Goal: Information Seeking & Learning: Check status

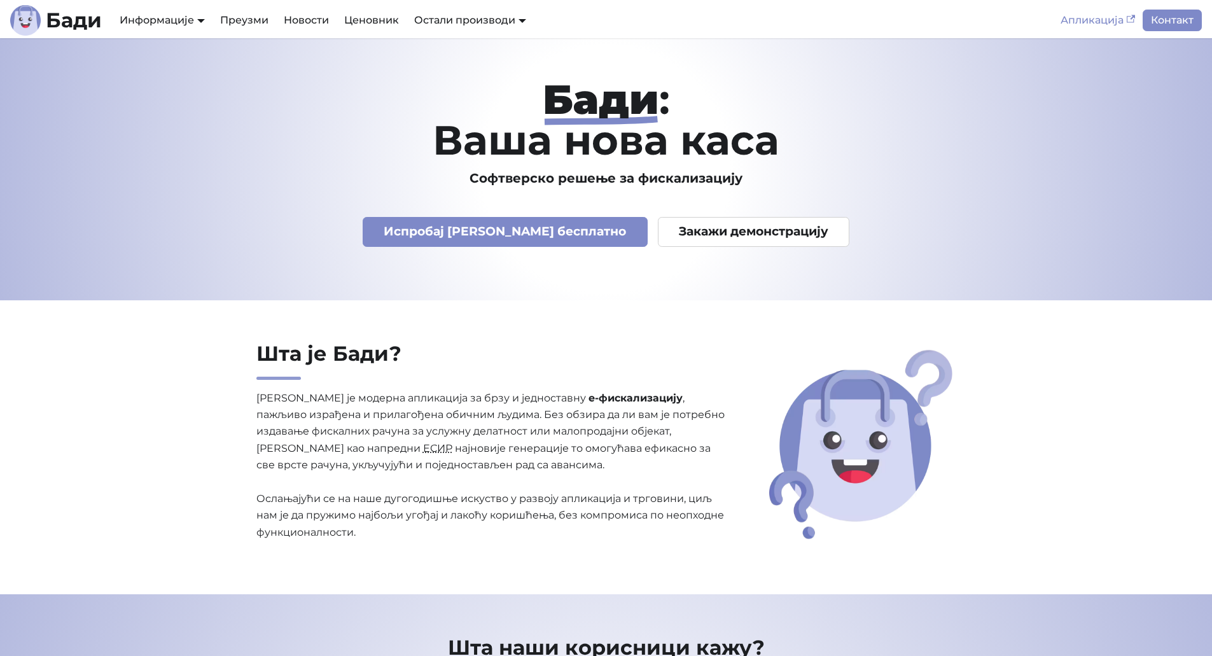
click at [1132, 21] on icon "Main" at bounding box center [1131, 19] width 9 height 9
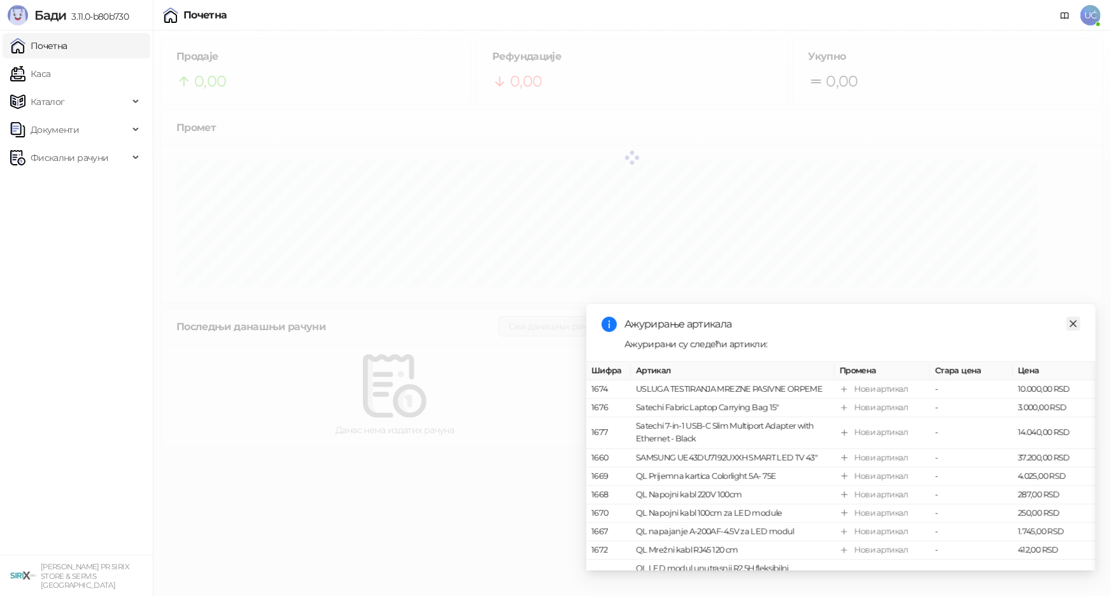
click at [1066, 323] on link "Close" at bounding box center [1073, 324] width 14 height 14
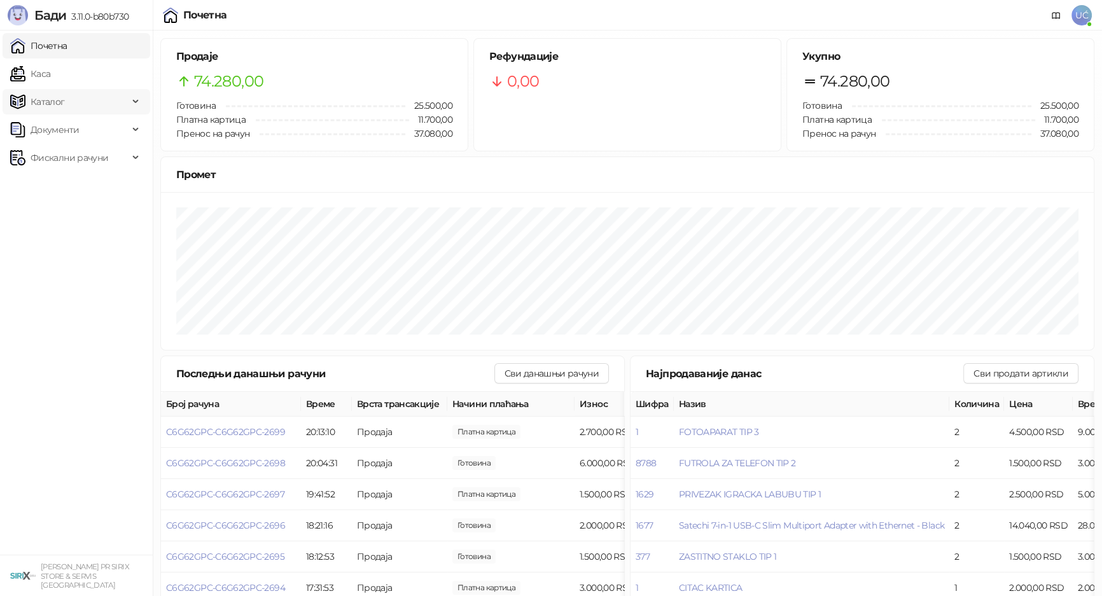
drag, startPoint x: 50, startPoint y: 83, endPoint x: 116, endPoint y: 95, distance: 67.3
click at [50, 83] on link "Каса" at bounding box center [30, 73] width 40 height 25
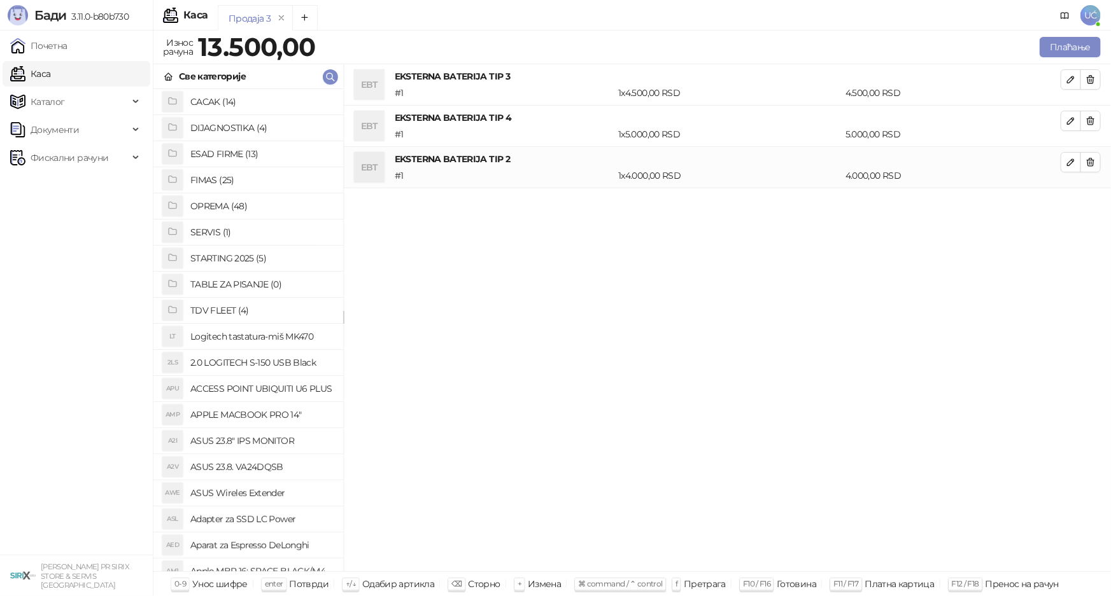
click at [248, 204] on h4 "OPREMA (48)" at bounding box center [261, 206] width 143 height 20
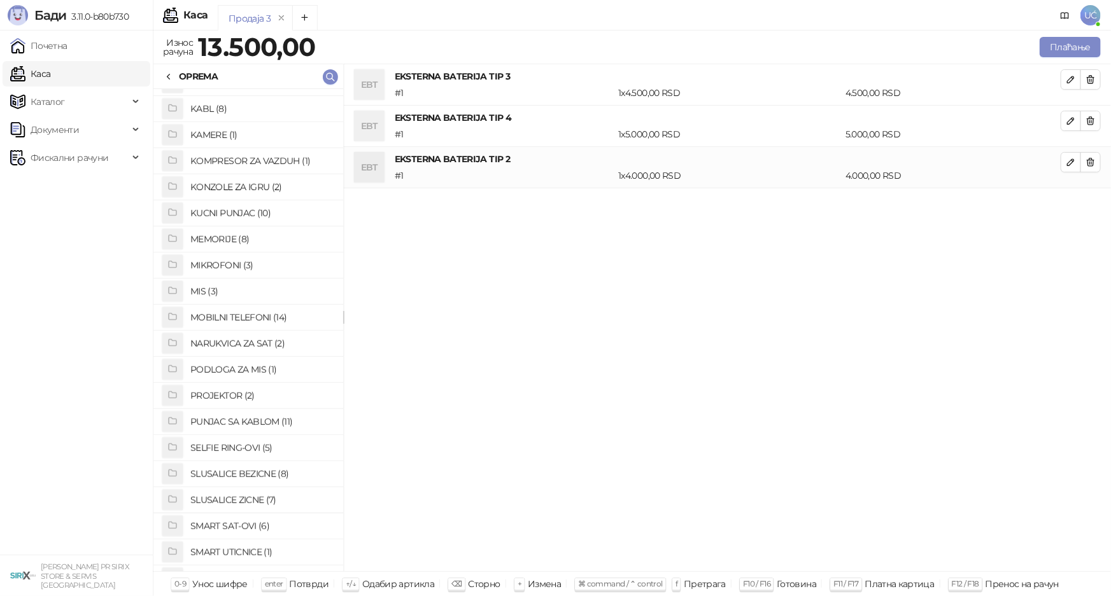
scroll to position [405, 0]
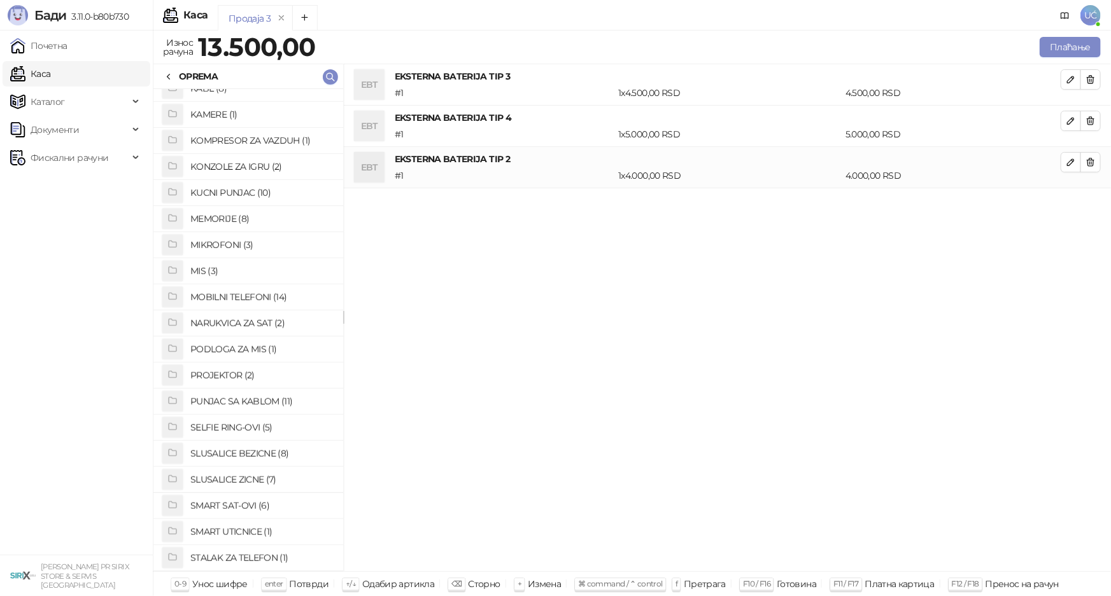
click at [253, 476] on h4 "SLUSALICE ZICNE (7)" at bounding box center [261, 480] width 143 height 20
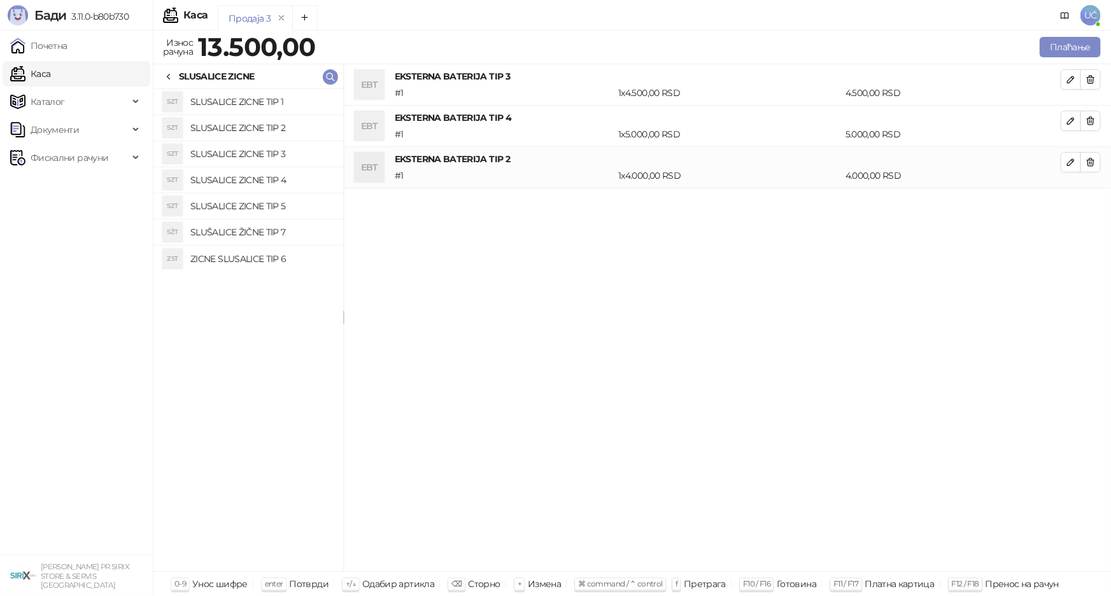
drag, startPoint x: 267, startPoint y: 108, endPoint x: 267, endPoint y: 122, distance: 14.0
click at [267, 108] on h4 "SLUSALICE ZICNE TIP 1" at bounding box center [261, 102] width 143 height 20
click at [265, 132] on h4 "SLUSALICE ZICNE TIP 2" at bounding box center [261, 128] width 143 height 20
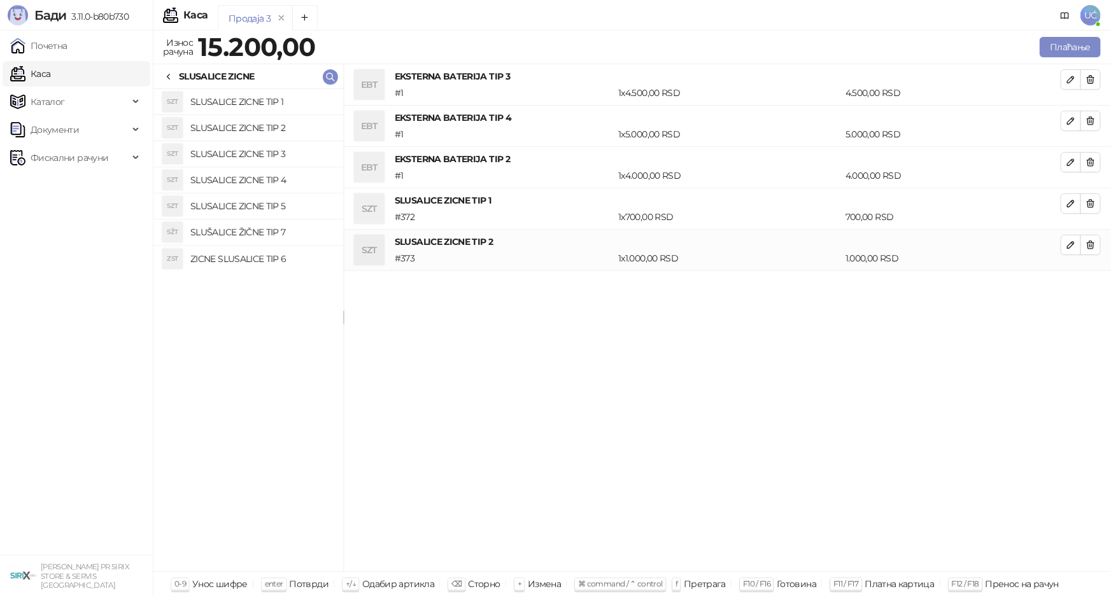
click at [262, 149] on h4 "SLUSALICE ZICNE TIP 3" at bounding box center [261, 154] width 143 height 20
click at [287, 182] on h4 "SLUSALICE ZICNE TIP 4" at bounding box center [261, 180] width 143 height 20
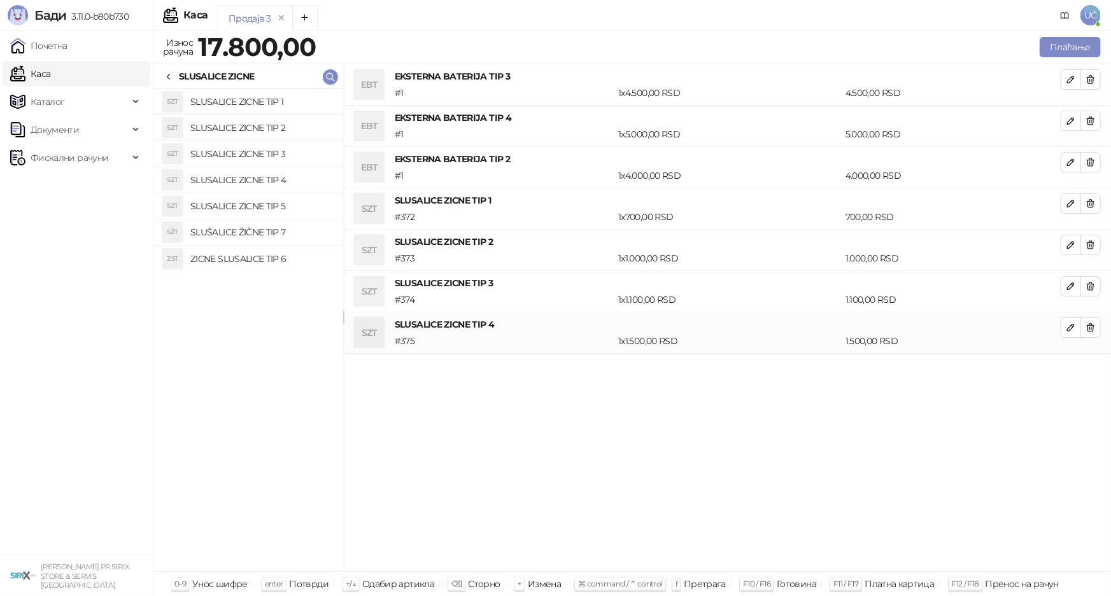
click at [294, 207] on h4 "SLUSALICE ZICNE TIP 5" at bounding box center [261, 206] width 143 height 20
click at [167, 76] on icon at bounding box center [169, 77] width 10 height 10
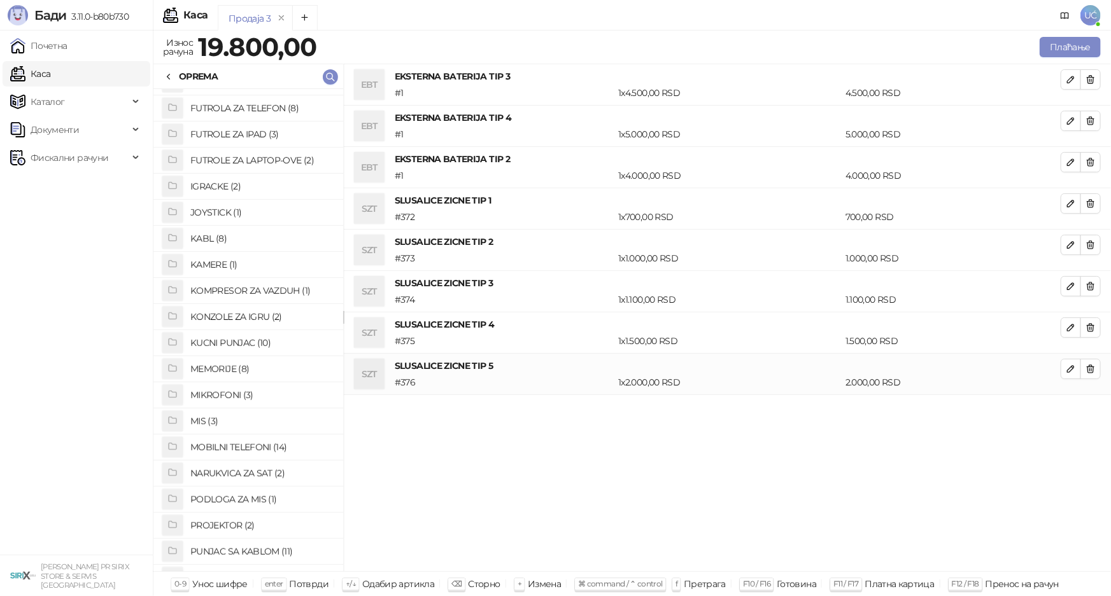
scroll to position [249, 0]
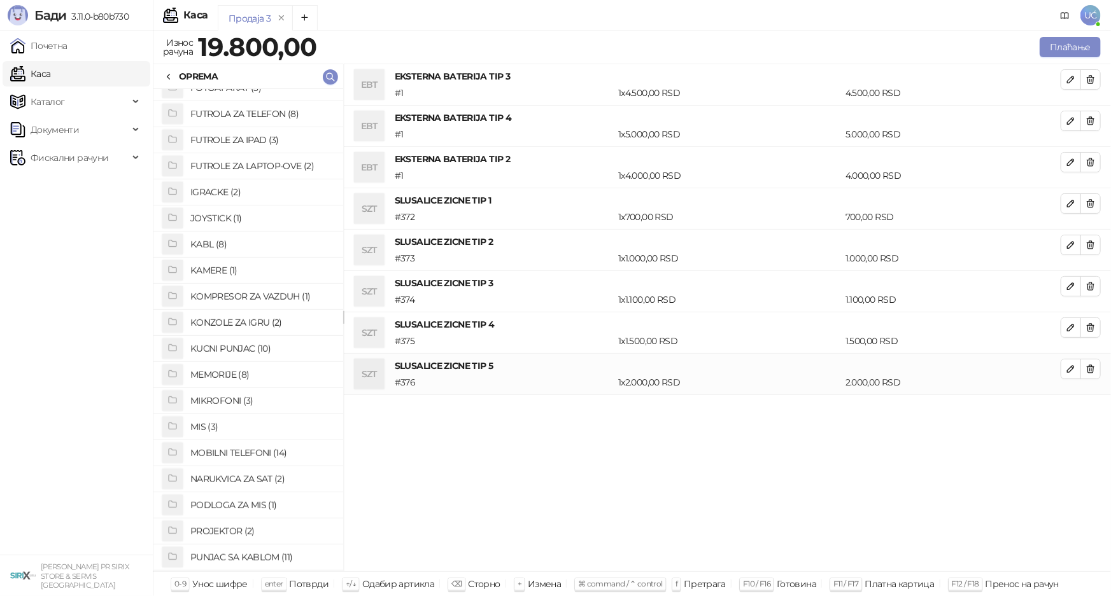
click at [221, 243] on h4 "KABL (8)" at bounding box center [261, 244] width 143 height 20
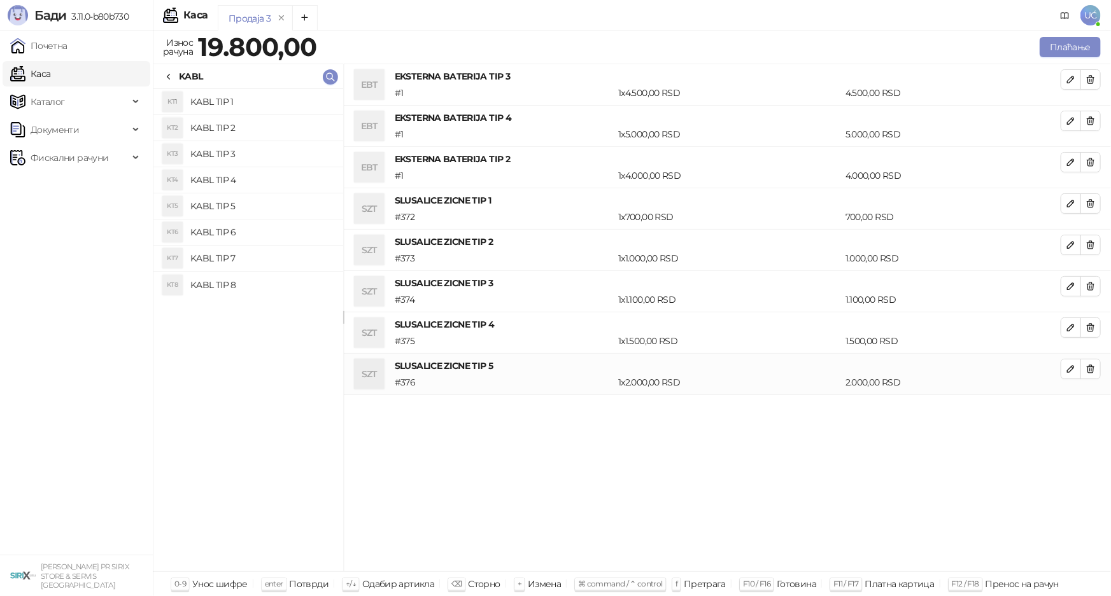
click at [232, 183] on h4 "KABL TIP 4" at bounding box center [261, 180] width 143 height 20
click at [165, 76] on icon at bounding box center [169, 77] width 10 height 10
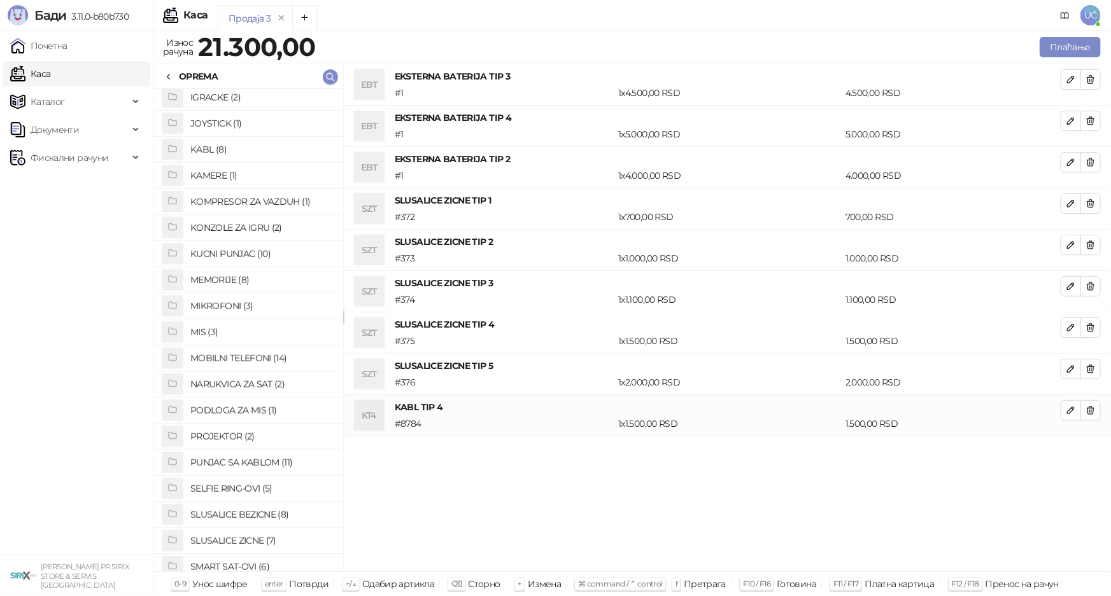
scroll to position [365, 0]
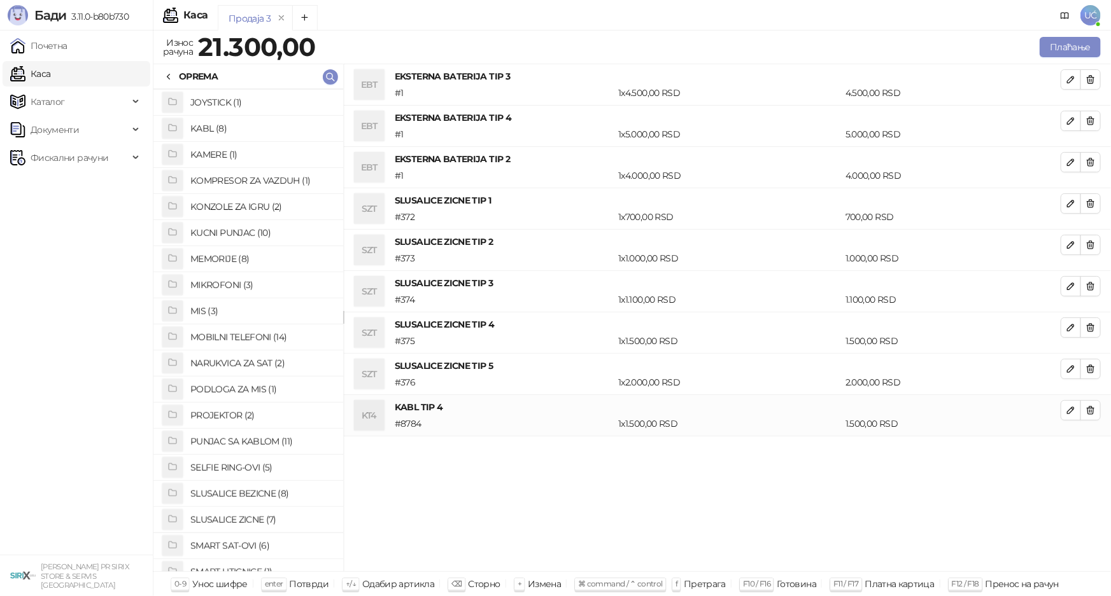
click at [233, 281] on h4 "MIKROFONI (3)" at bounding box center [261, 285] width 143 height 20
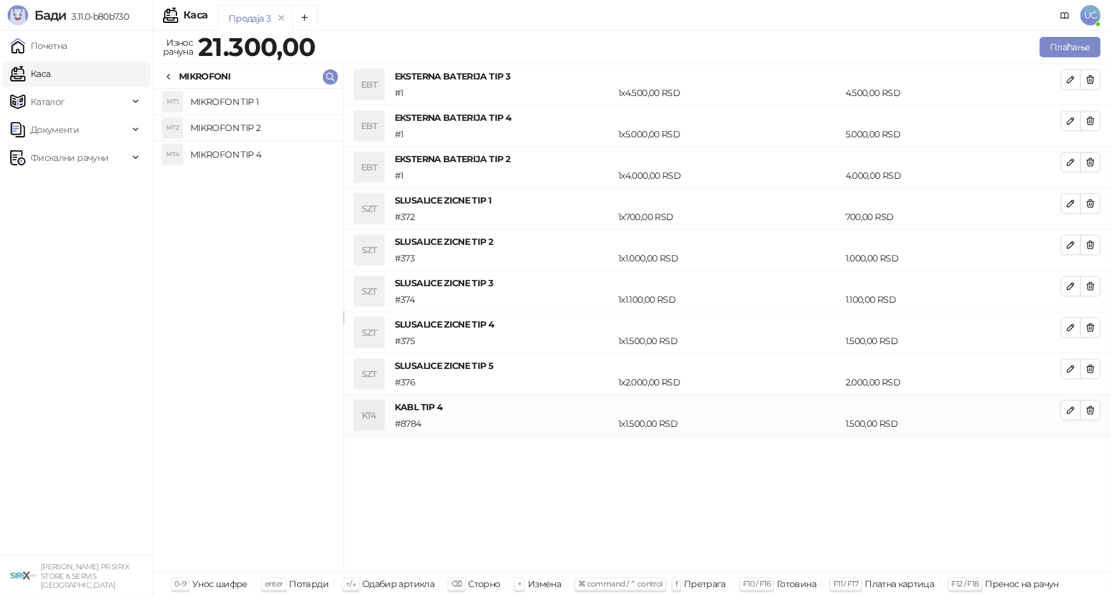
click at [235, 152] on h4 "MIKROFON TIP 4" at bounding box center [261, 154] width 143 height 20
click at [1084, 83] on button "button" at bounding box center [1090, 79] width 20 height 20
click at [1084, 111] on button "button" at bounding box center [1090, 121] width 20 height 20
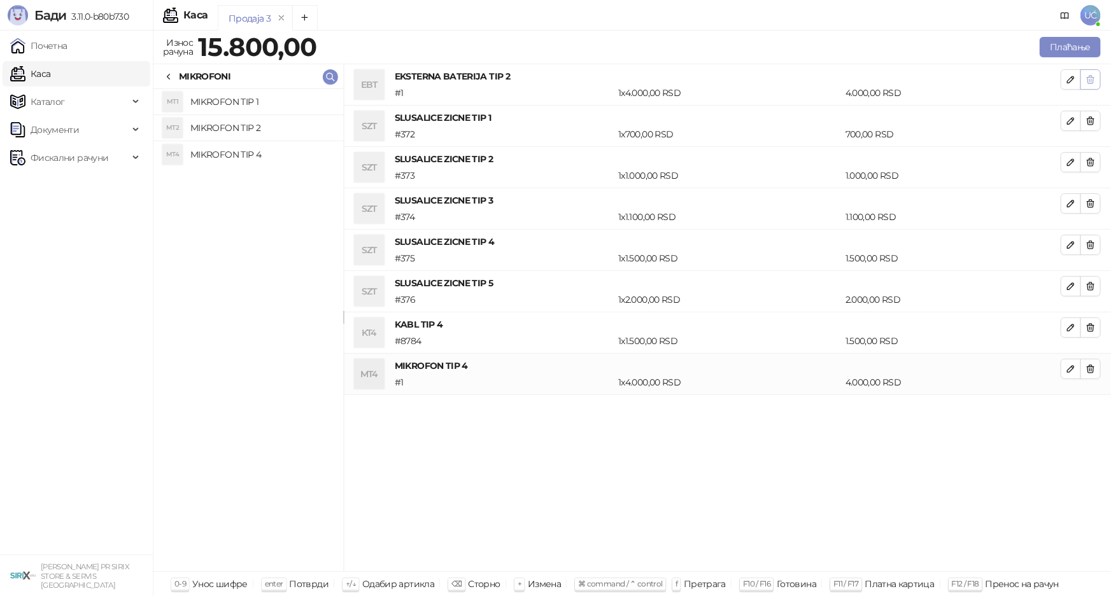
click at [1084, 83] on button "button" at bounding box center [1090, 79] width 20 height 20
click at [1084, 111] on button "button" at bounding box center [1090, 121] width 20 height 20
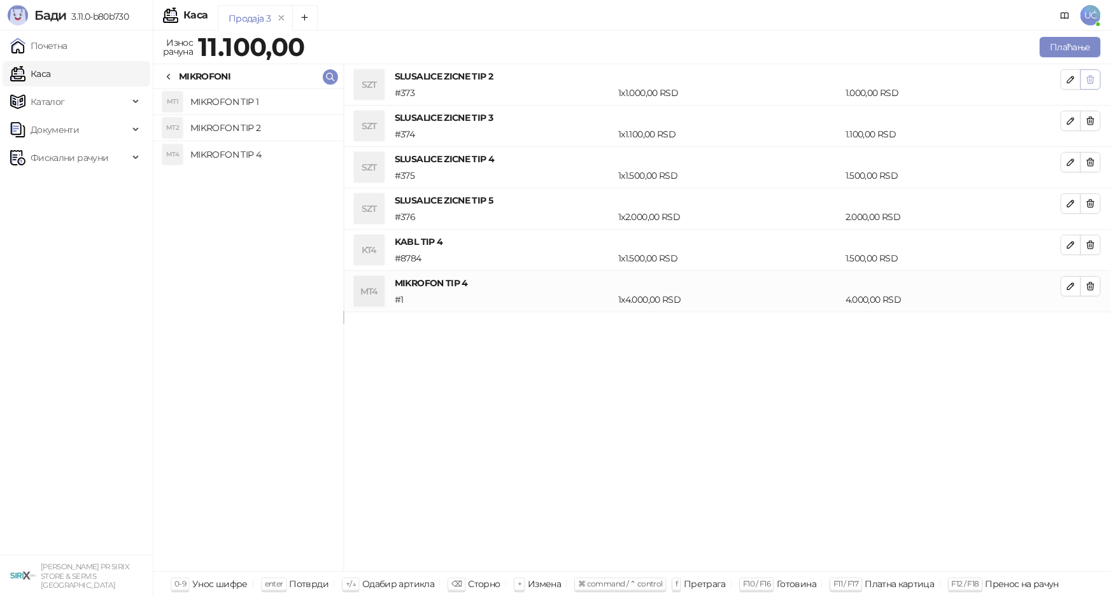
click at [1084, 83] on button "button" at bounding box center [1090, 79] width 20 height 20
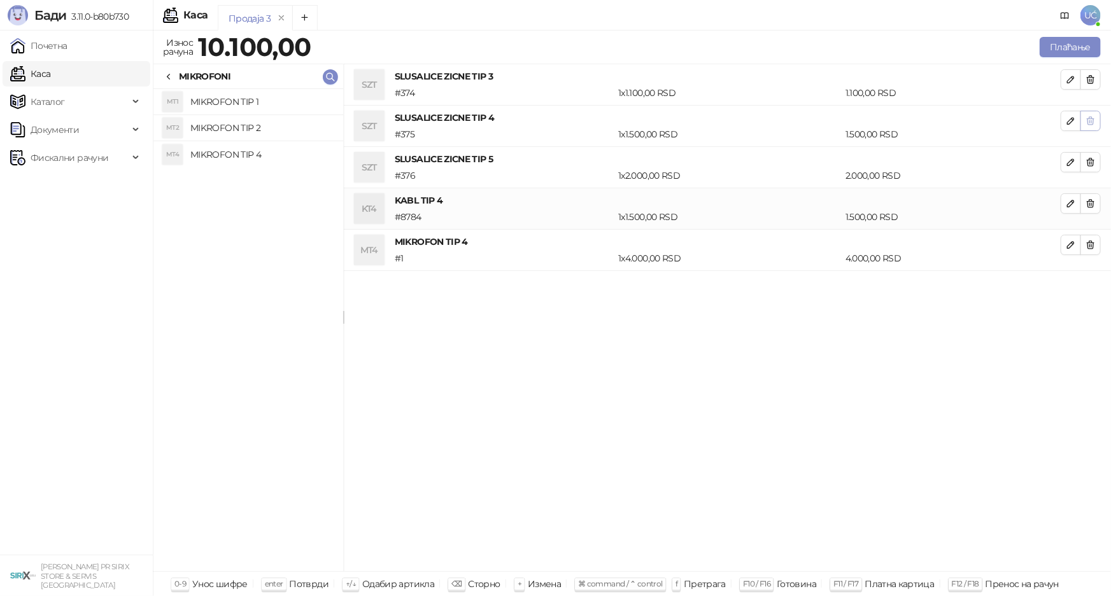
click at [1086, 84] on span "button" at bounding box center [1090, 79] width 10 height 12
click at [1087, 111] on button "button" at bounding box center [1090, 121] width 20 height 20
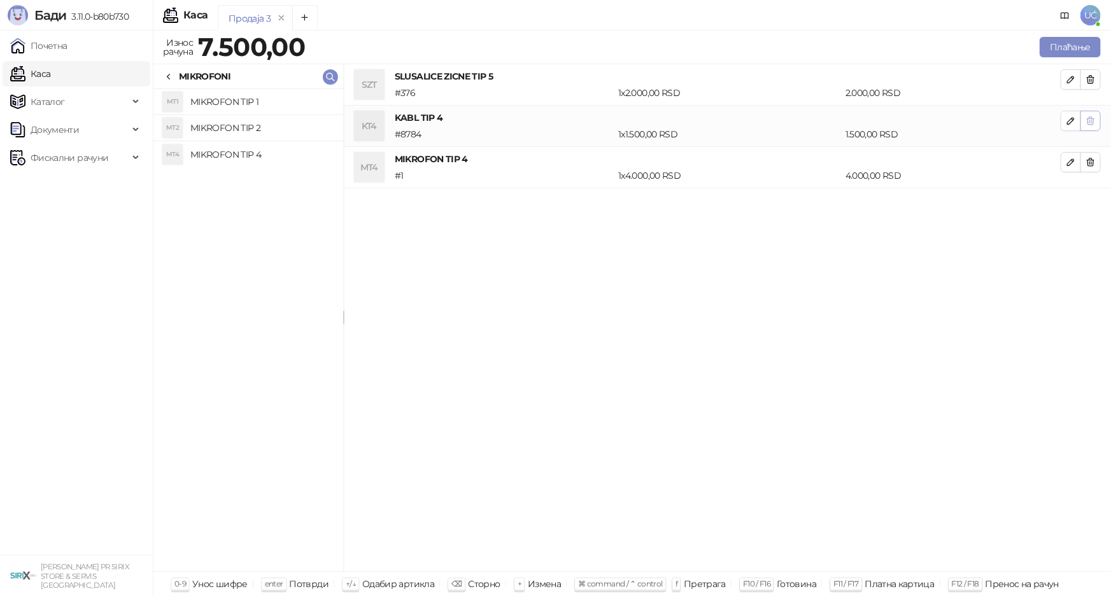
click at [1088, 87] on button "button" at bounding box center [1090, 79] width 20 height 20
click at [1089, 111] on button "button" at bounding box center [1090, 121] width 20 height 20
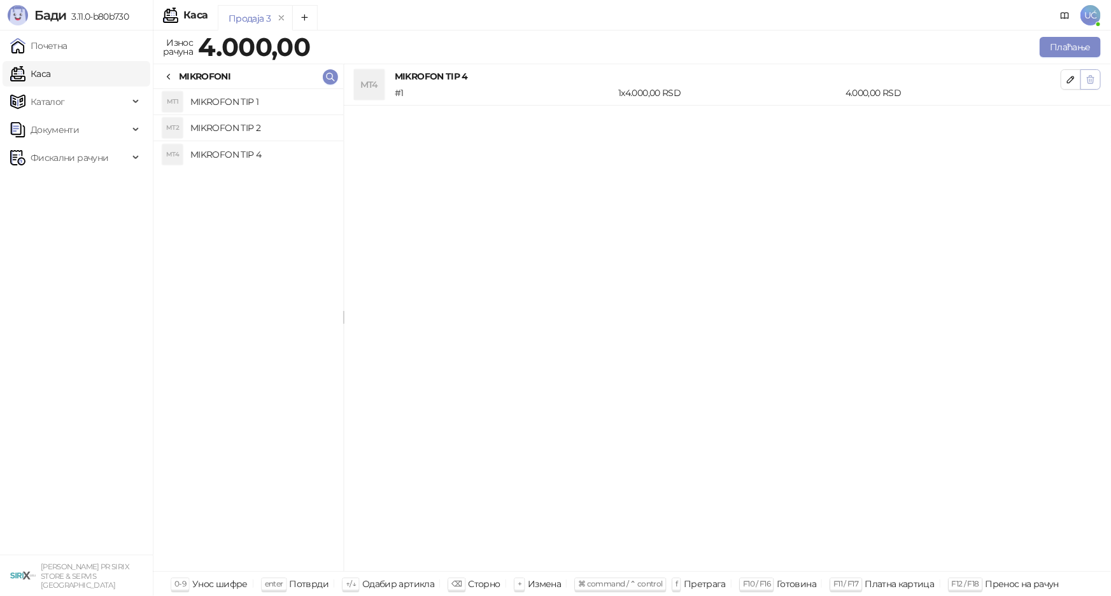
click at [1089, 87] on button "button" at bounding box center [1090, 79] width 20 height 20
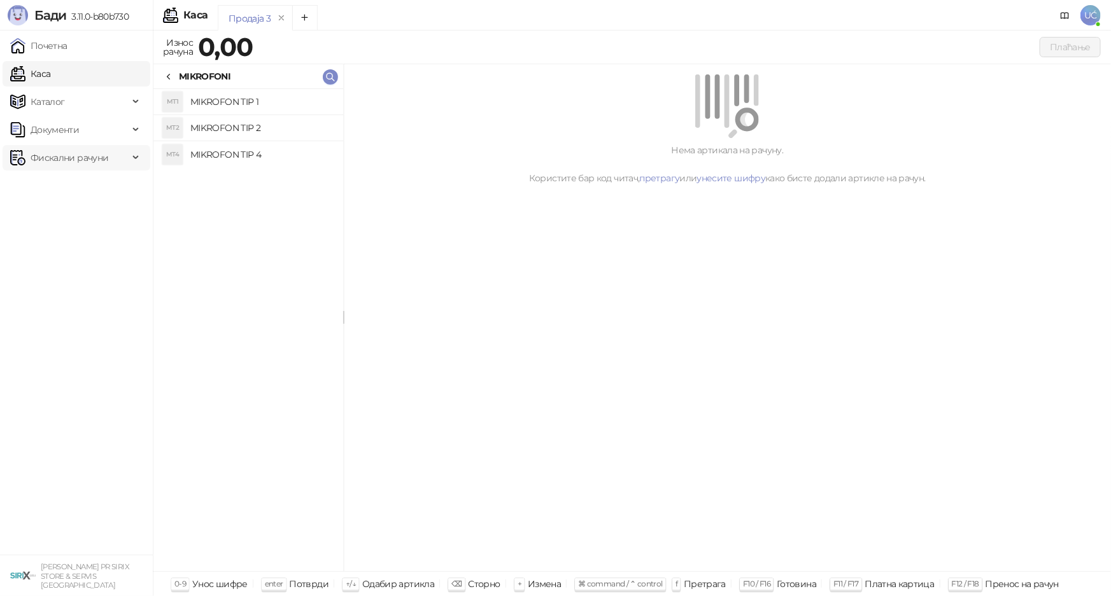
click at [99, 152] on span "Фискални рачуни" at bounding box center [70, 157] width 78 height 25
click at [83, 218] on link "По данима" at bounding box center [48, 213] width 67 height 25
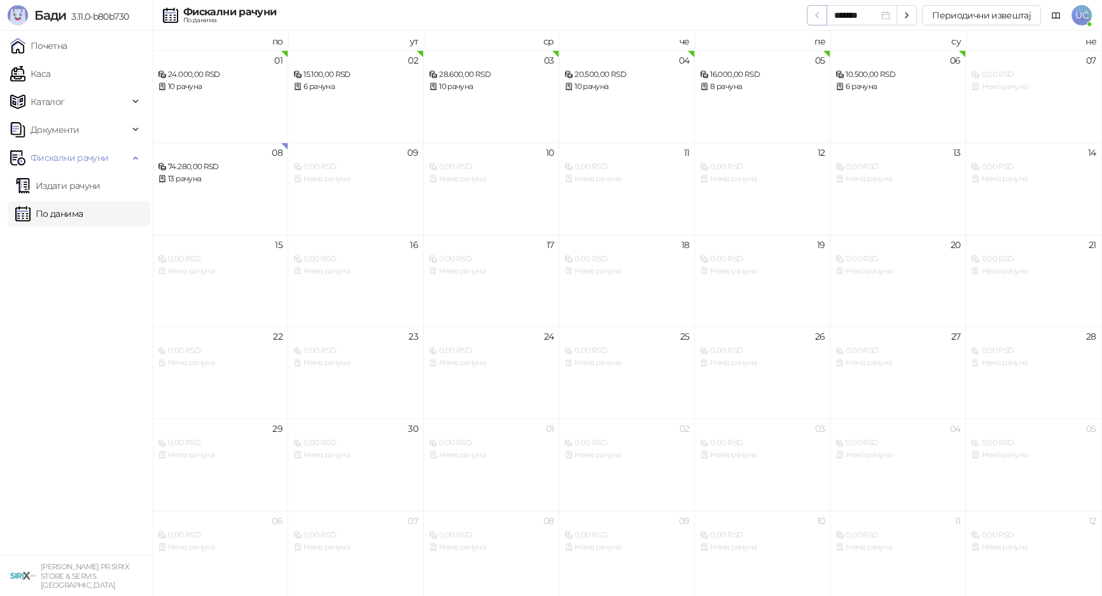
click at [822, 18] on icon "button" at bounding box center [817, 15] width 10 height 10
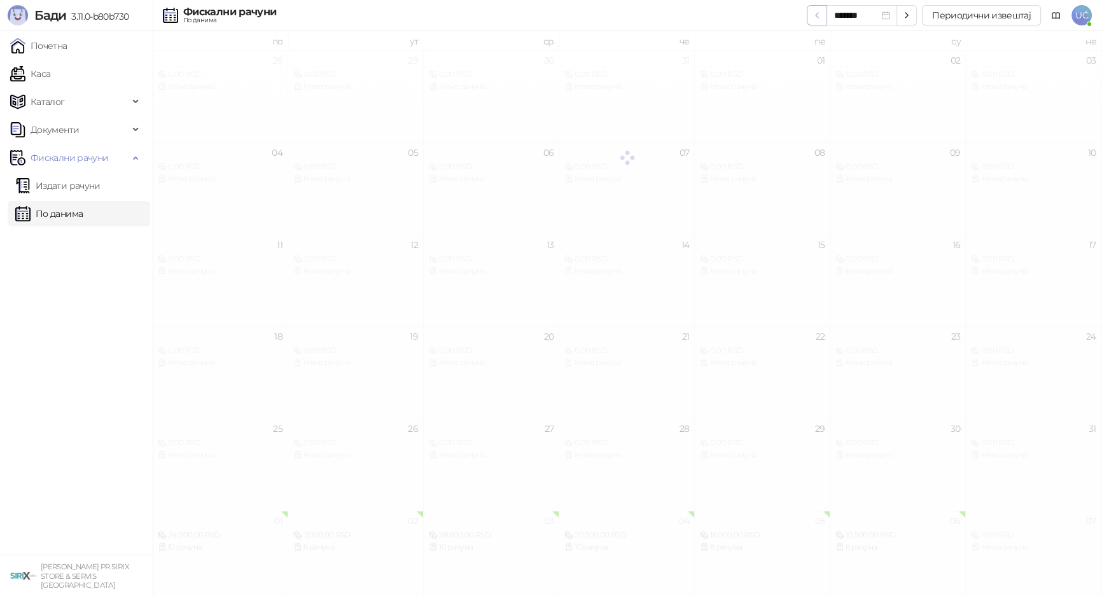
click at [822, 18] on icon "button" at bounding box center [817, 15] width 10 height 10
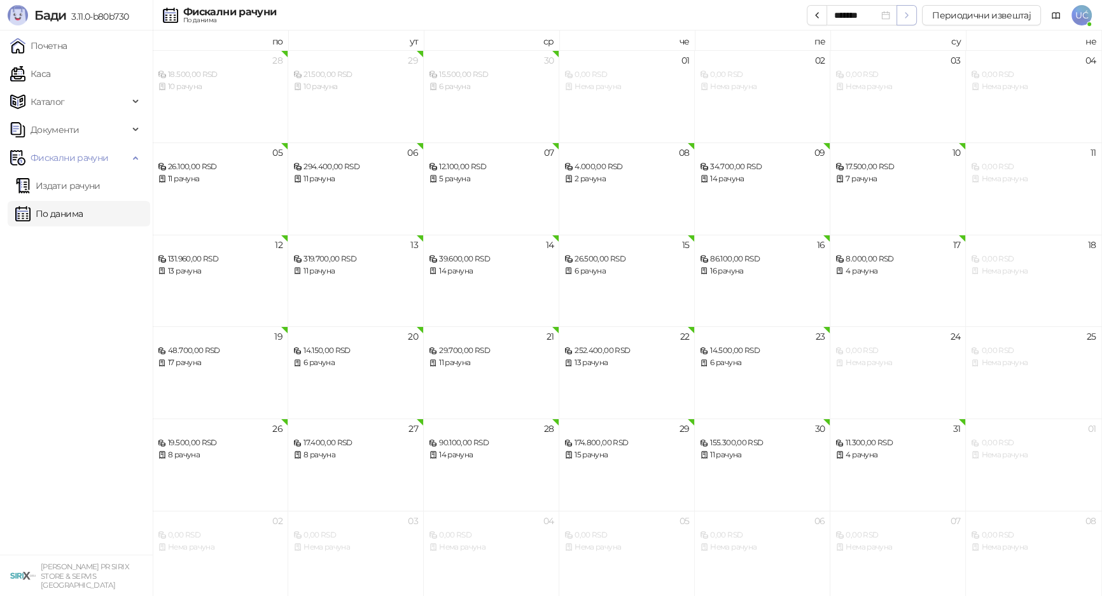
click at [902, 11] on button "button" at bounding box center [907, 15] width 20 height 20
click at [901, 12] on button "button" at bounding box center [907, 15] width 20 height 20
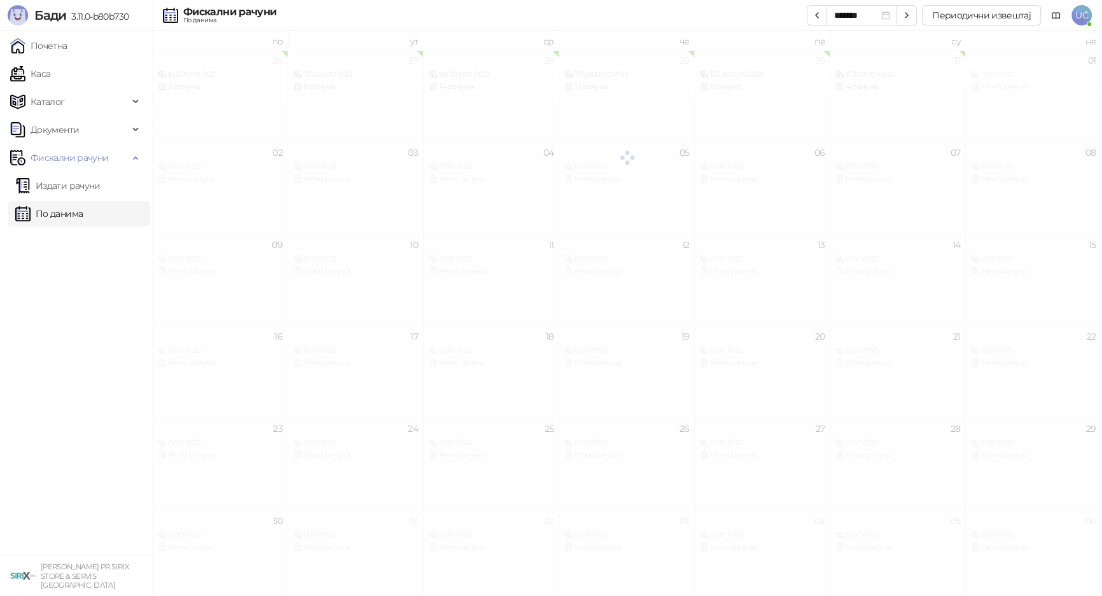
type input "*******"
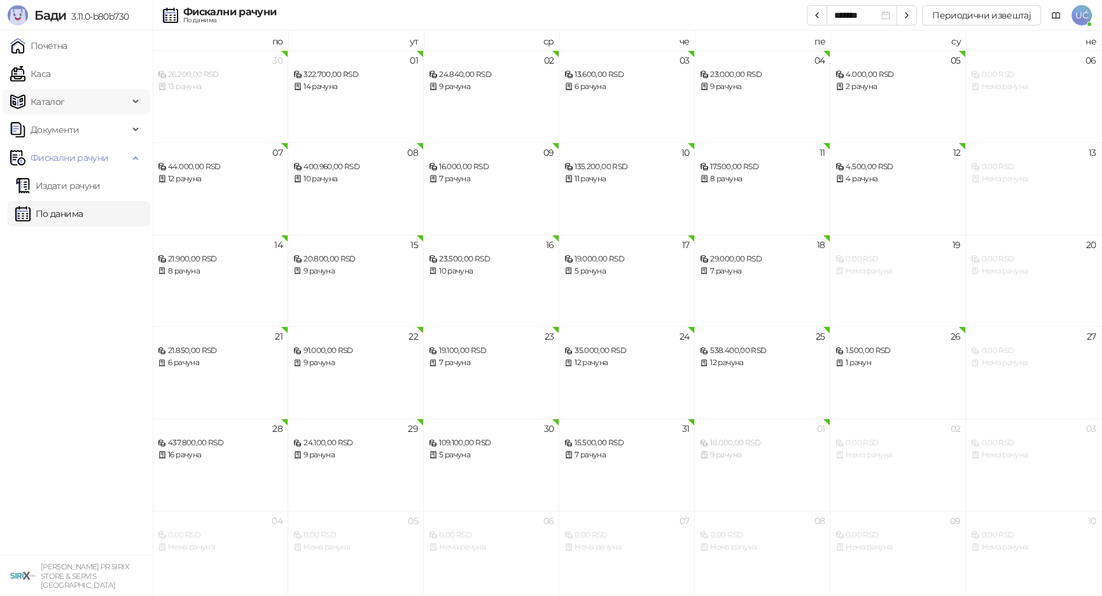
click at [106, 91] on span "Каталог" at bounding box center [69, 101] width 118 height 25
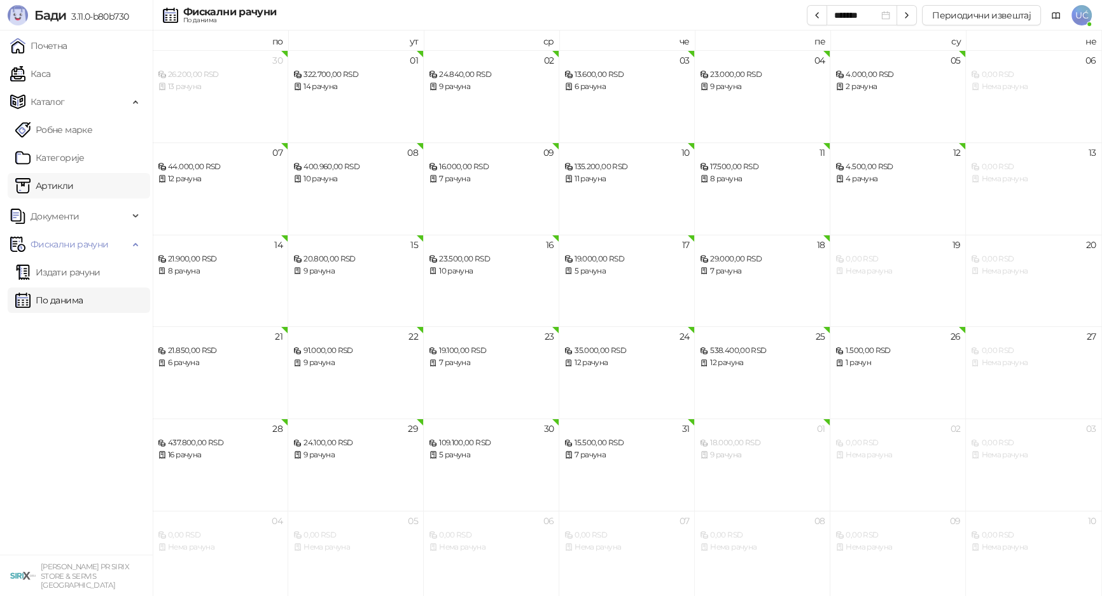
click at [74, 179] on link "Артикли" at bounding box center [44, 185] width 59 height 25
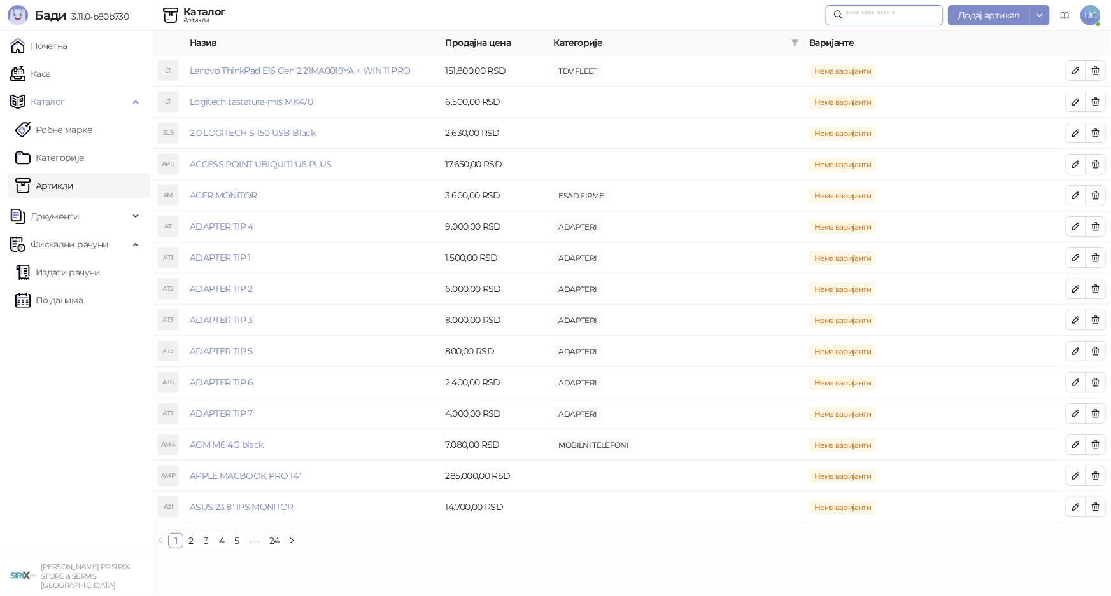
click at [918, 18] on input "text" at bounding box center [890, 15] width 89 height 14
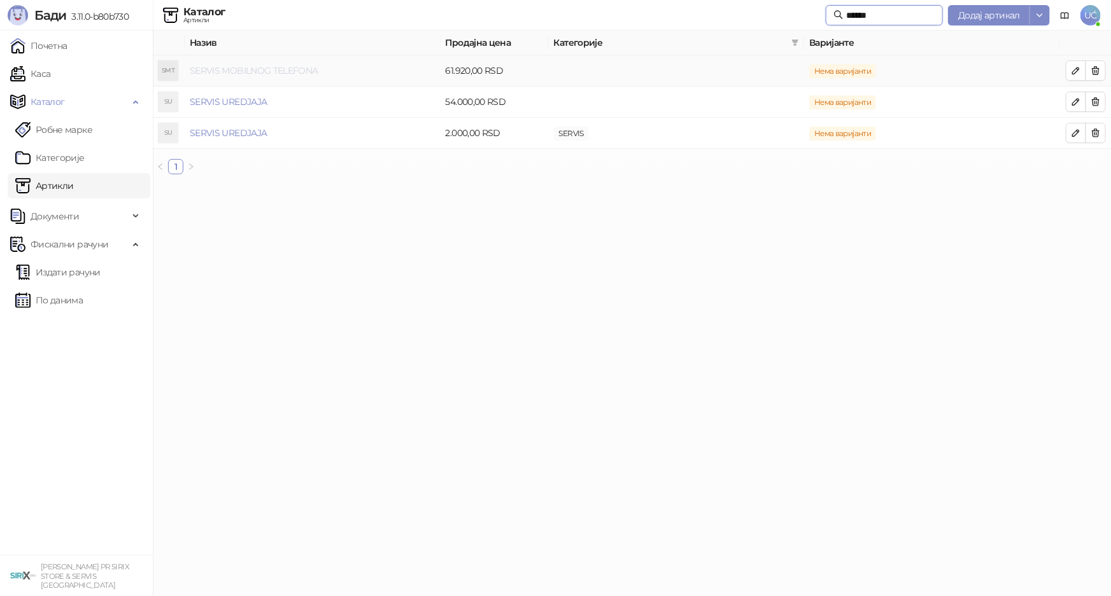
type input "******"
click at [267, 66] on link "SERVIS MOBILNOG TELEFONA" at bounding box center [254, 70] width 129 height 11
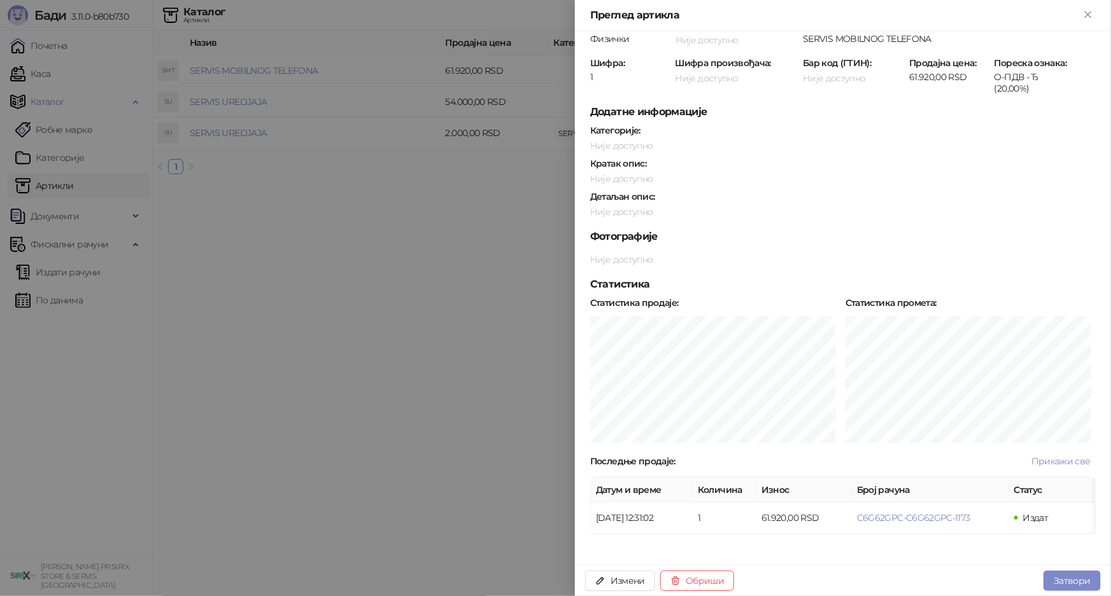
scroll to position [52, 0]
click at [507, 260] on div at bounding box center [555, 298] width 1111 height 596
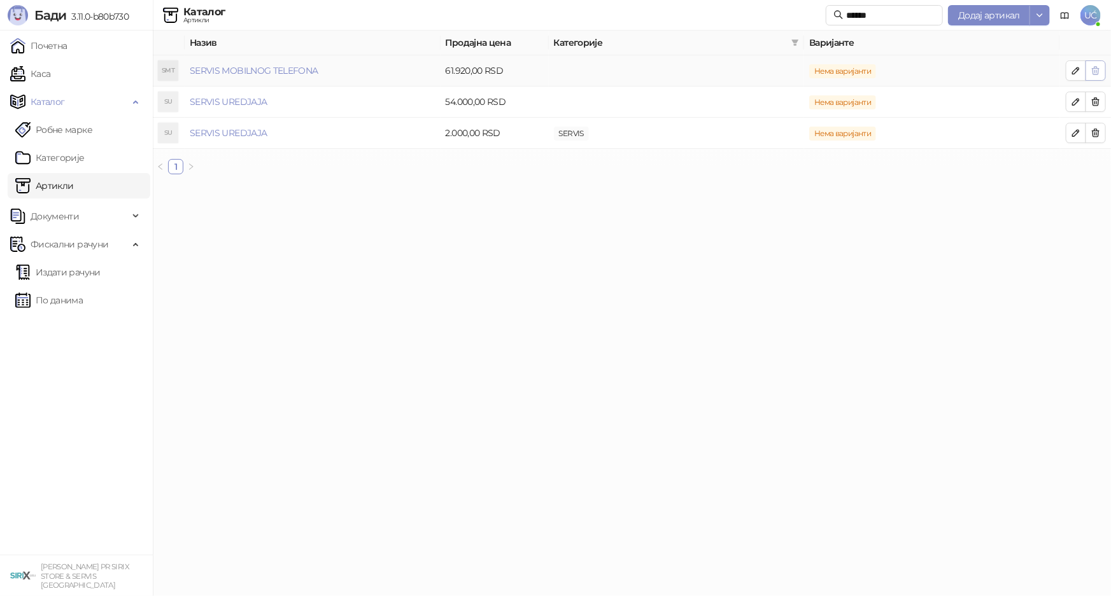
click at [1093, 70] on icon "button" at bounding box center [1095, 71] width 7 height 8
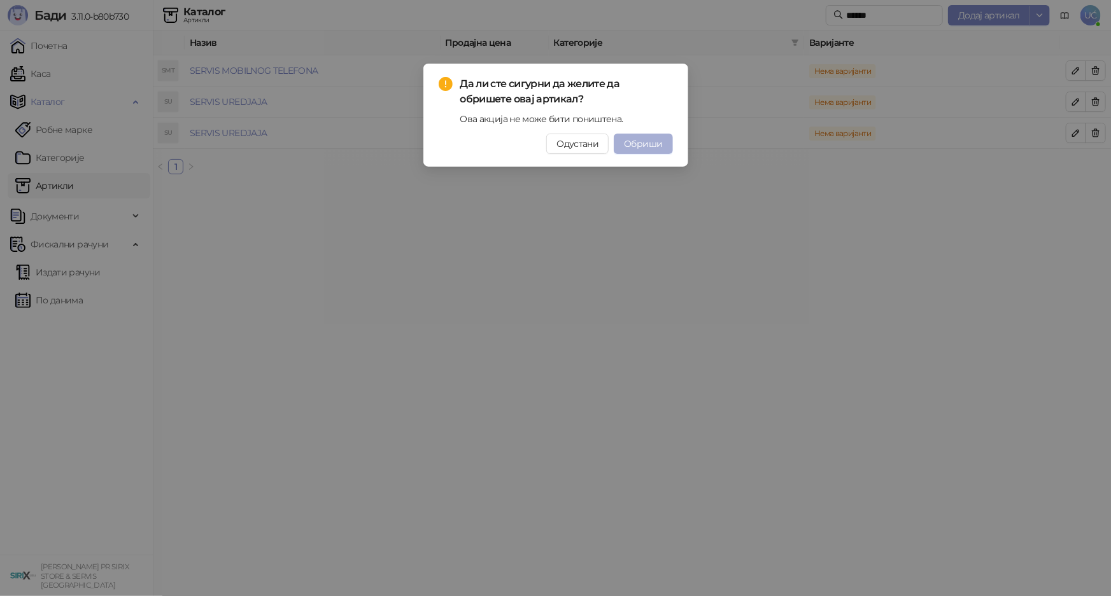
click at [657, 145] on span "Обриши" at bounding box center [643, 143] width 38 height 11
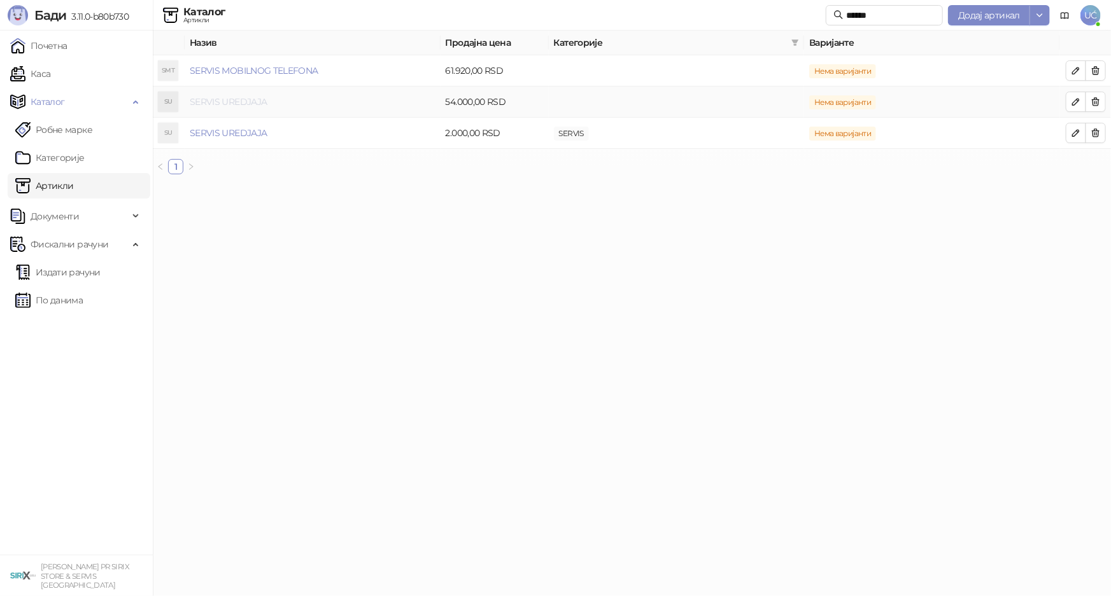
click at [197, 101] on link "SERVIS UREDJAJA" at bounding box center [228, 101] width 77 height 11
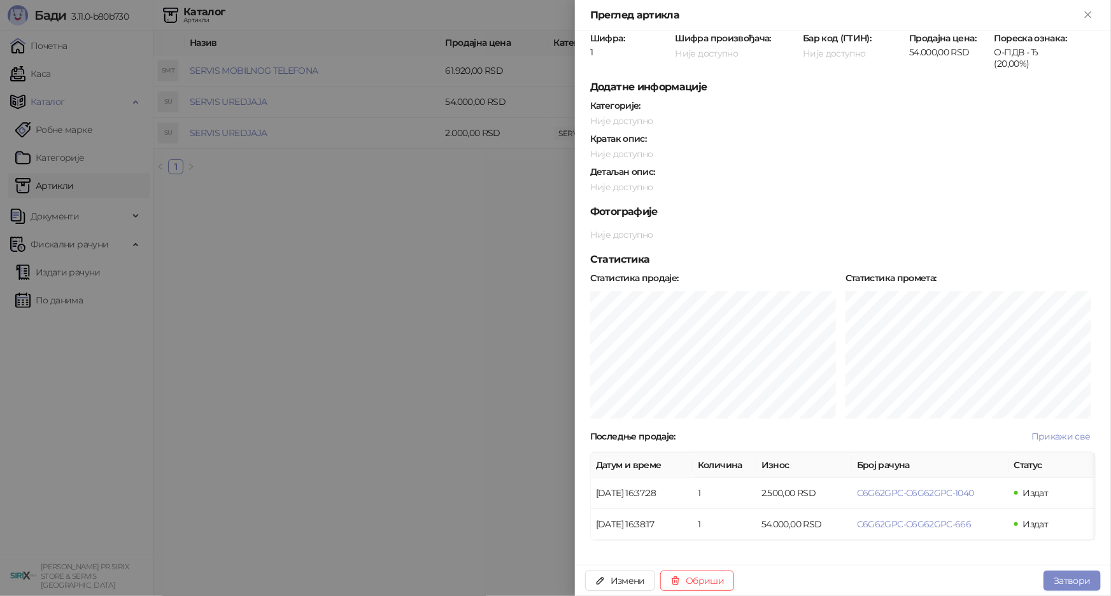
scroll to position [83, 0]
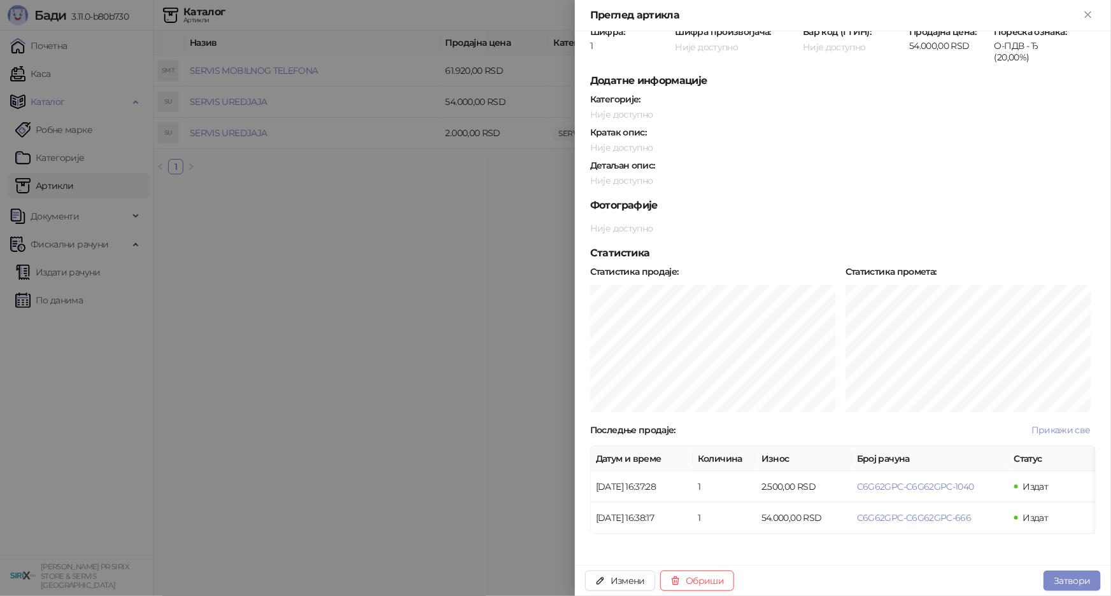
click at [435, 308] on div at bounding box center [555, 298] width 1111 height 596
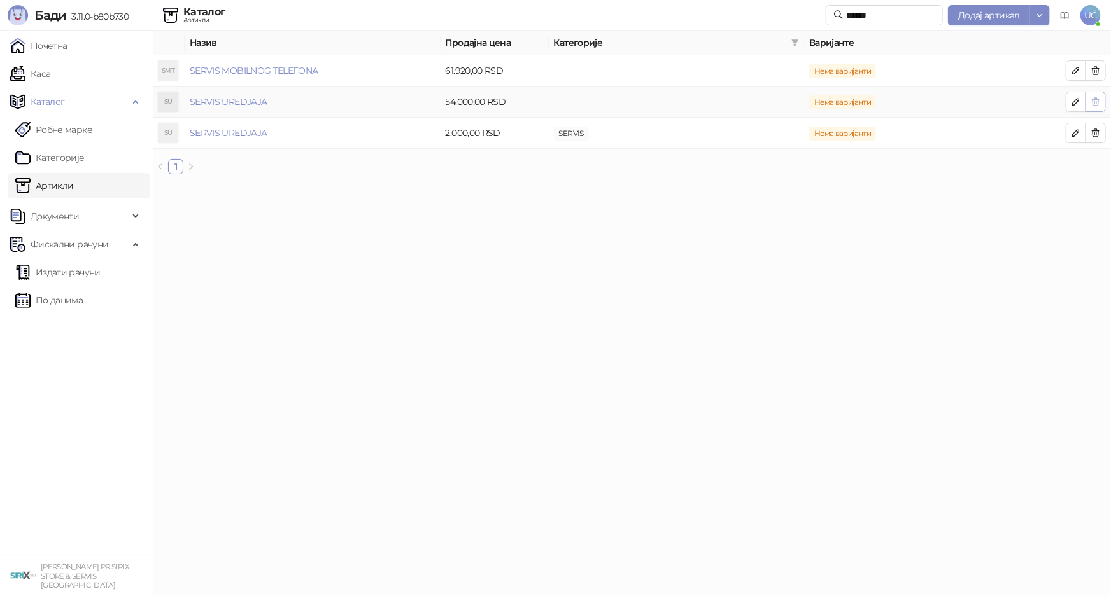
click at [1092, 106] on icon "button" at bounding box center [1095, 102] width 10 height 10
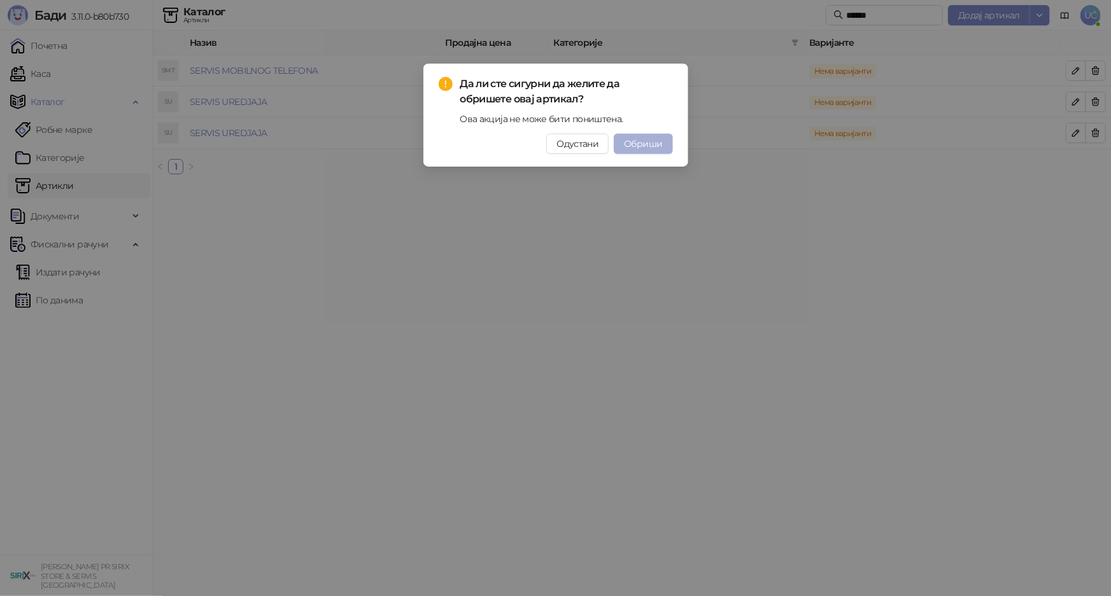
click at [633, 140] on span "Обриши" at bounding box center [643, 143] width 38 height 11
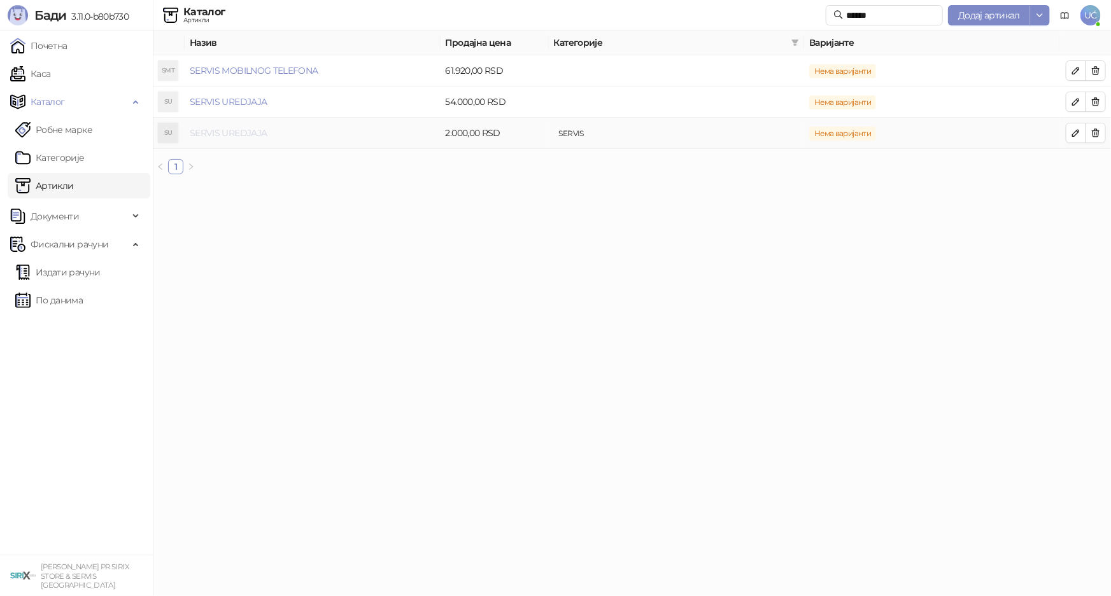
click at [227, 133] on link "SERVIS UREDJAJA" at bounding box center [228, 132] width 77 height 11
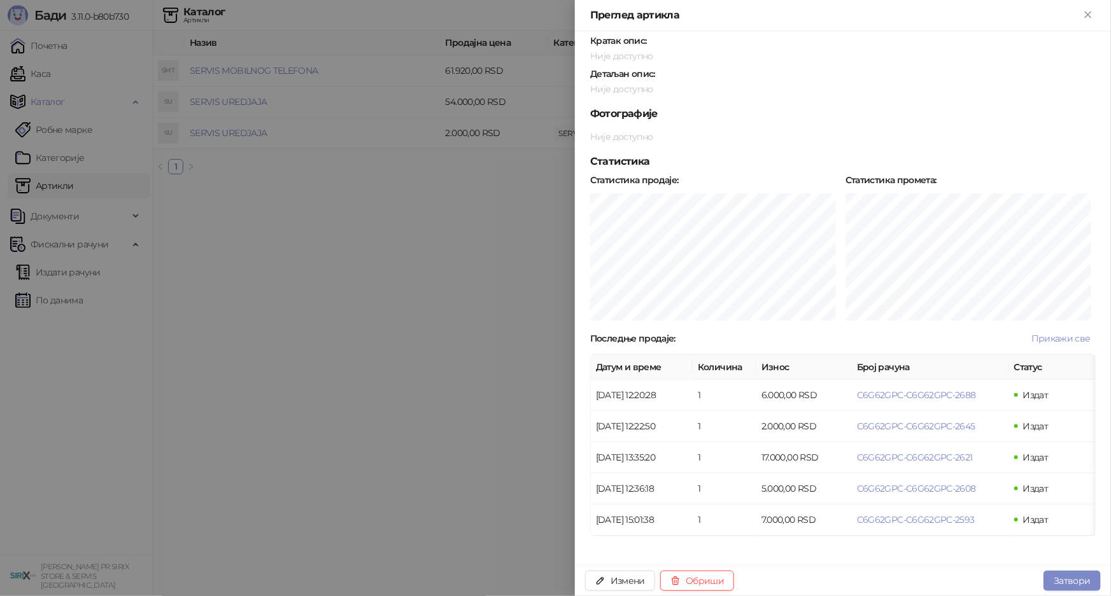
scroll to position [177, 0]
click at [1055, 332] on span "Прикажи све" at bounding box center [1060, 336] width 59 height 11
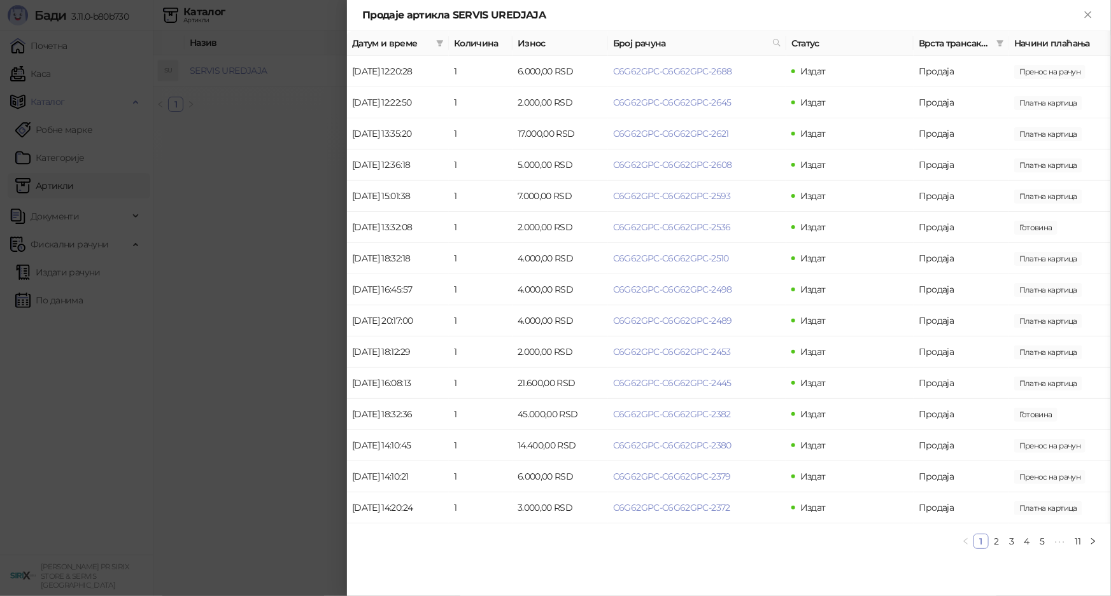
click at [297, 260] on div at bounding box center [555, 298] width 1111 height 596
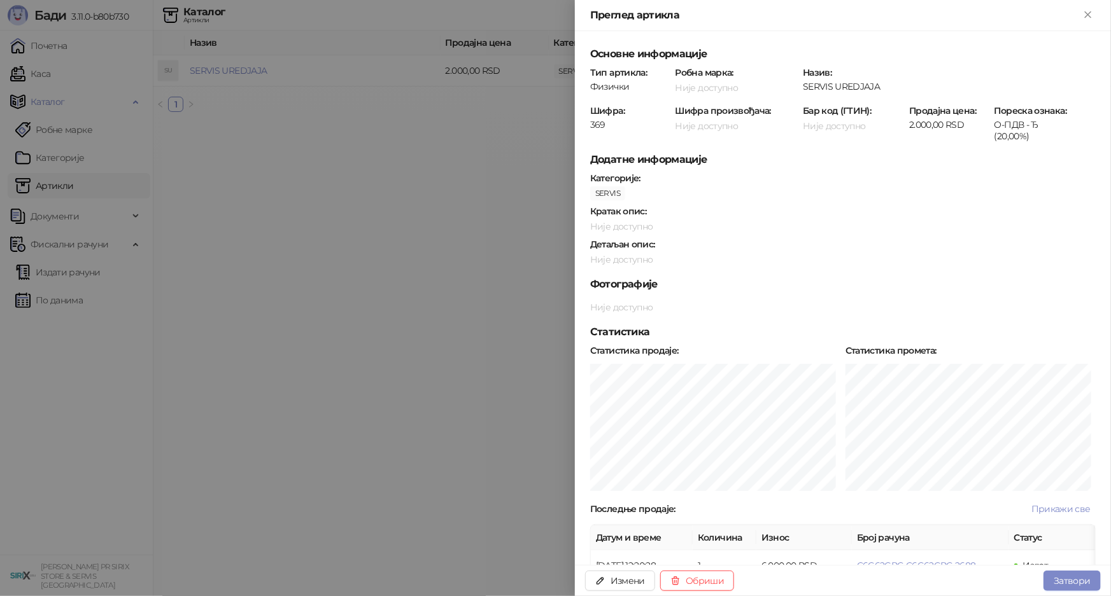
click at [60, 81] on div at bounding box center [555, 298] width 1111 height 596
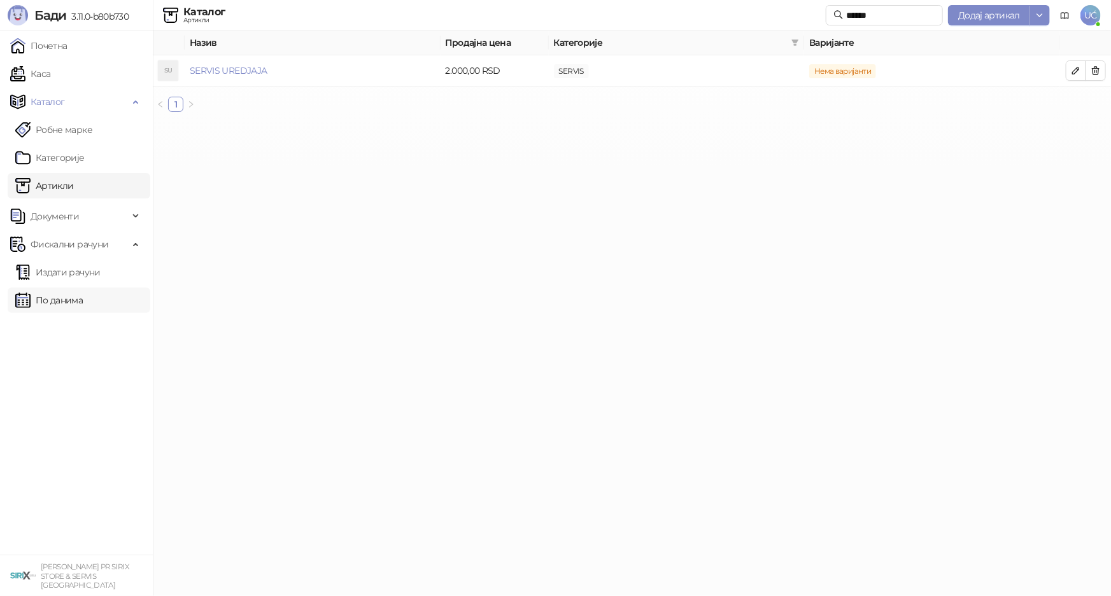
drag, startPoint x: 101, startPoint y: 293, endPoint x: 141, endPoint y: 298, distance: 40.3
click at [83, 293] on link "По данима" at bounding box center [48, 300] width 67 height 25
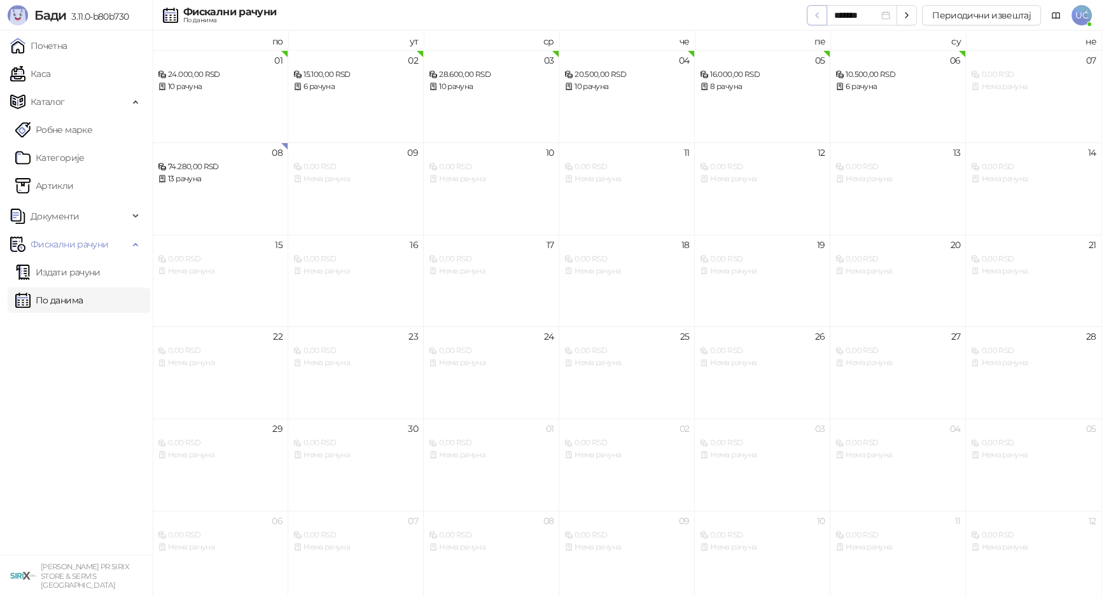
click at [820, 21] on button "button" at bounding box center [817, 15] width 20 height 20
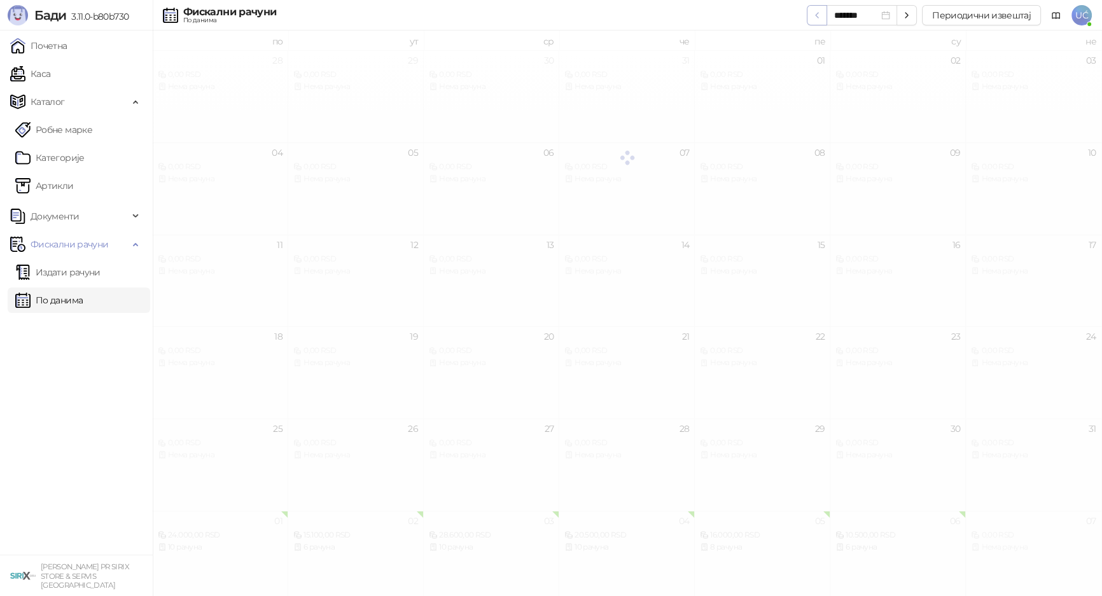
click at [820, 21] on button "button" at bounding box center [817, 15] width 20 height 20
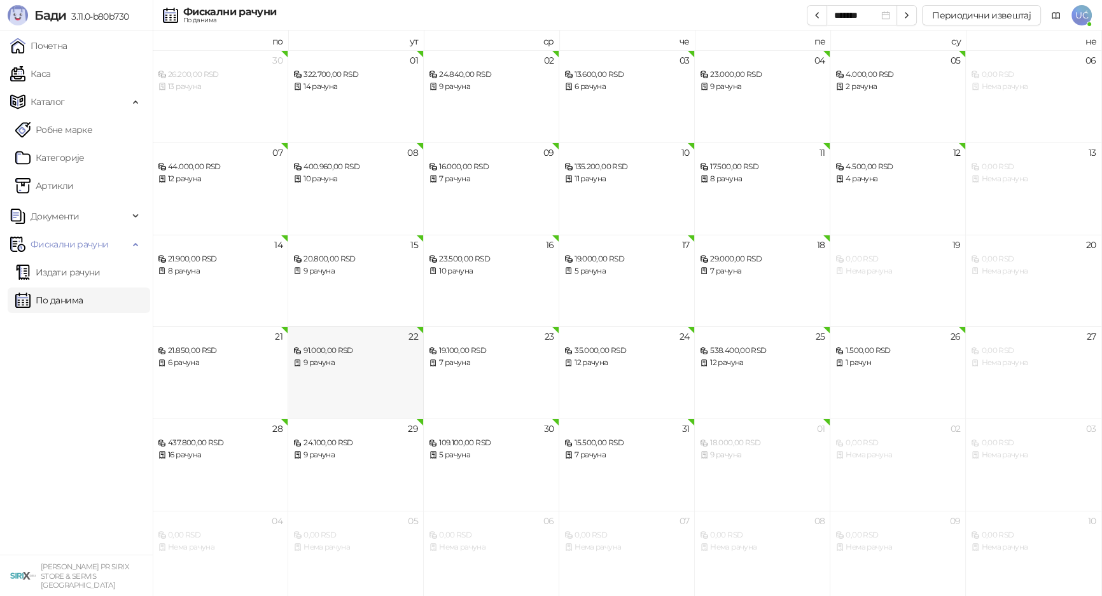
click at [393, 364] on div "9 рачуна" at bounding box center [355, 363] width 125 height 12
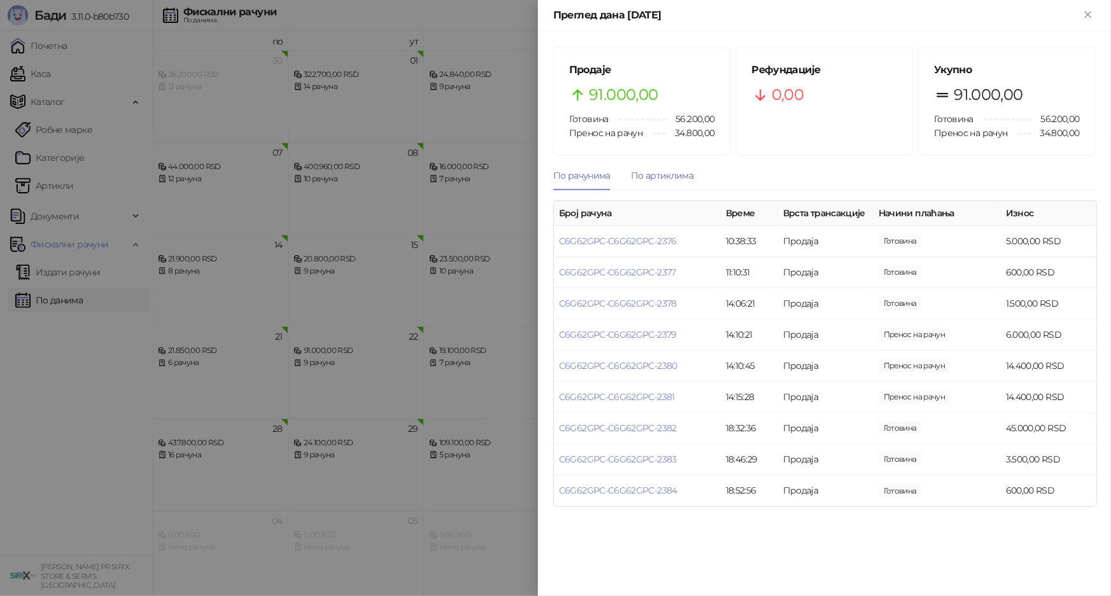
click at [668, 169] on div "По артиклима" at bounding box center [662, 176] width 62 height 14
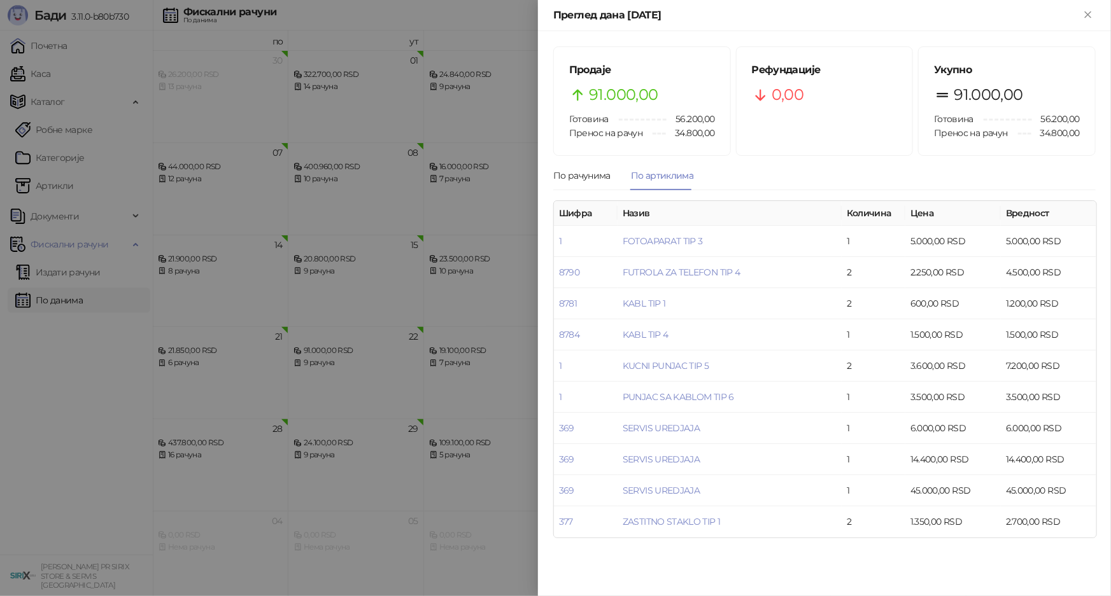
drag, startPoint x: 411, startPoint y: 169, endPoint x: 403, endPoint y: 188, distance: 20.6
click at [409, 171] on div at bounding box center [555, 298] width 1111 height 596
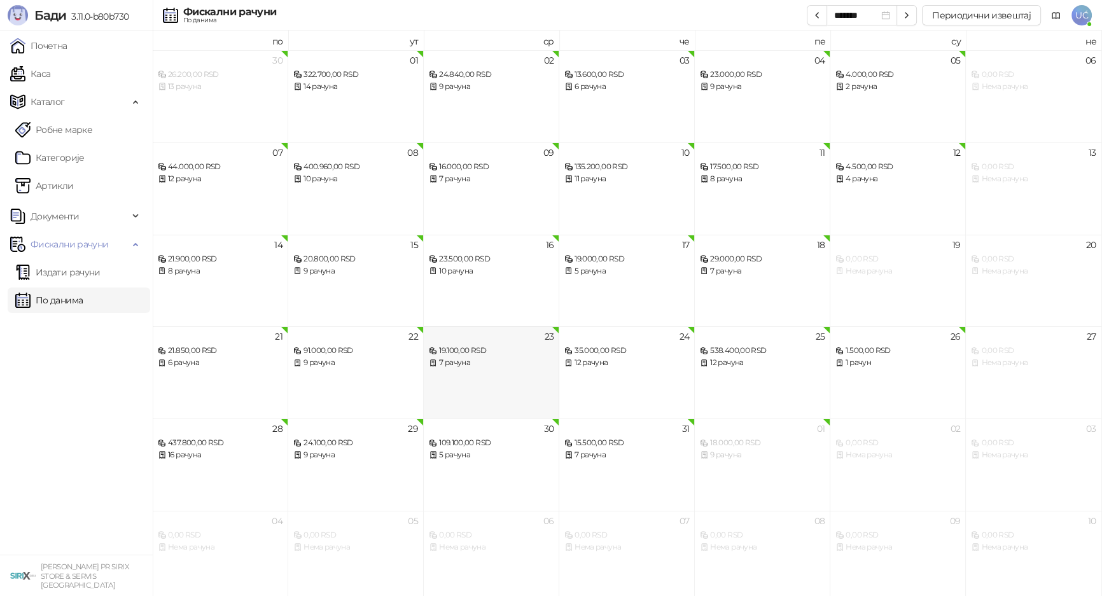
click at [524, 360] on div "7 рачуна" at bounding box center [491, 363] width 125 height 12
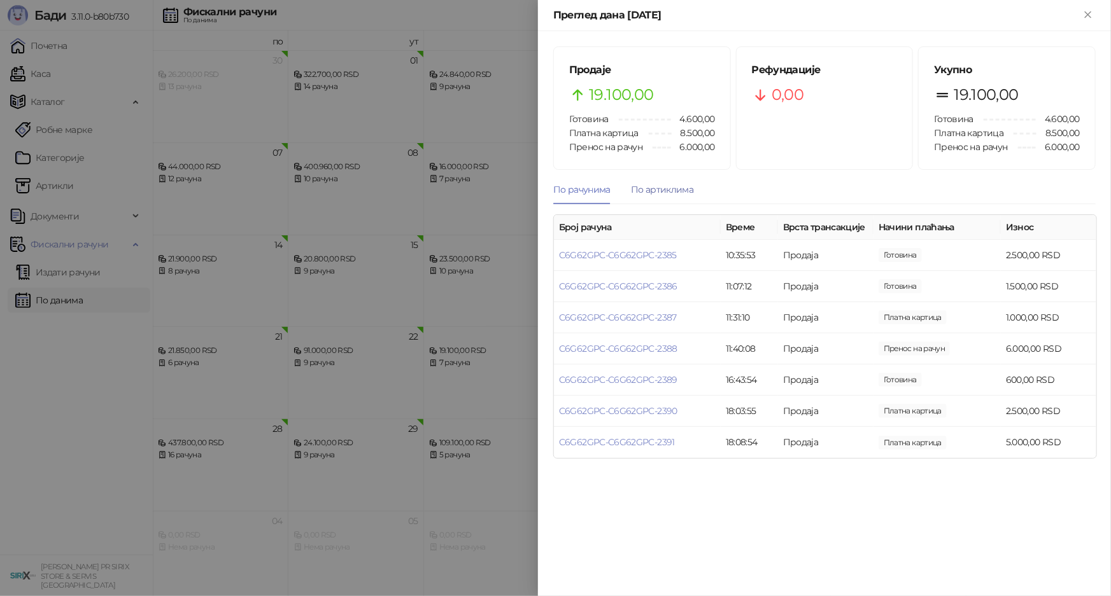
click at [673, 189] on div "По артиклима" at bounding box center [662, 190] width 62 height 14
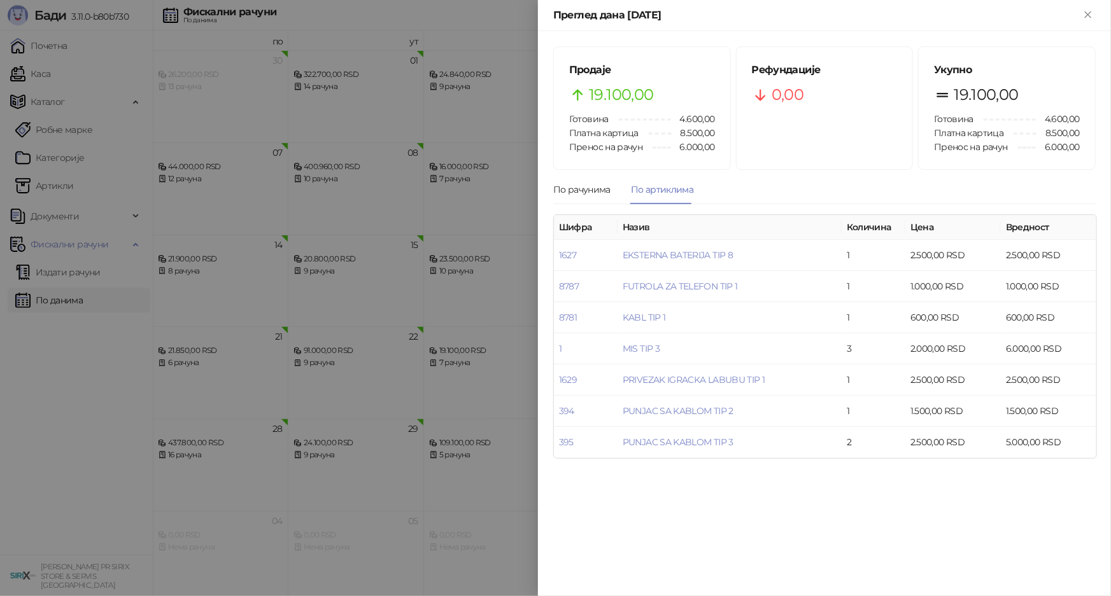
drag, startPoint x: 416, startPoint y: 402, endPoint x: 436, endPoint y: 403, distance: 19.7
click at [416, 402] on div at bounding box center [555, 298] width 1111 height 596
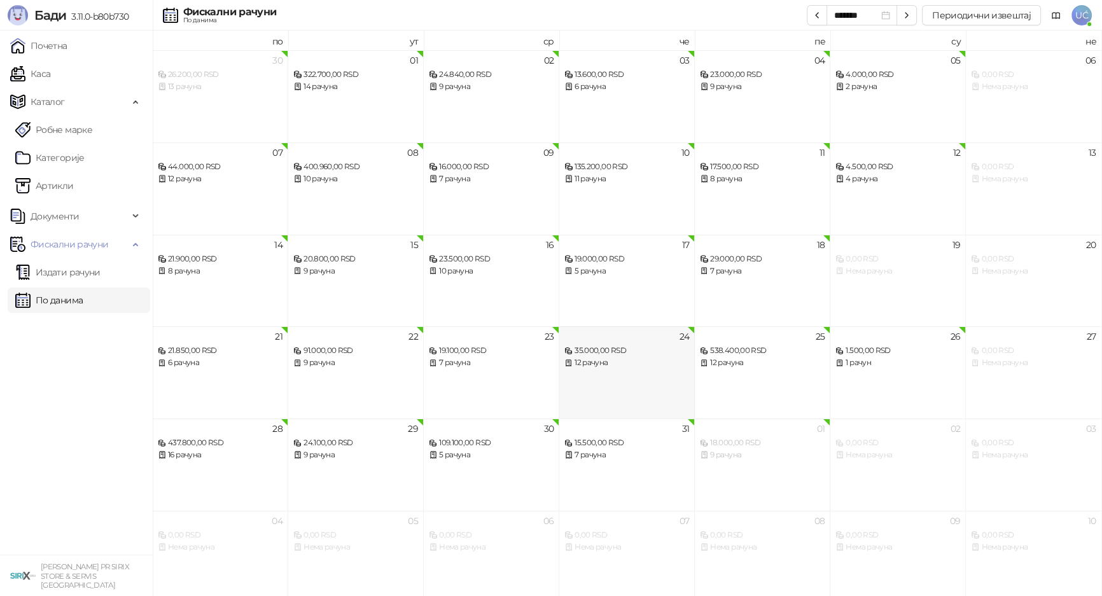
click at [598, 379] on div "24 35.000,00 RSD 12 рачуна" at bounding box center [627, 372] width 136 height 92
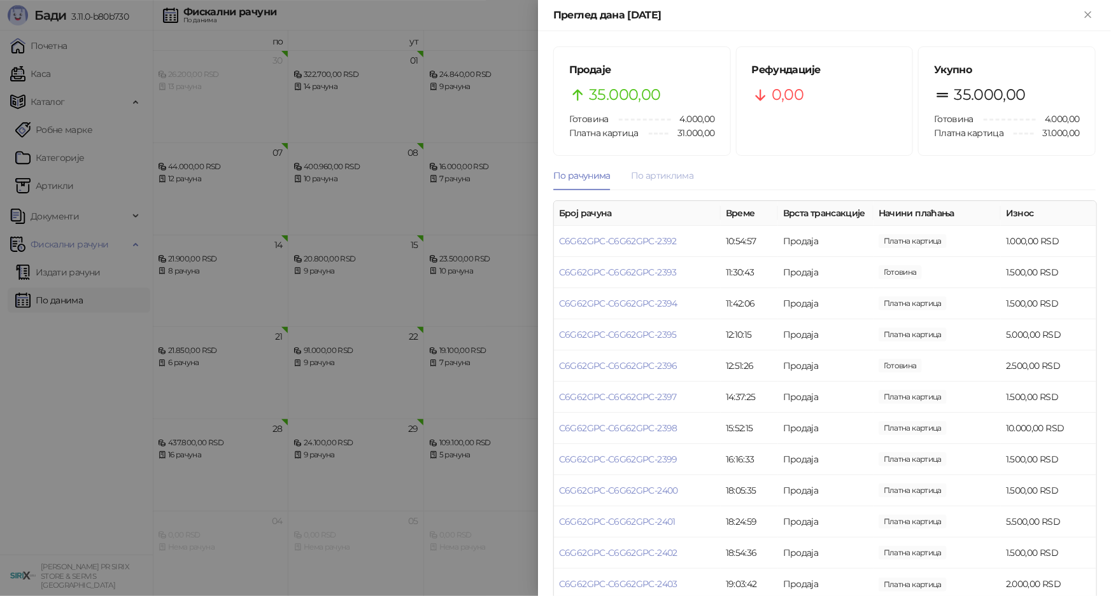
click at [648, 162] on div "По артиклима" at bounding box center [662, 175] width 62 height 29
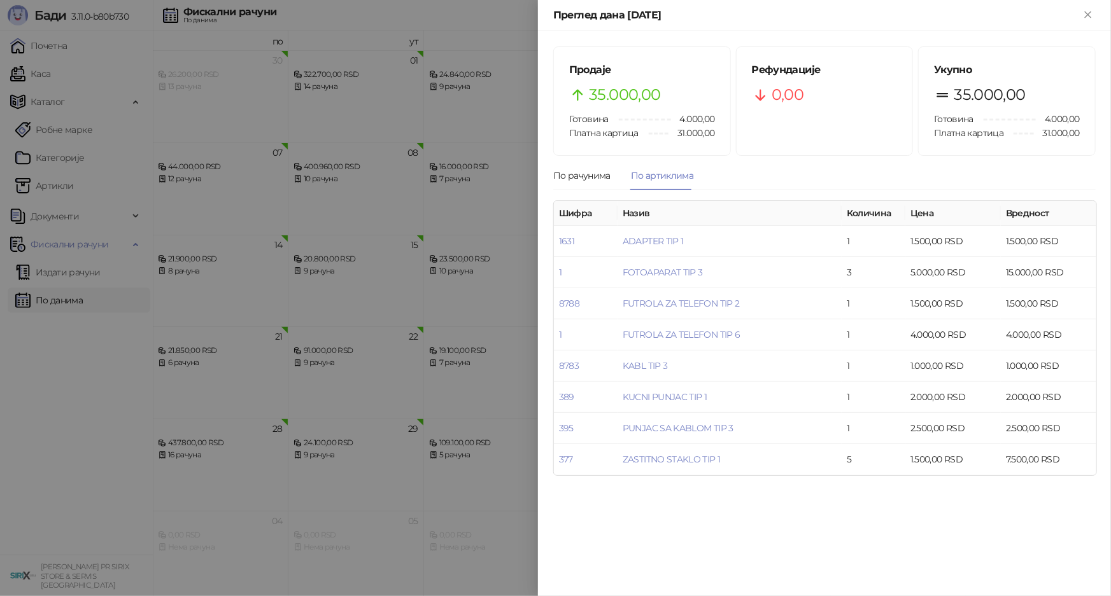
click at [447, 388] on div at bounding box center [555, 298] width 1111 height 596
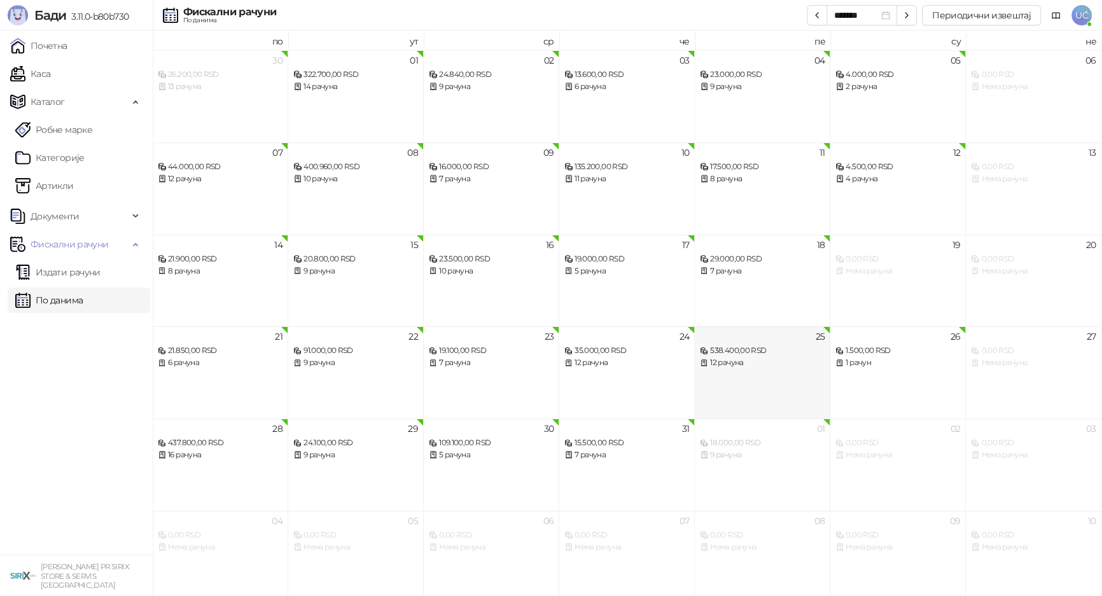
click at [773, 377] on div "25 538.400,00 RSD 12 рачуна" at bounding box center [763, 372] width 136 height 92
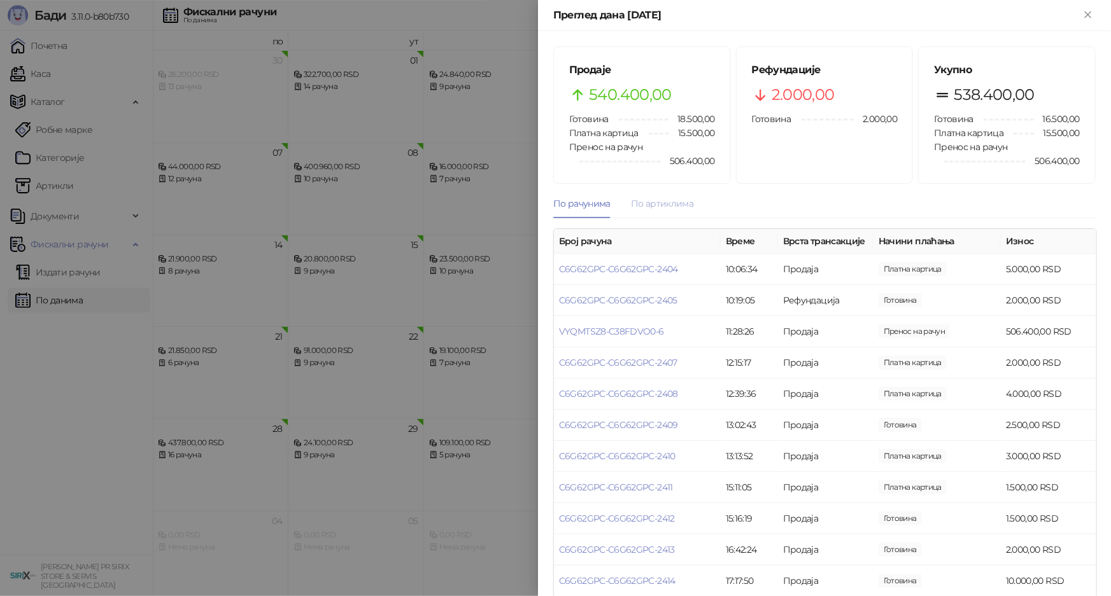
click at [680, 195] on div "По артиклима" at bounding box center [662, 203] width 62 height 29
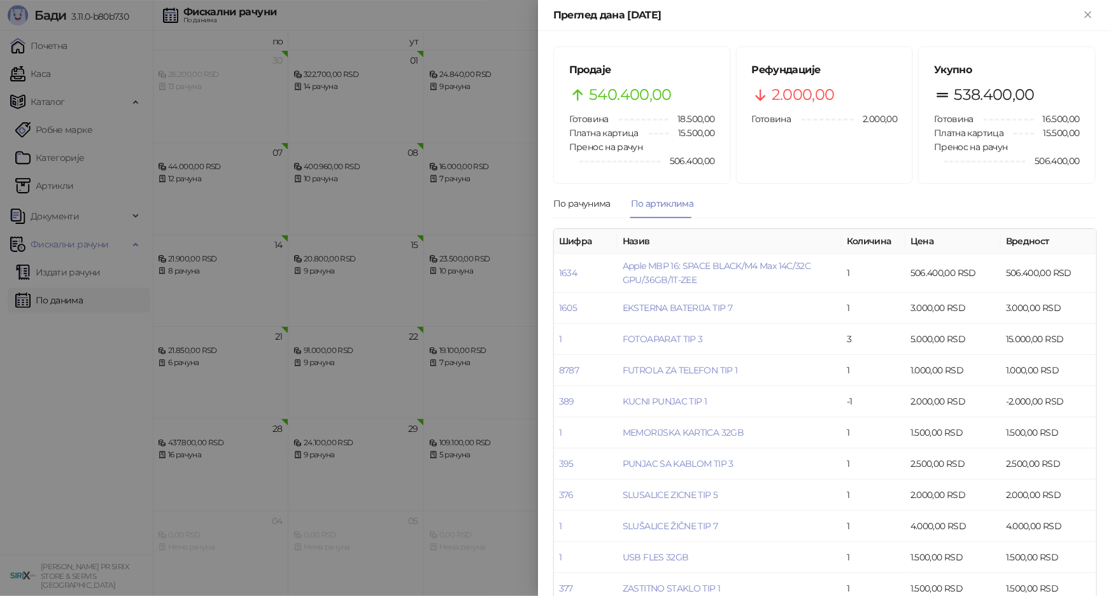
click at [497, 311] on div at bounding box center [555, 298] width 1111 height 596
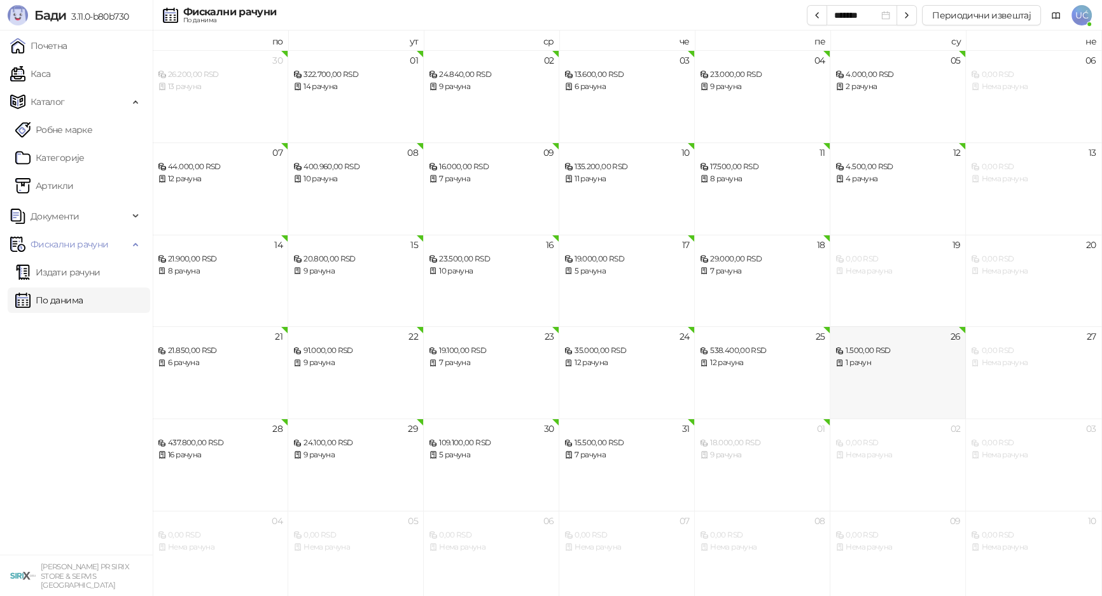
click at [945, 400] on div "26 1.500,00 RSD 1 рачун" at bounding box center [899, 372] width 136 height 92
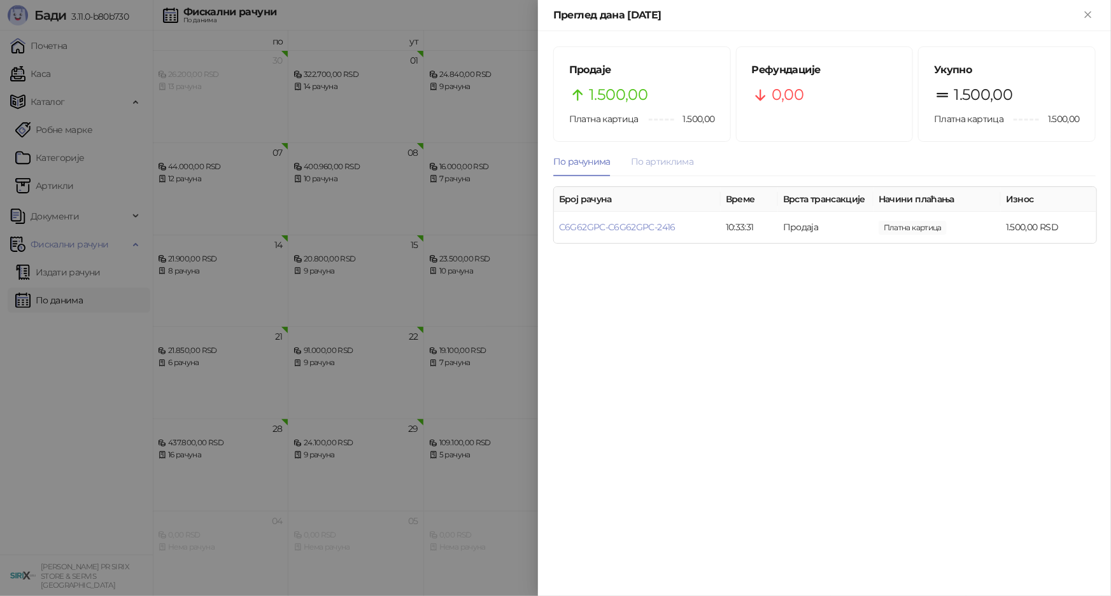
click at [643, 170] on div "По артиклима" at bounding box center [662, 161] width 62 height 29
click at [480, 237] on div at bounding box center [555, 298] width 1111 height 596
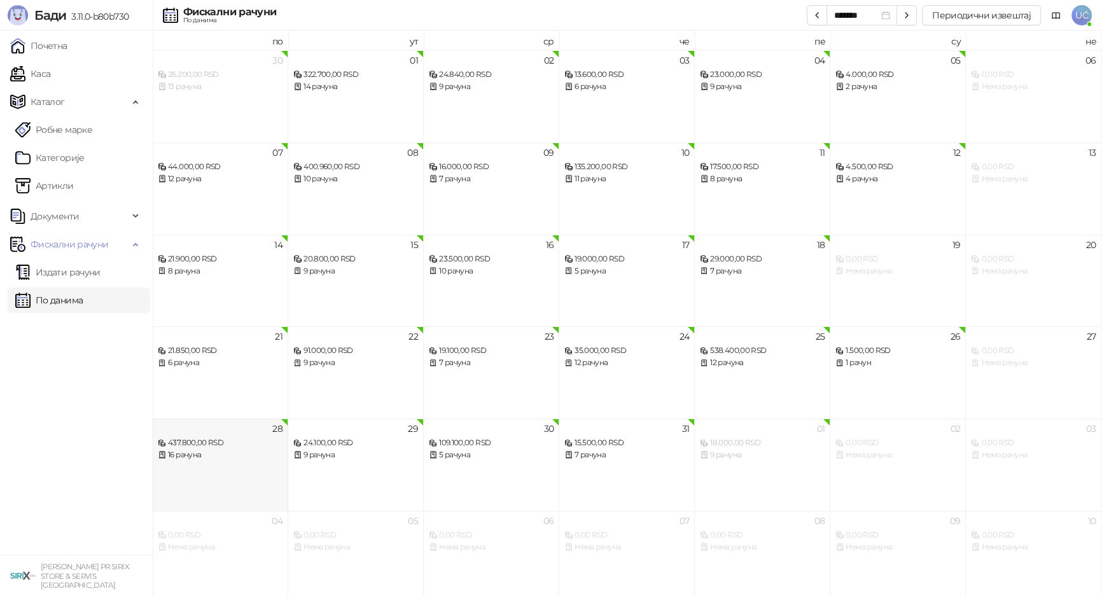
click at [230, 439] on div "437.800,00 RSD" at bounding box center [220, 443] width 125 height 12
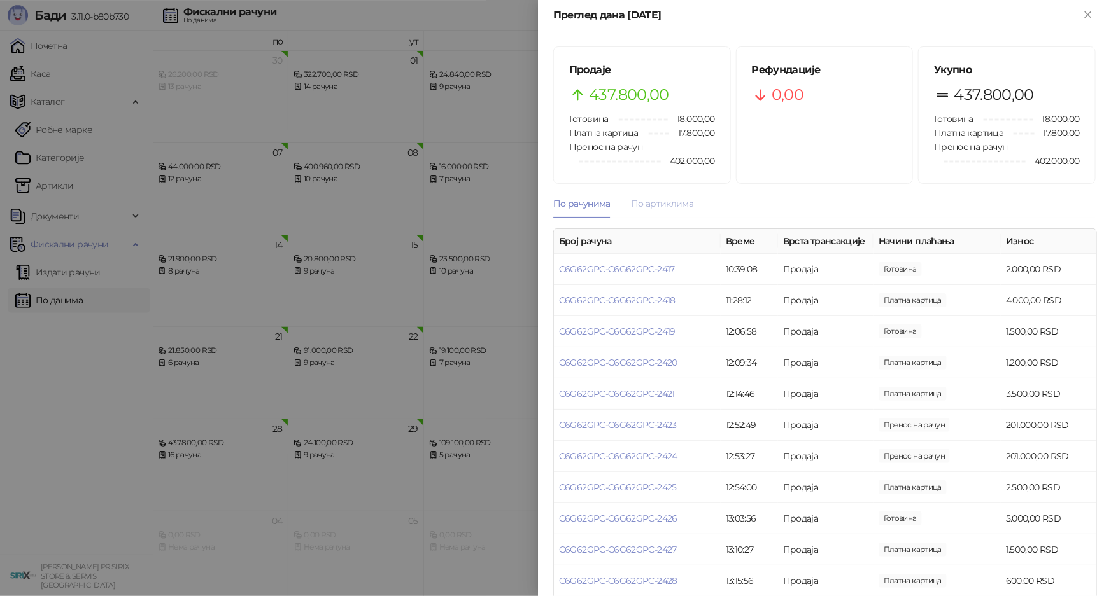
click at [676, 192] on div "По артиклима" at bounding box center [662, 203] width 62 height 29
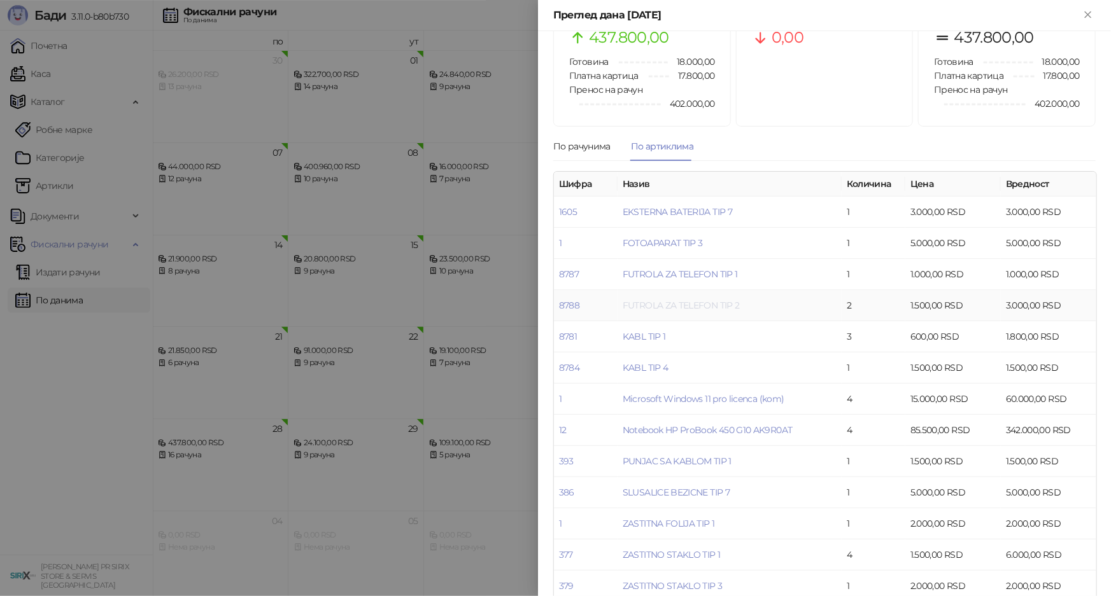
scroll to position [109, 0]
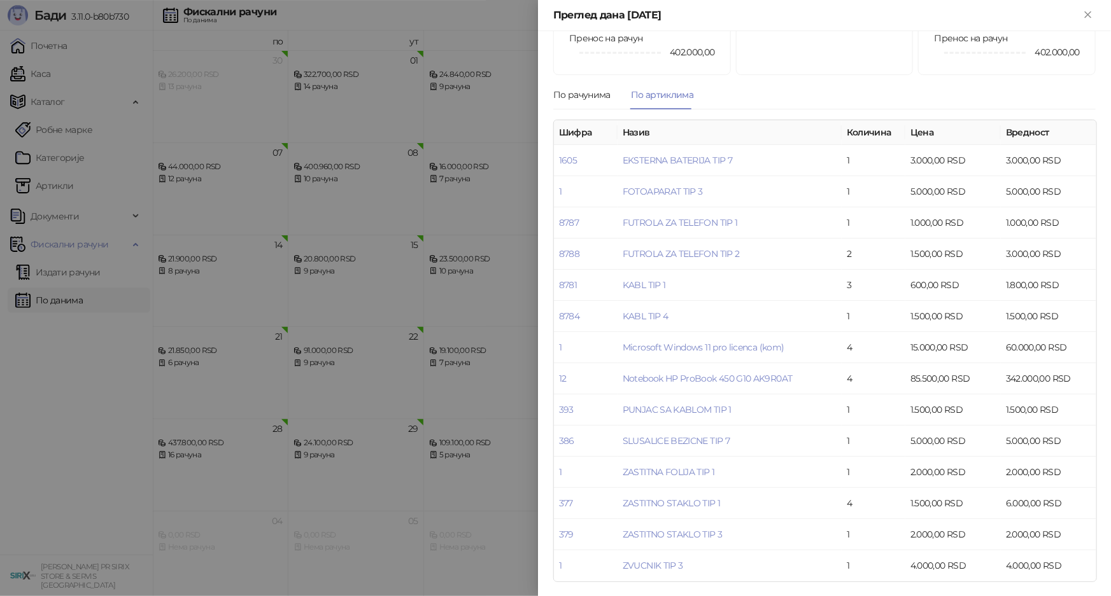
click at [430, 369] on div at bounding box center [555, 298] width 1111 height 596
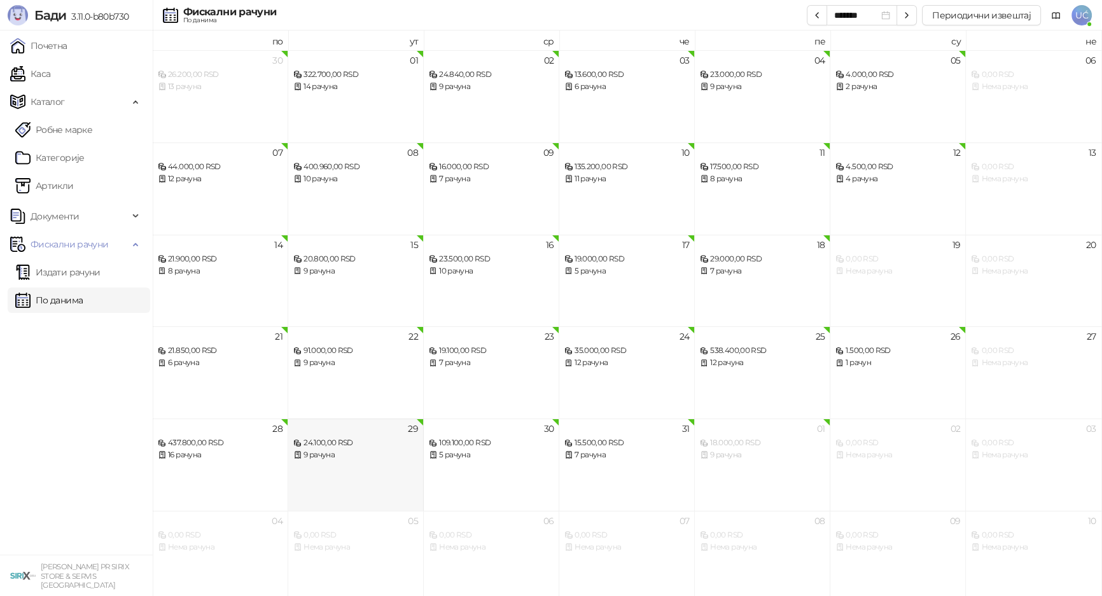
click at [349, 442] on div "24.100,00 RSD" at bounding box center [355, 443] width 125 height 12
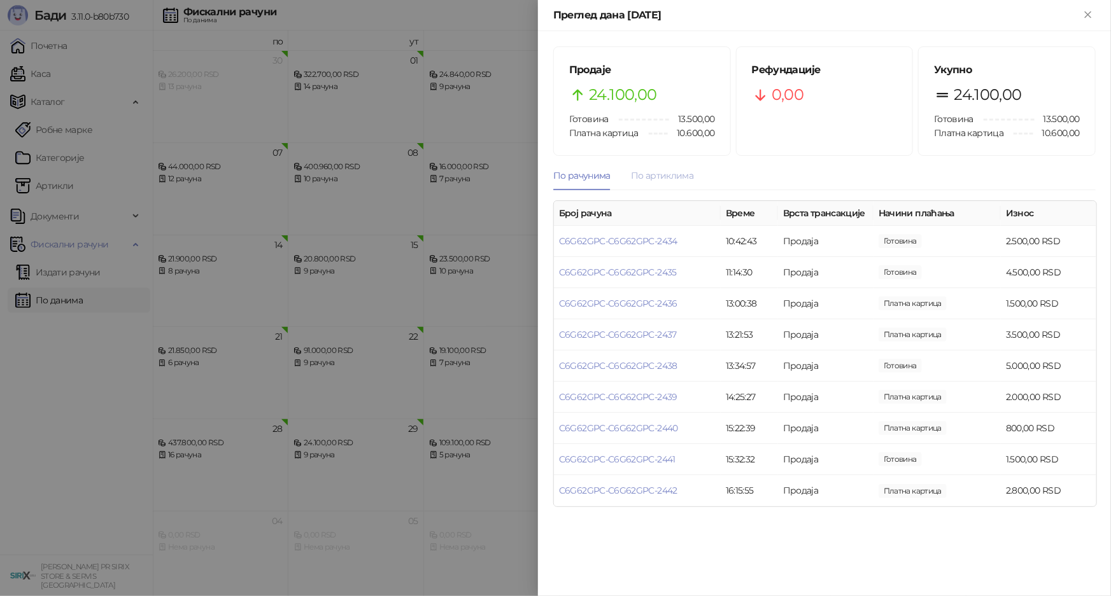
drag, startPoint x: 669, startPoint y: 167, endPoint x: 673, endPoint y: 177, distance: 10.9
click at [669, 167] on div "По артиклима" at bounding box center [662, 175] width 62 height 29
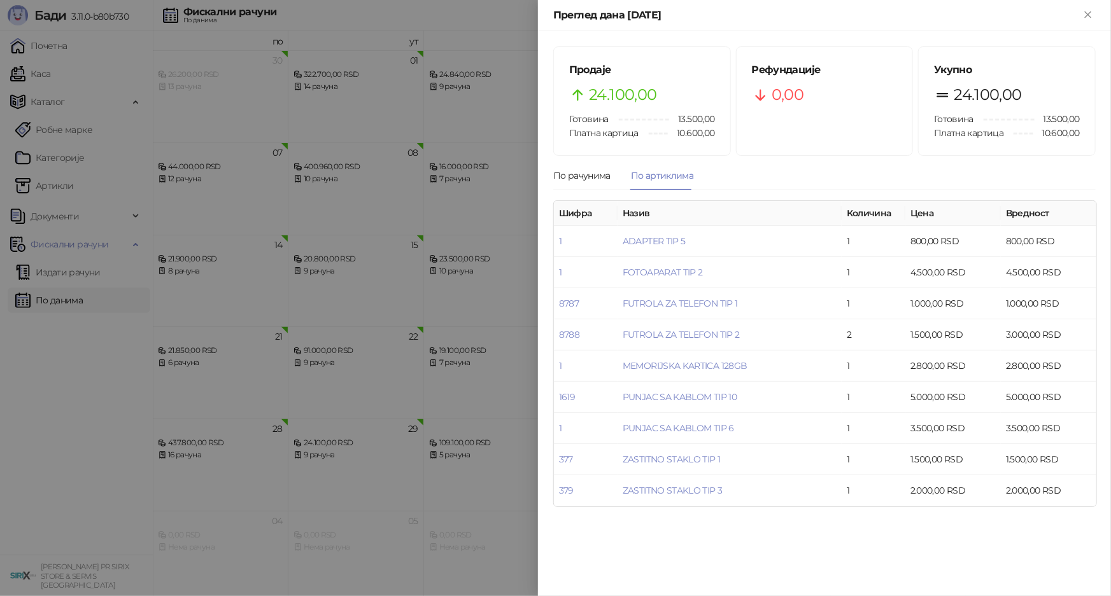
click at [491, 407] on div at bounding box center [555, 298] width 1111 height 596
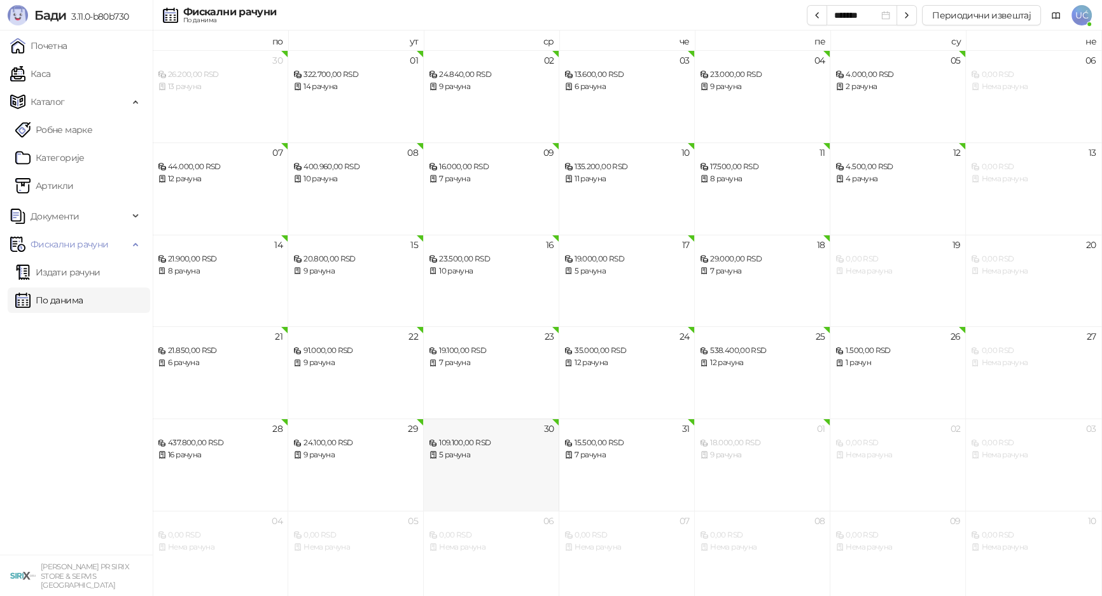
click at [492, 442] on div "109.100,00 RSD" at bounding box center [491, 443] width 125 height 12
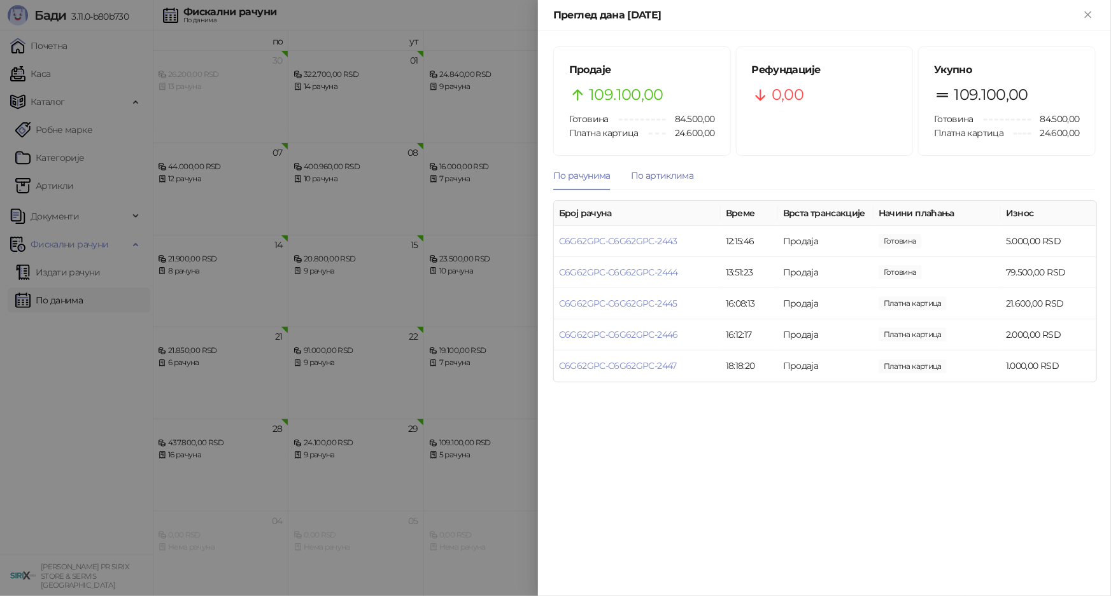
click at [661, 176] on div "По артиклима" at bounding box center [662, 176] width 62 height 14
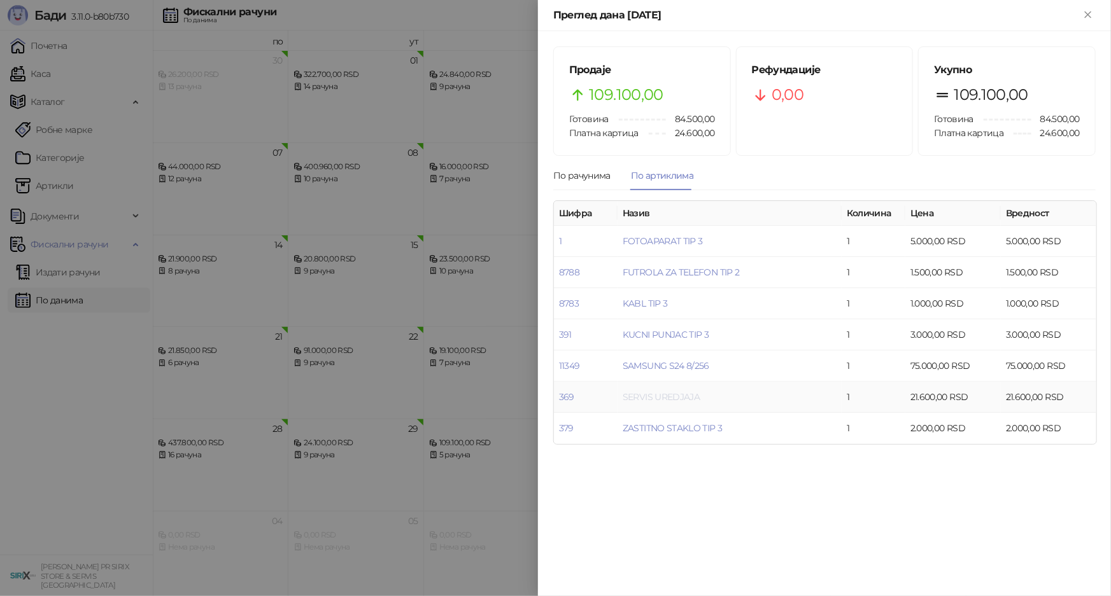
click at [673, 395] on link "SERVIS UREDJAJA" at bounding box center [660, 396] width 77 height 11
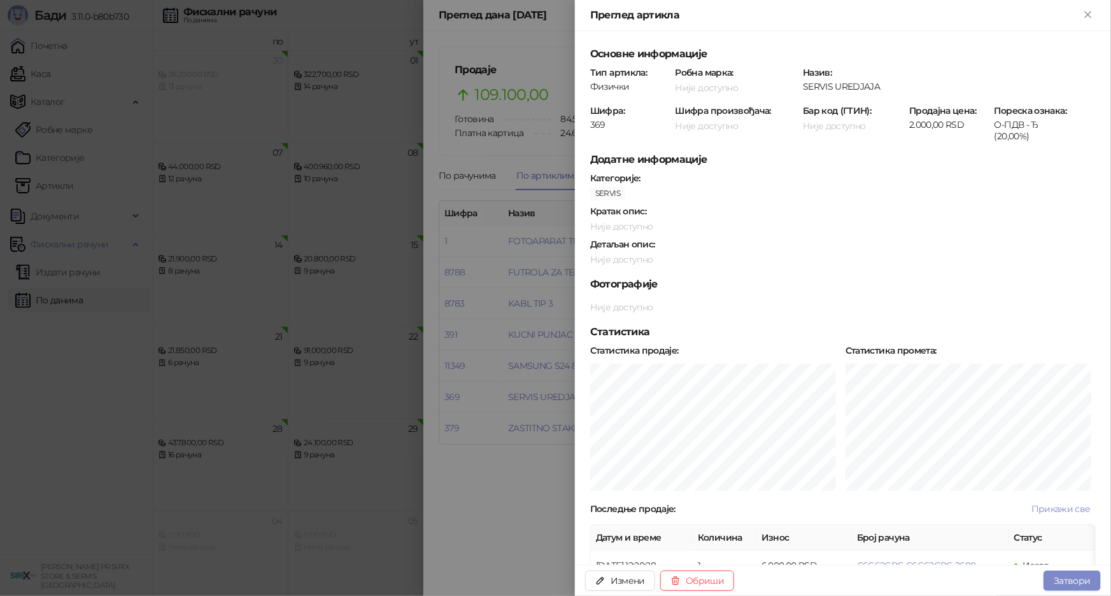
click at [561, 471] on div at bounding box center [555, 298] width 1111 height 596
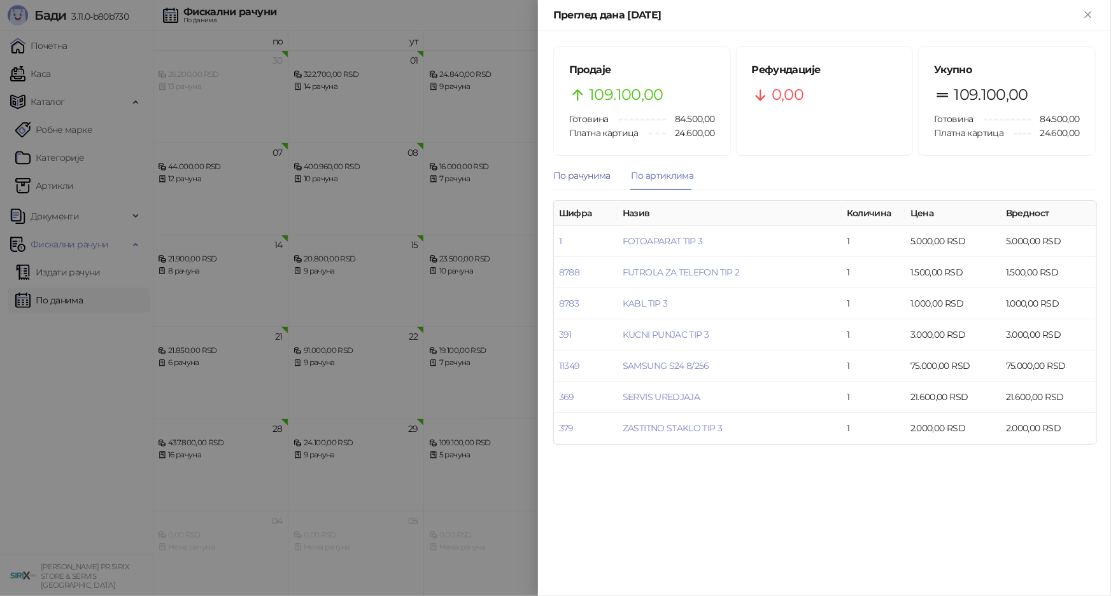
click at [598, 177] on div "По рачунима" at bounding box center [581, 176] width 57 height 14
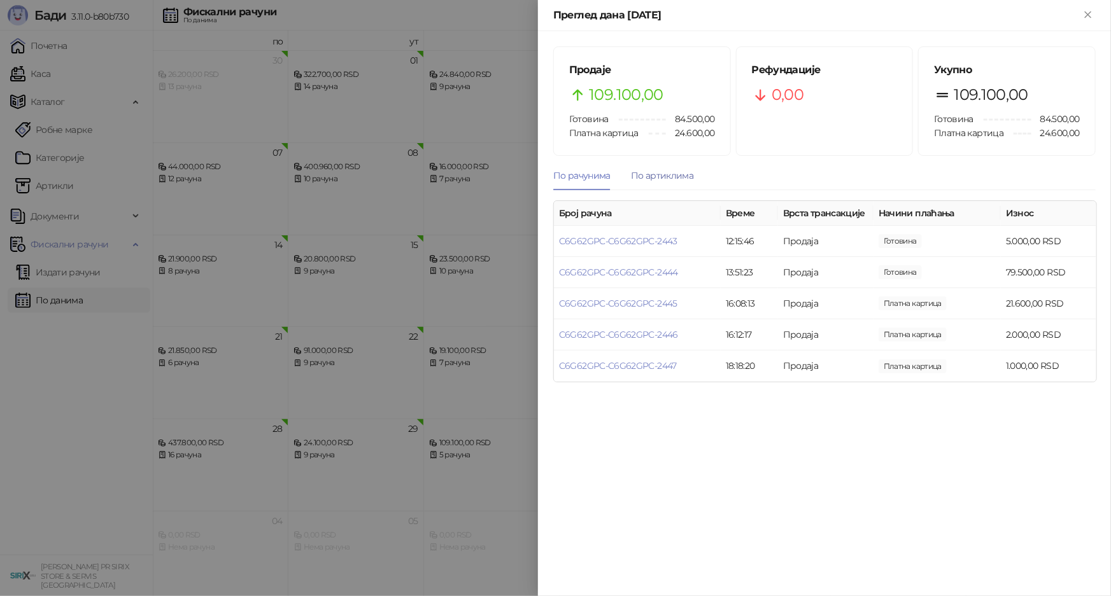
click at [648, 178] on div "По артиклима" at bounding box center [662, 176] width 62 height 14
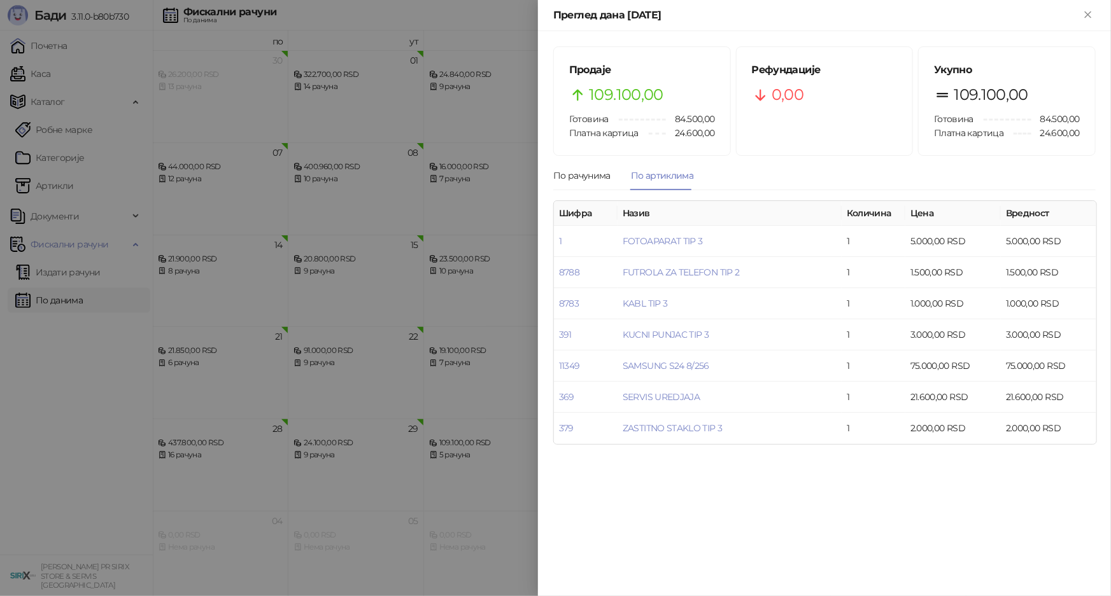
click at [498, 155] on div at bounding box center [555, 298] width 1111 height 596
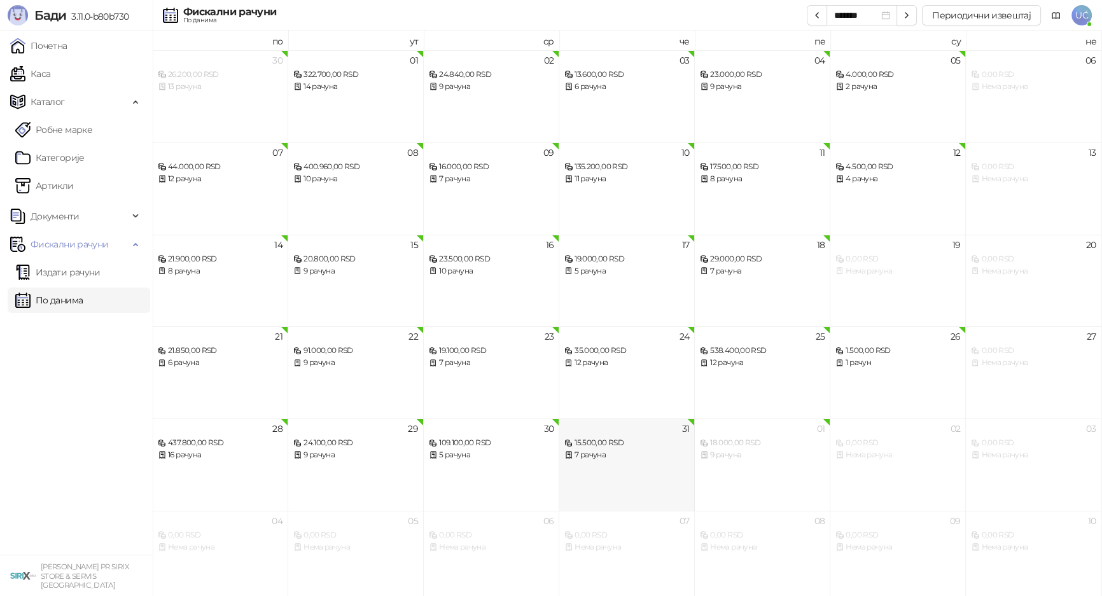
click at [631, 454] on div "7 рачуна" at bounding box center [627, 455] width 125 height 12
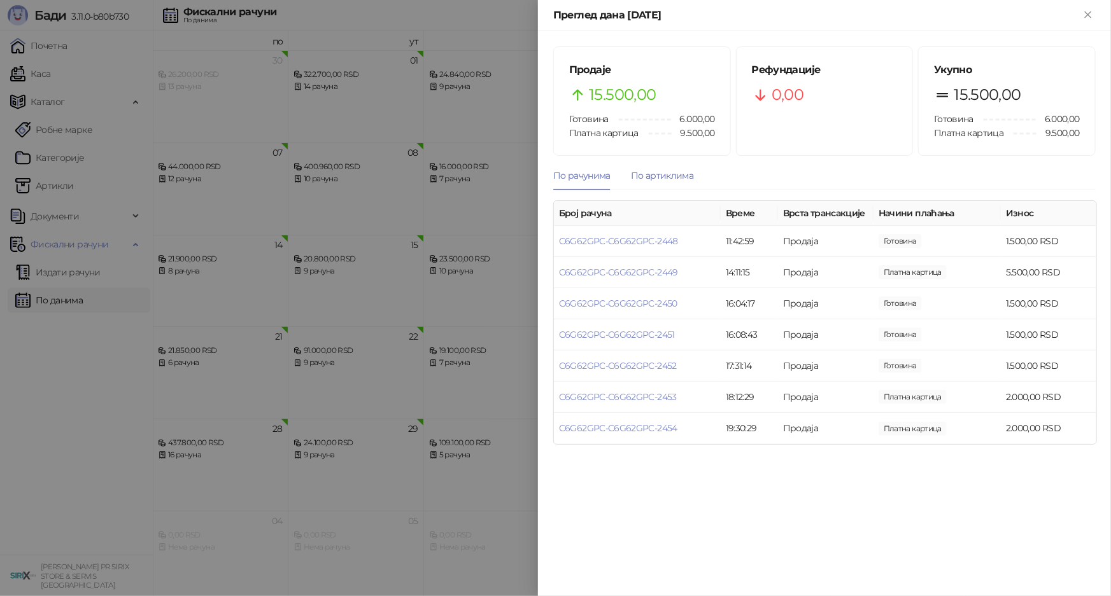
drag, startPoint x: 668, startPoint y: 179, endPoint x: 668, endPoint y: 195, distance: 15.9
click at [668, 179] on div "По артиклима" at bounding box center [662, 176] width 62 height 14
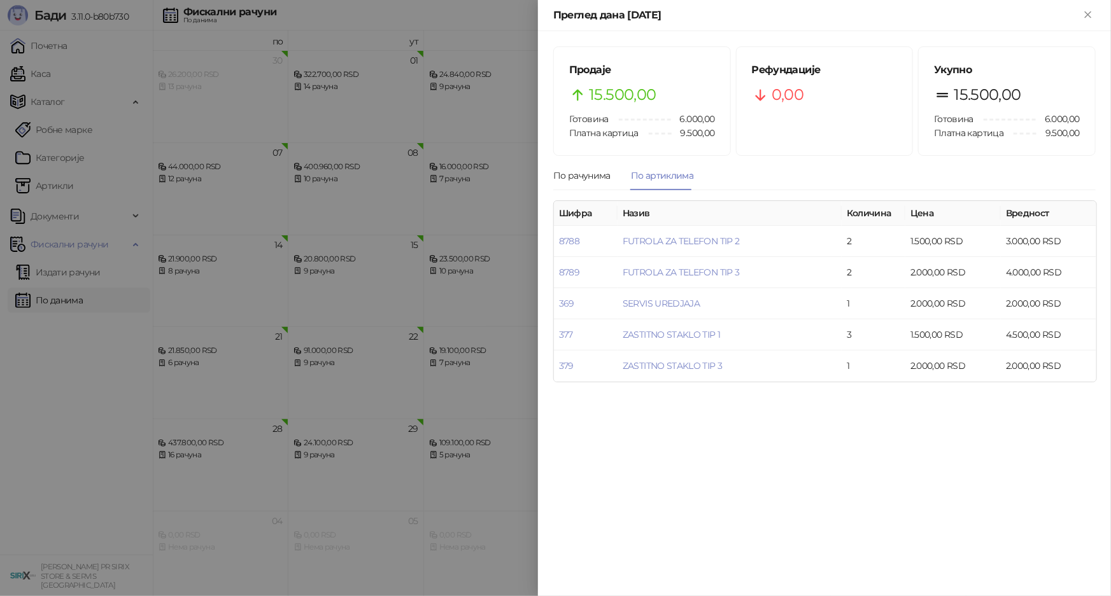
click at [490, 403] on div at bounding box center [555, 298] width 1111 height 596
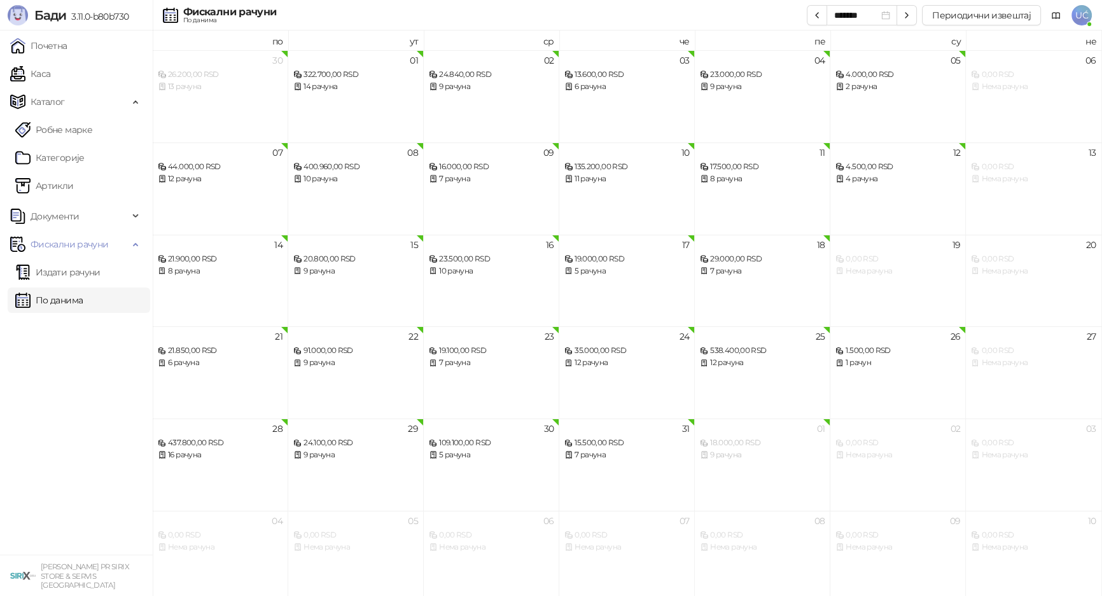
drag, startPoint x: 913, startPoint y: 18, endPoint x: 910, endPoint y: 28, distance: 10.7
click at [914, 18] on button "button" at bounding box center [907, 15] width 20 height 20
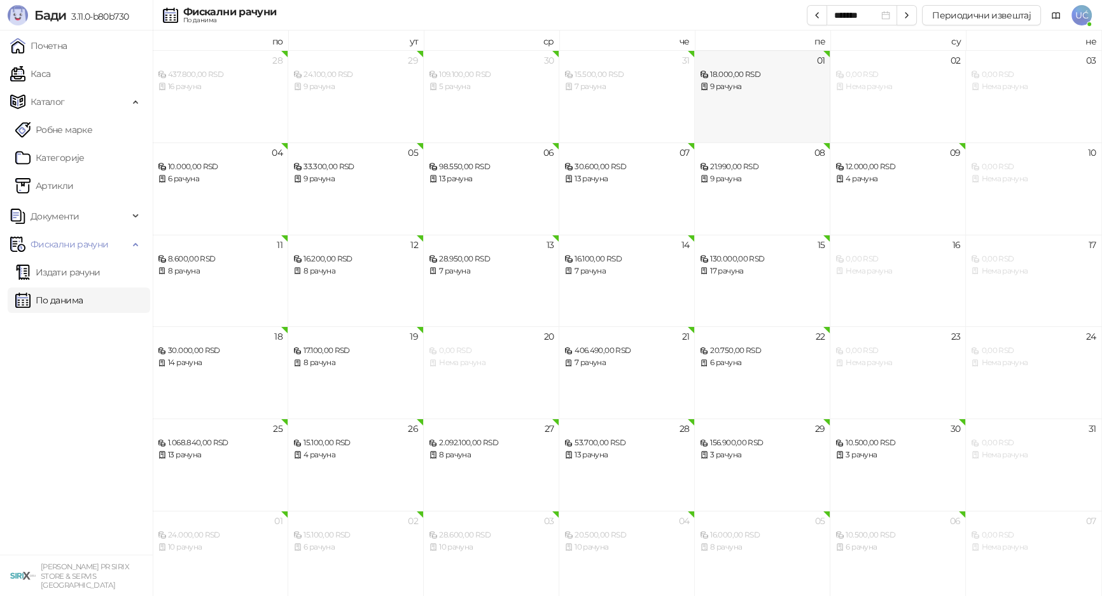
click at [780, 80] on div "18.000,00 RSD" at bounding box center [762, 75] width 125 height 12
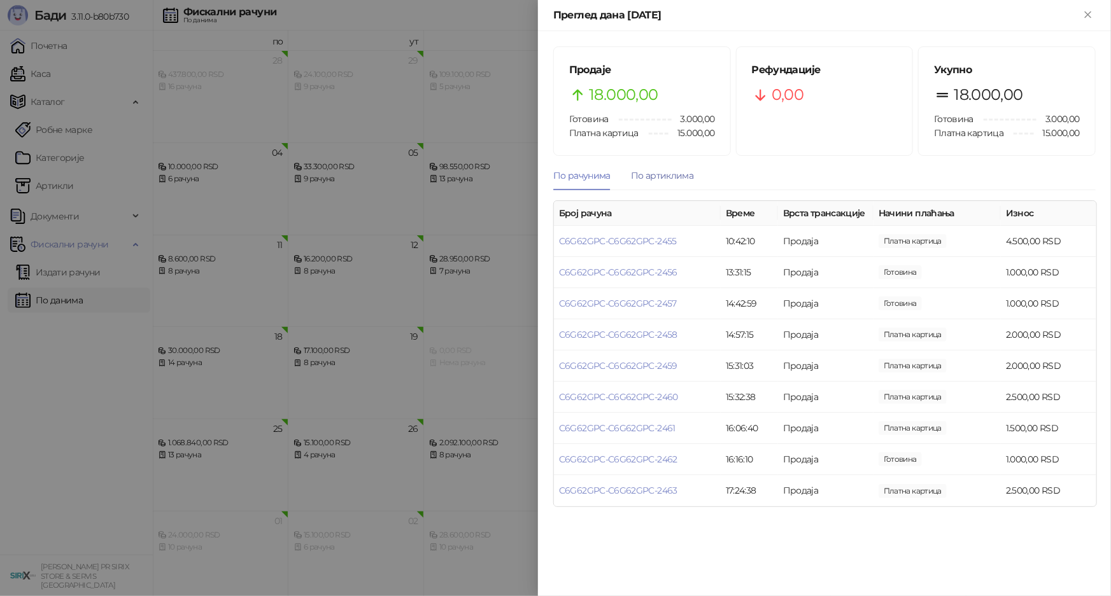
click at [671, 178] on div "По артиклима" at bounding box center [662, 176] width 62 height 14
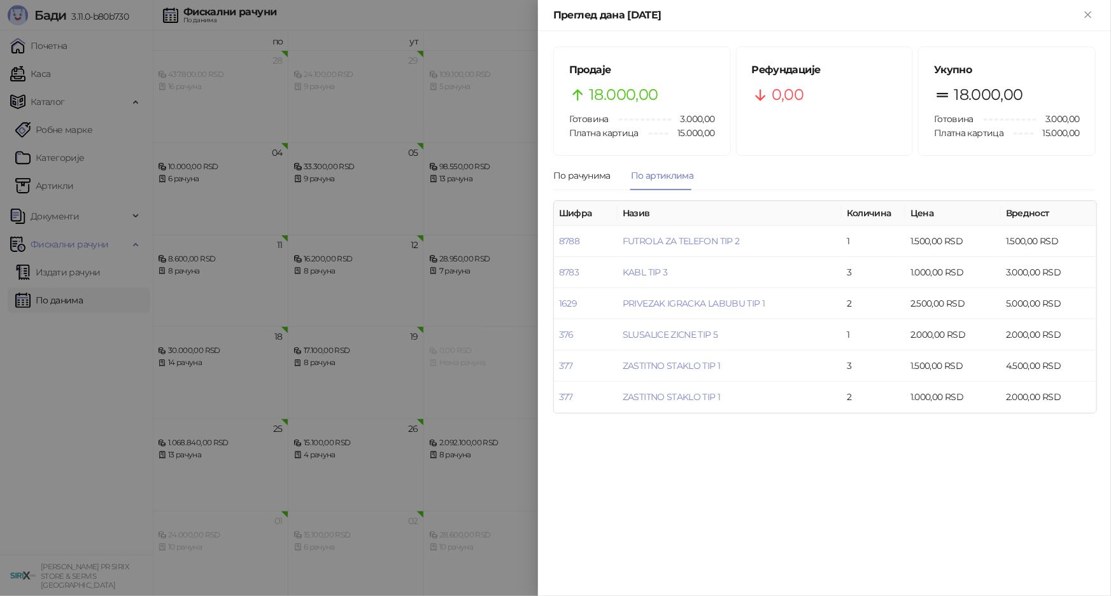
click at [484, 313] on div at bounding box center [555, 298] width 1111 height 596
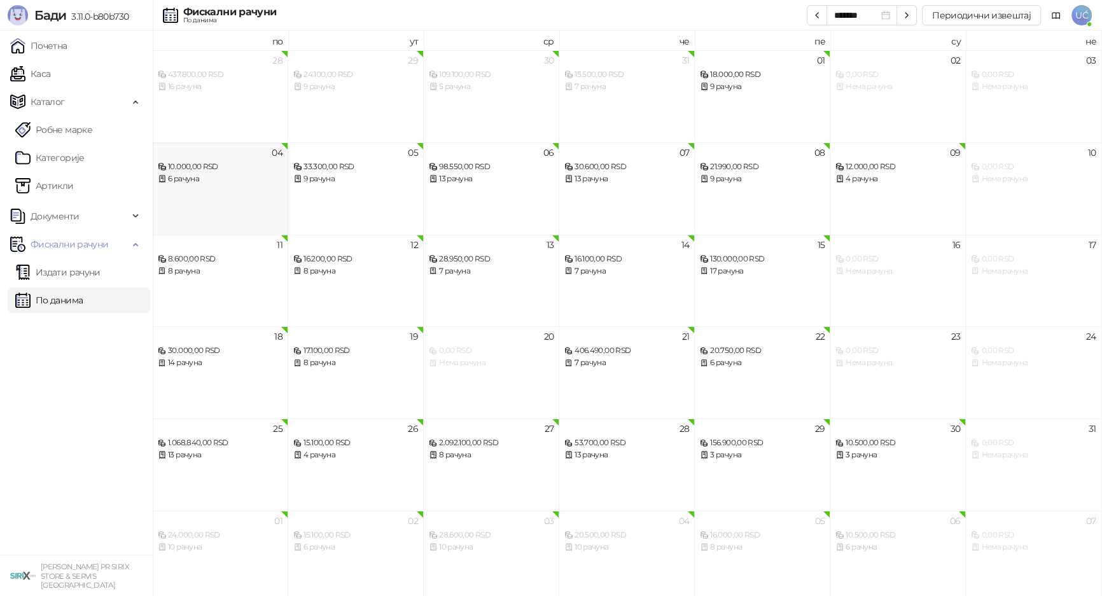
click at [255, 197] on div "04 10.000,00 RSD 6 рачуна" at bounding box center [221, 189] width 136 height 92
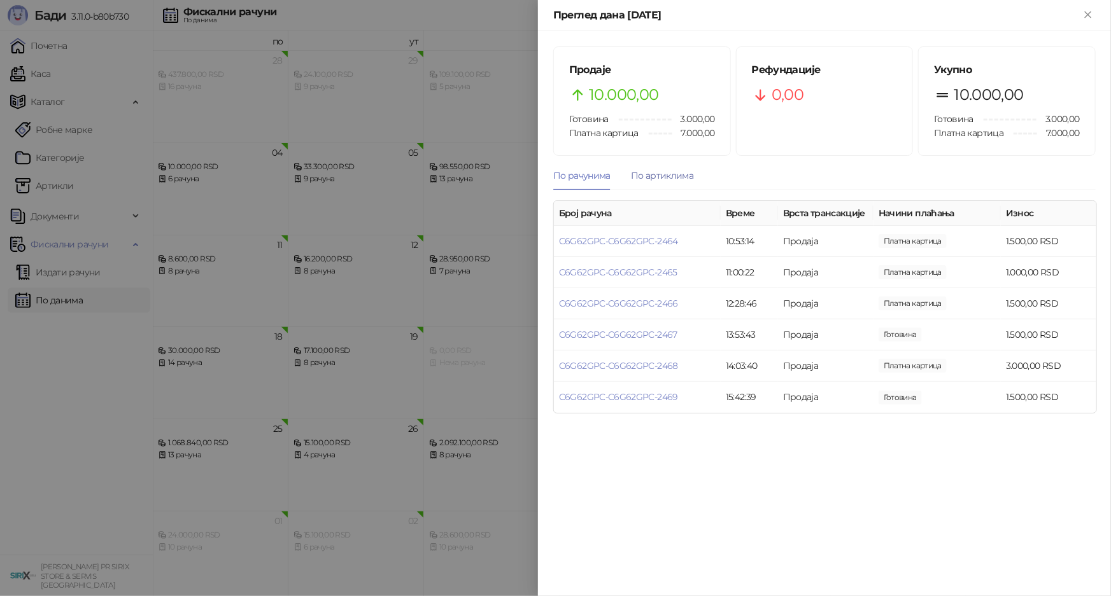
click at [669, 175] on div "По артиклима" at bounding box center [662, 176] width 62 height 14
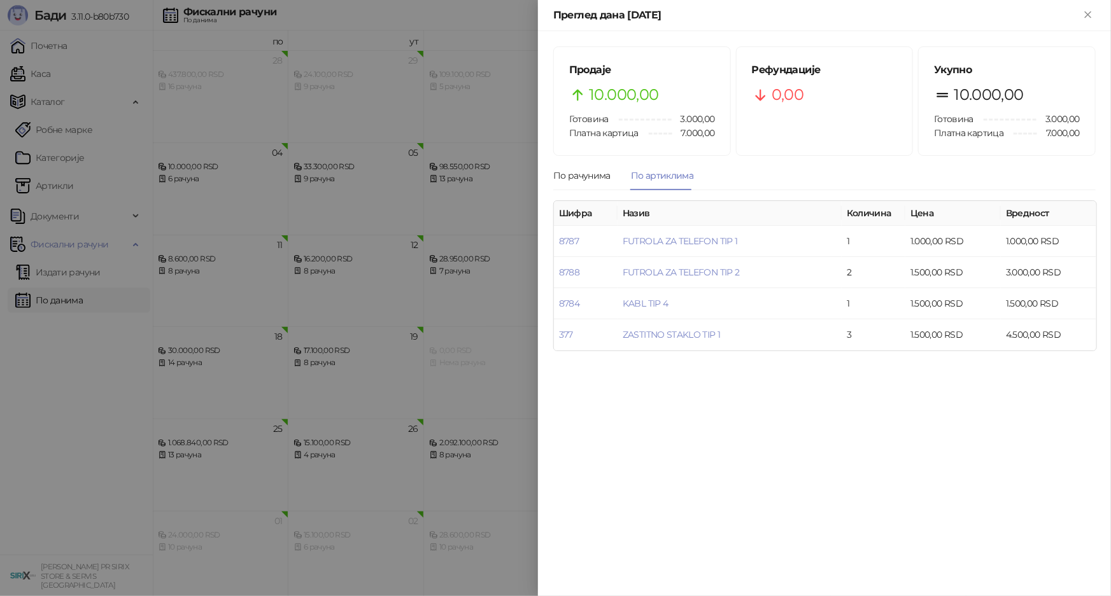
click at [495, 321] on div at bounding box center [555, 298] width 1111 height 596
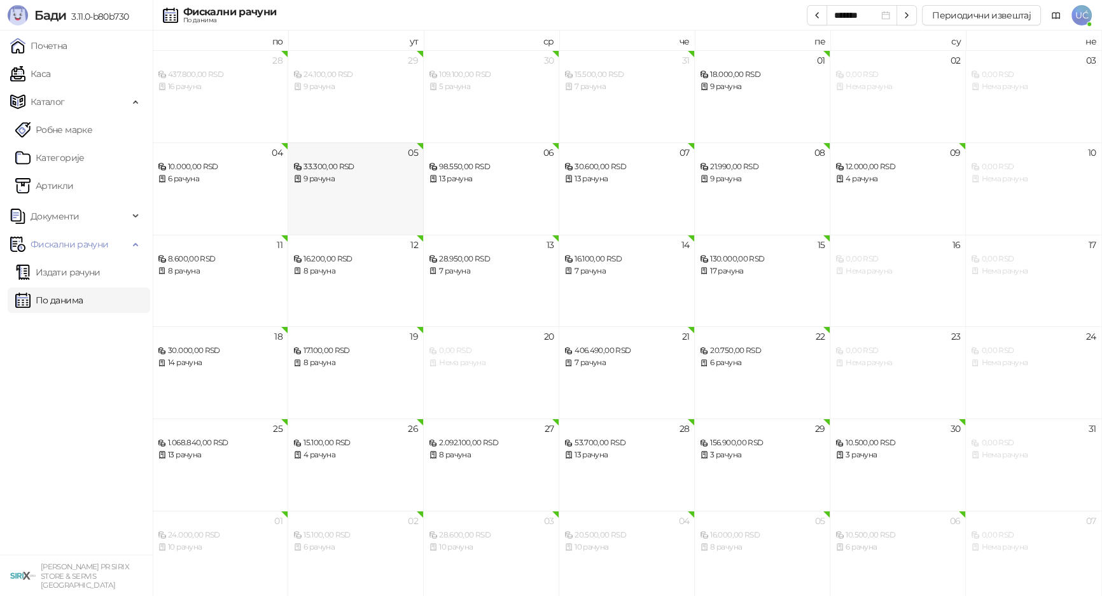
click at [400, 189] on div "05 33.300,00 RSD 9 рачуна" at bounding box center [356, 189] width 136 height 92
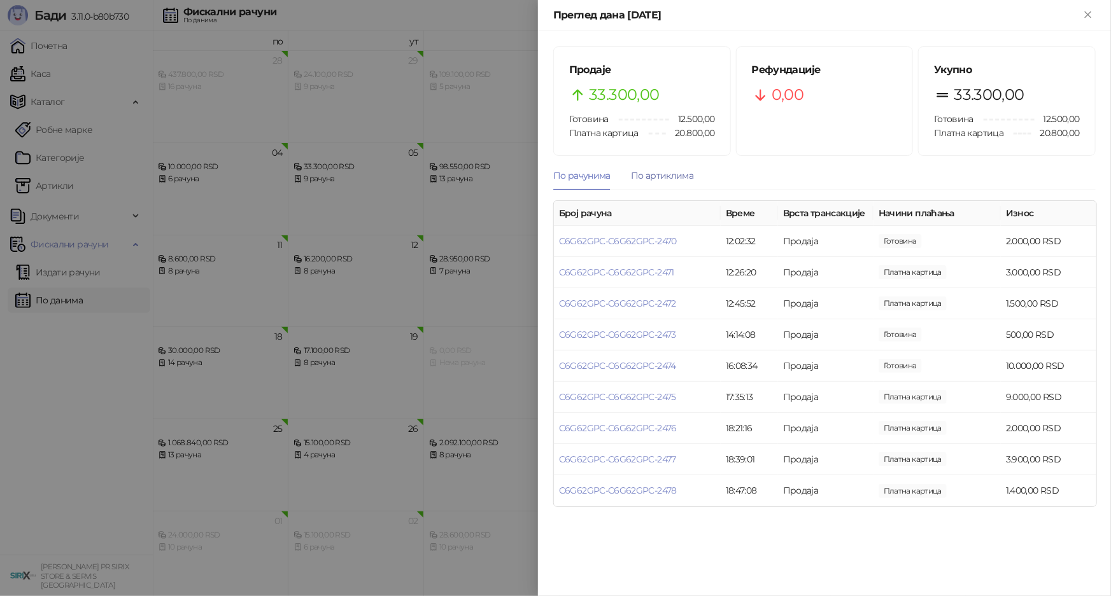
click at [656, 178] on div "По артиклима" at bounding box center [662, 176] width 62 height 14
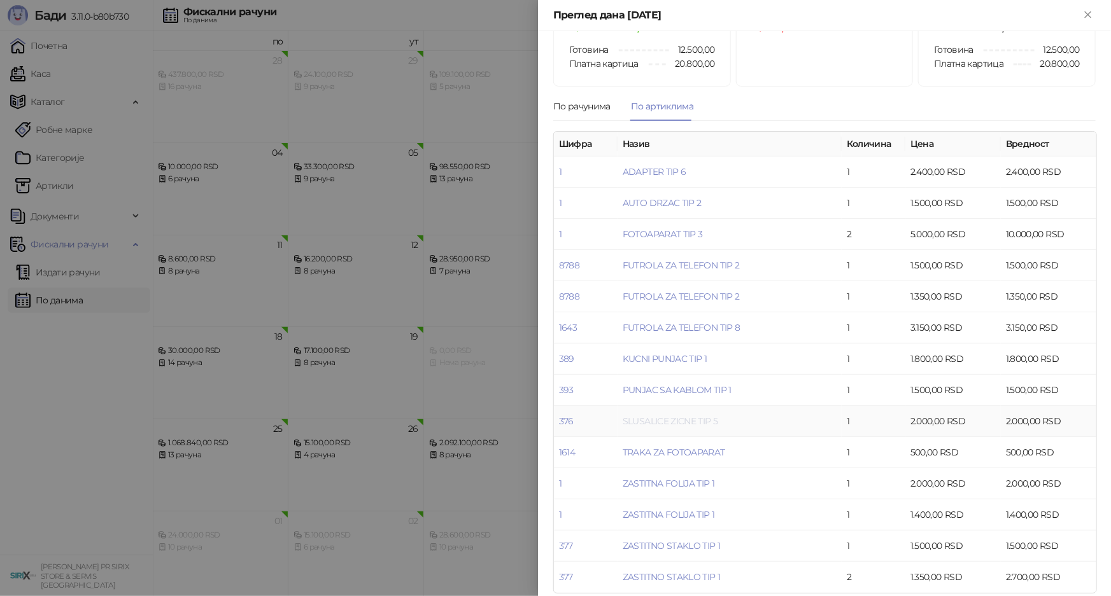
scroll to position [81, 0]
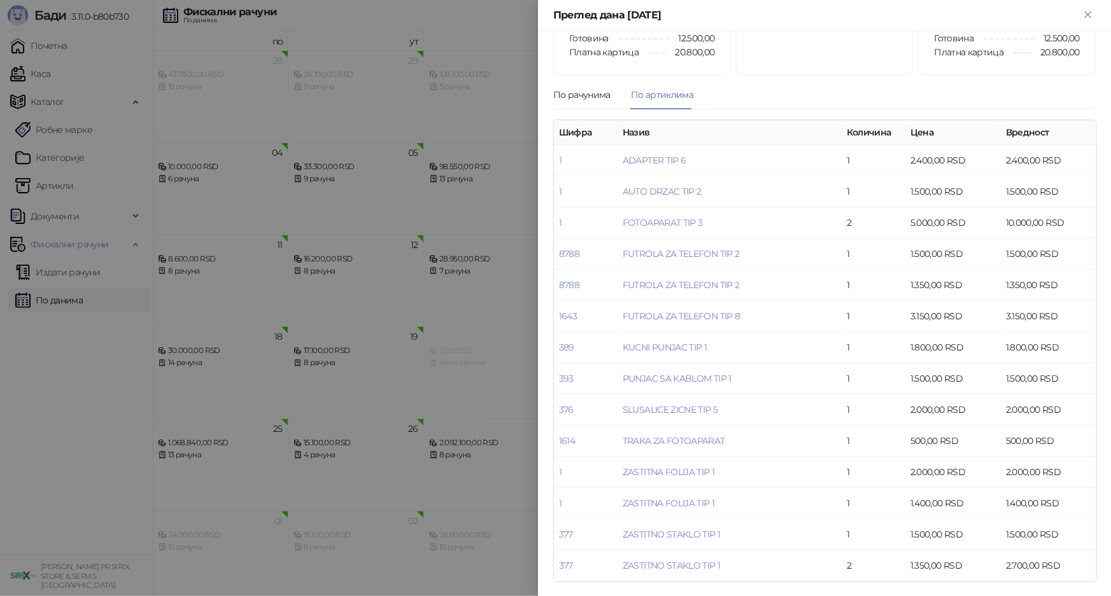
click at [468, 202] on div at bounding box center [555, 298] width 1111 height 596
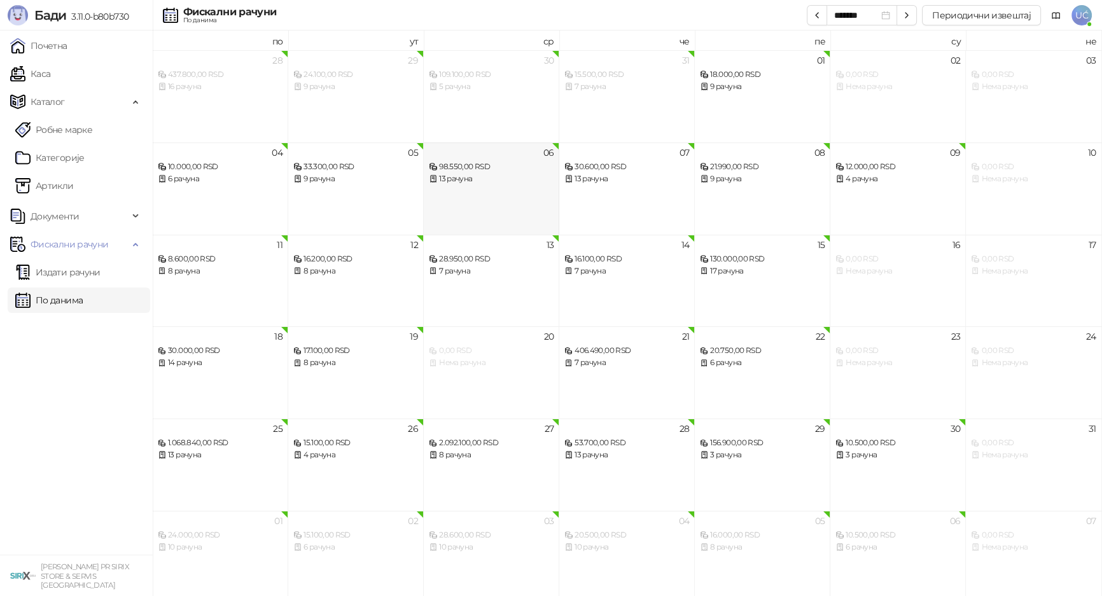
click at [535, 179] on div "13 рачуна" at bounding box center [491, 179] width 125 height 12
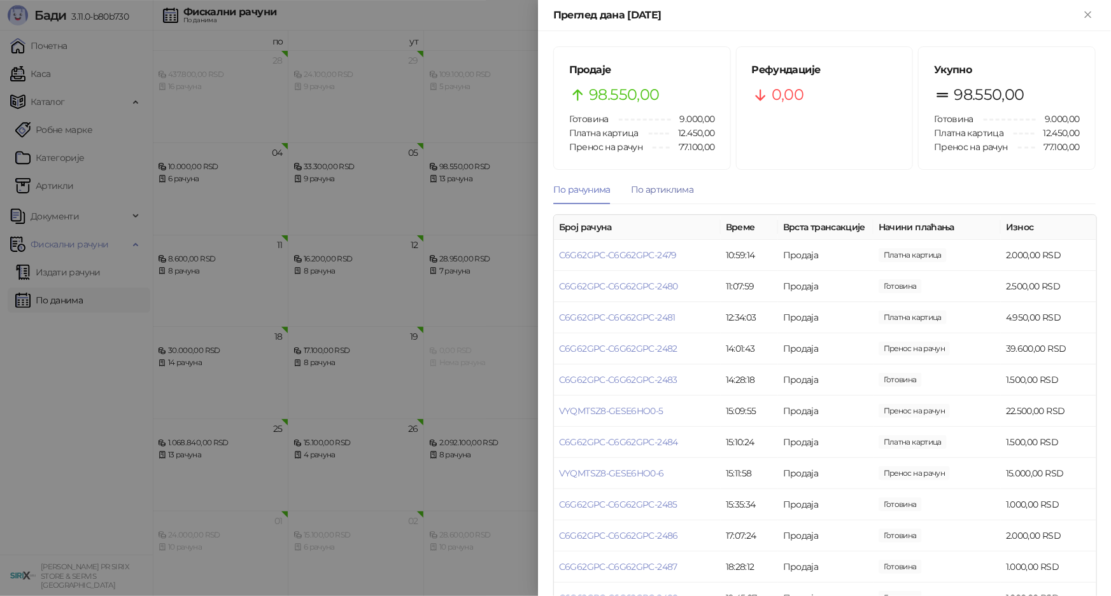
click at [687, 183] on div "По артиклима" at bounding box center [662, 190] width 62 height 14
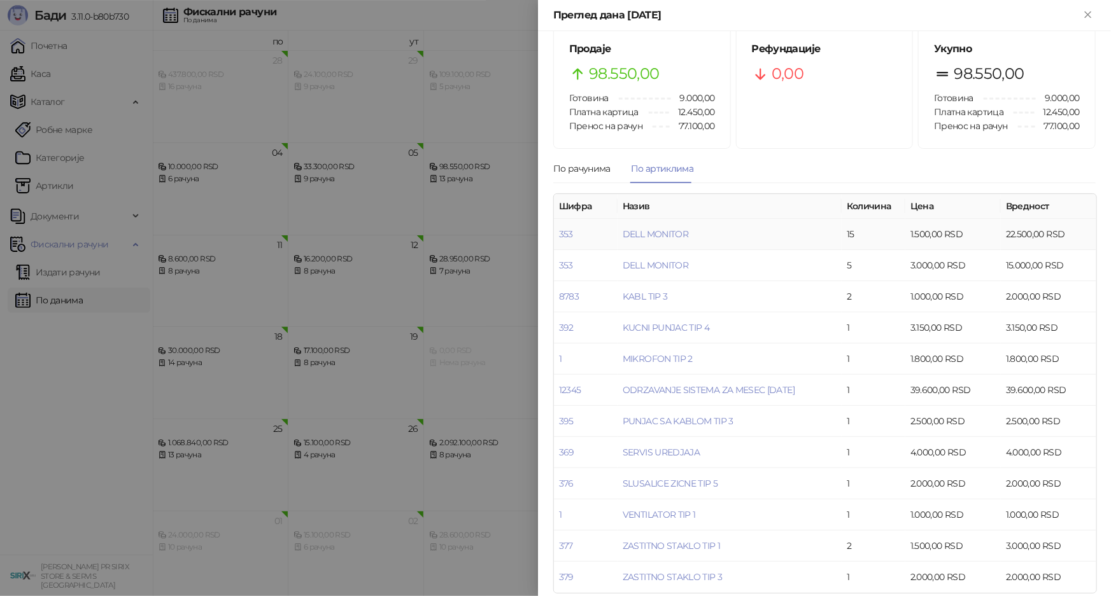
scroll to position [32, 0]
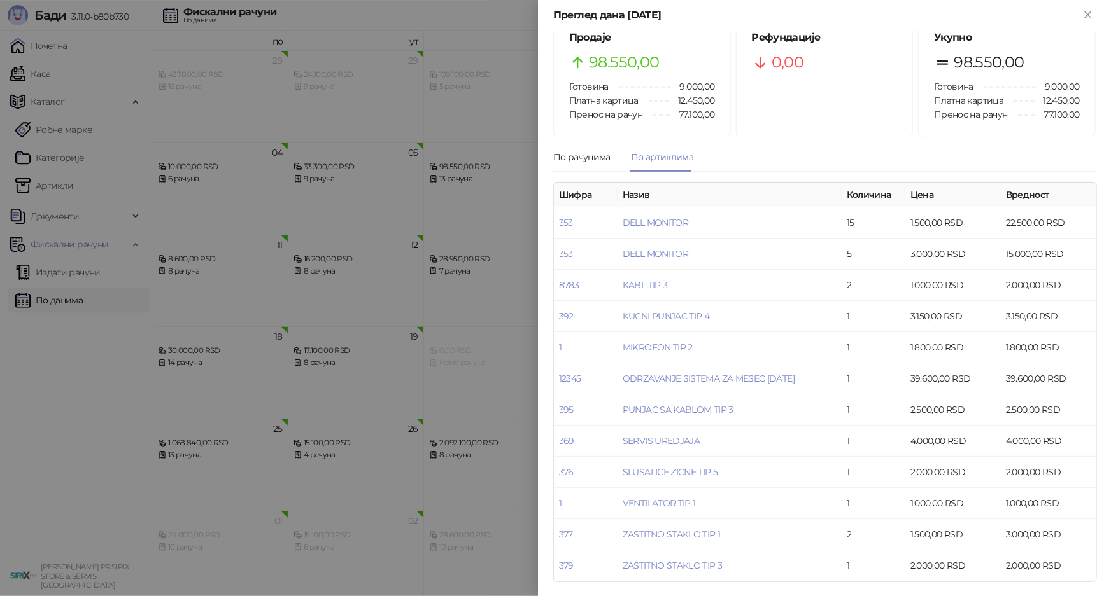
click at [462, 355] on div at bounding box center [555, 298] width 1111 height 596
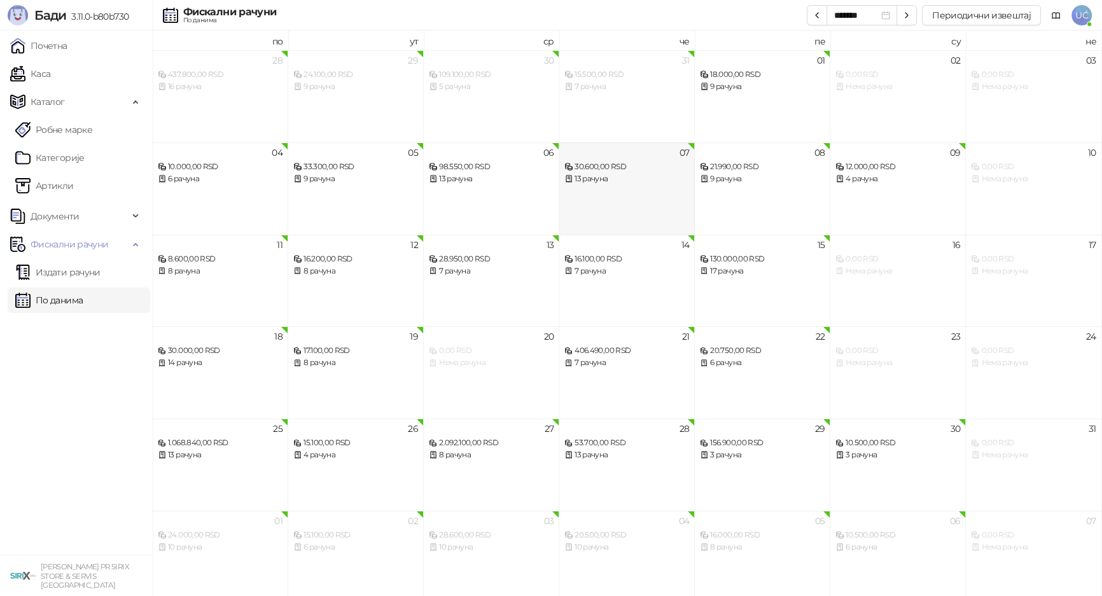
click at [610, 191] on div "07 30.600,00 RSD 13 рачуна" at bounding box center [627, 189] width 136 height 92
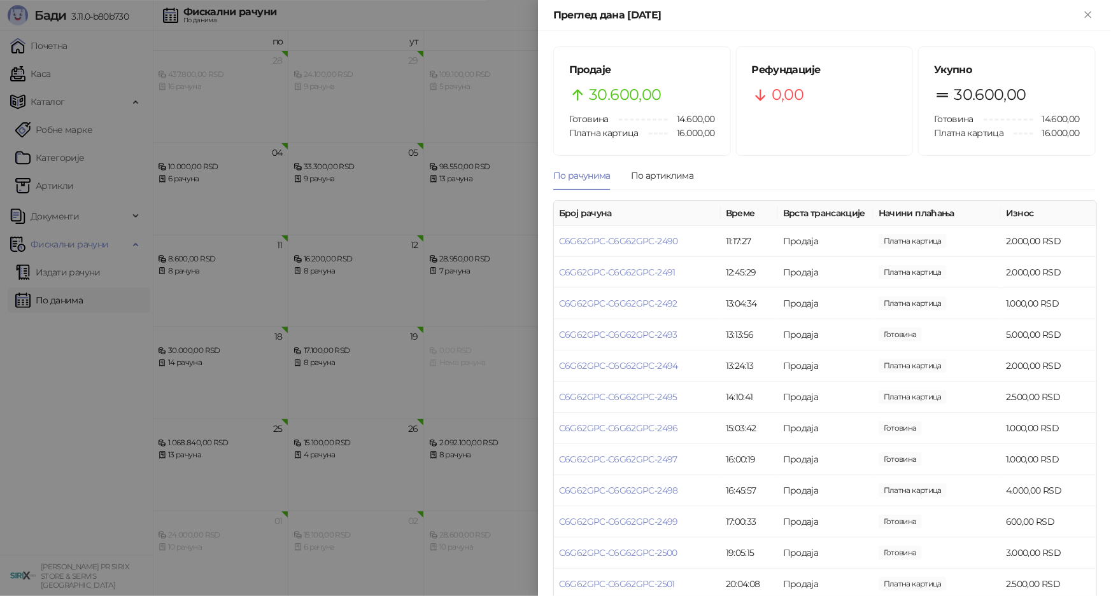
click at [654, 150] on div "Продаје 30.600,00 Готовина 14.600,00 Платна картица 16.000,00" at bounding box center [642, 101] width 176 height 108
click at [655, 167] on div "По артиклима" at bounding box center [662, 175] width 62 height 29
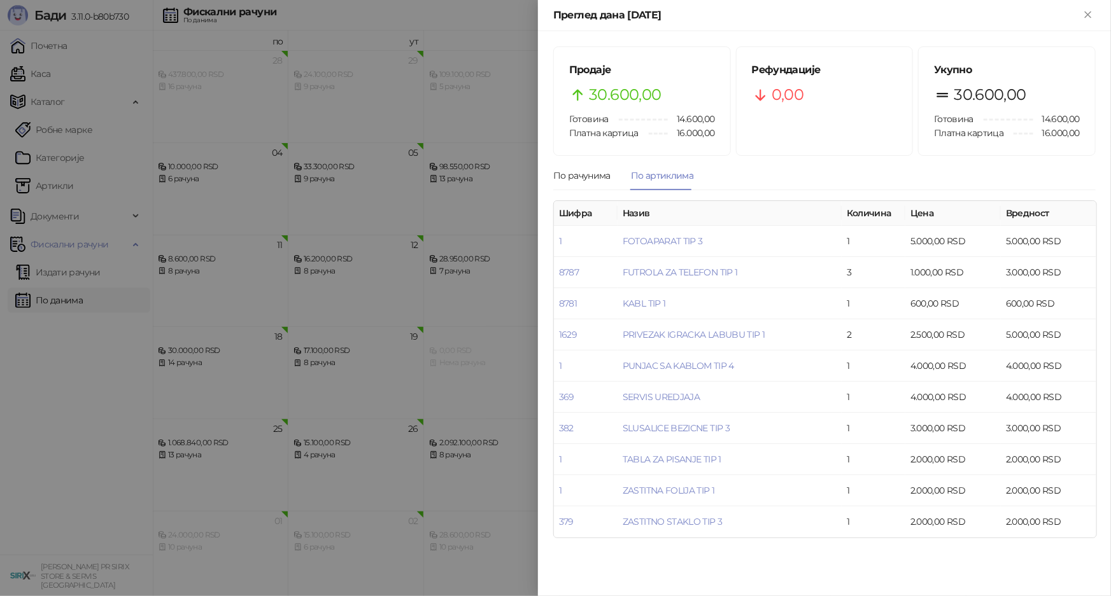
click at [512, 319] on div at bounding box center [555, 298] width 1111 height 596
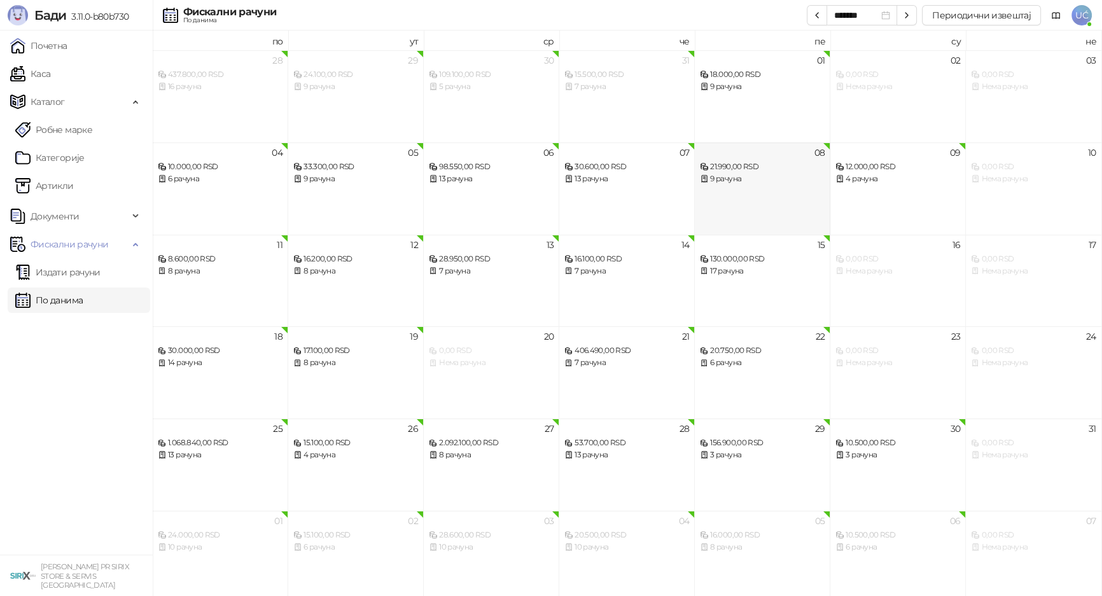
click at [764, 190] on div "08 21.990,00 RSD 9 рачуна" at bounding box center [763, 189] width 136 height 92
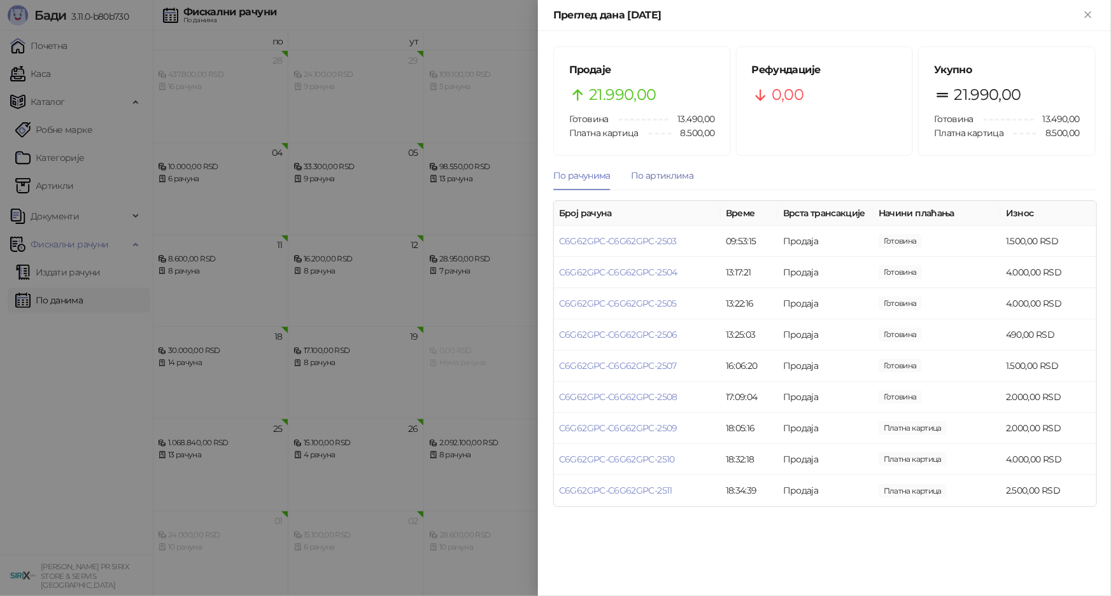
click at [681, 171] on div "По артиклима" at bounding box center [662, 176] width 62 height 14
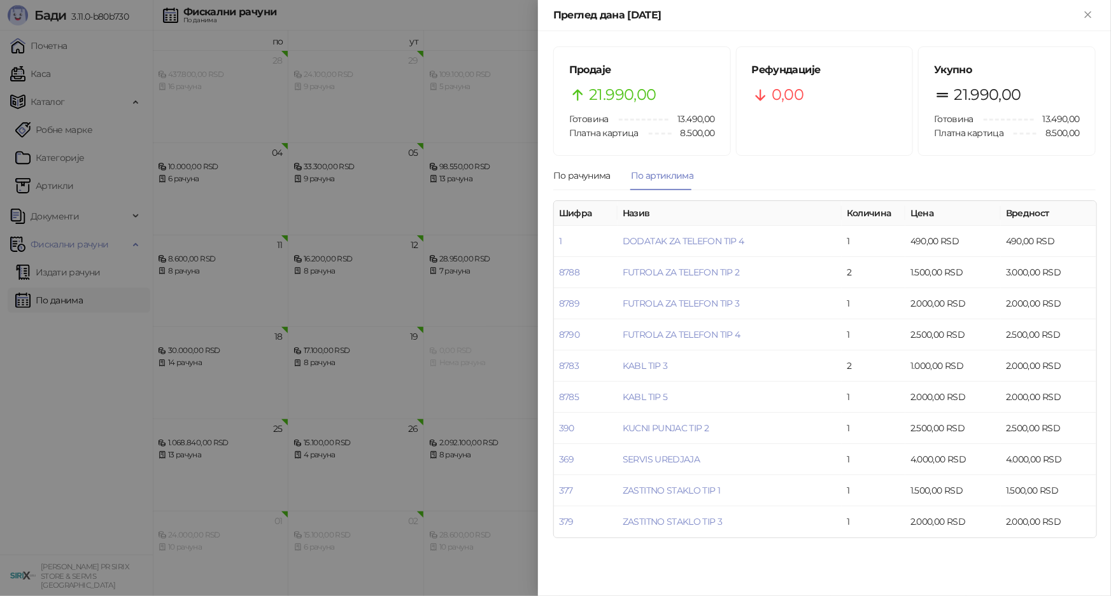
click at [516, 443] on div at bounding box center [555, 298] width 1111 height 596
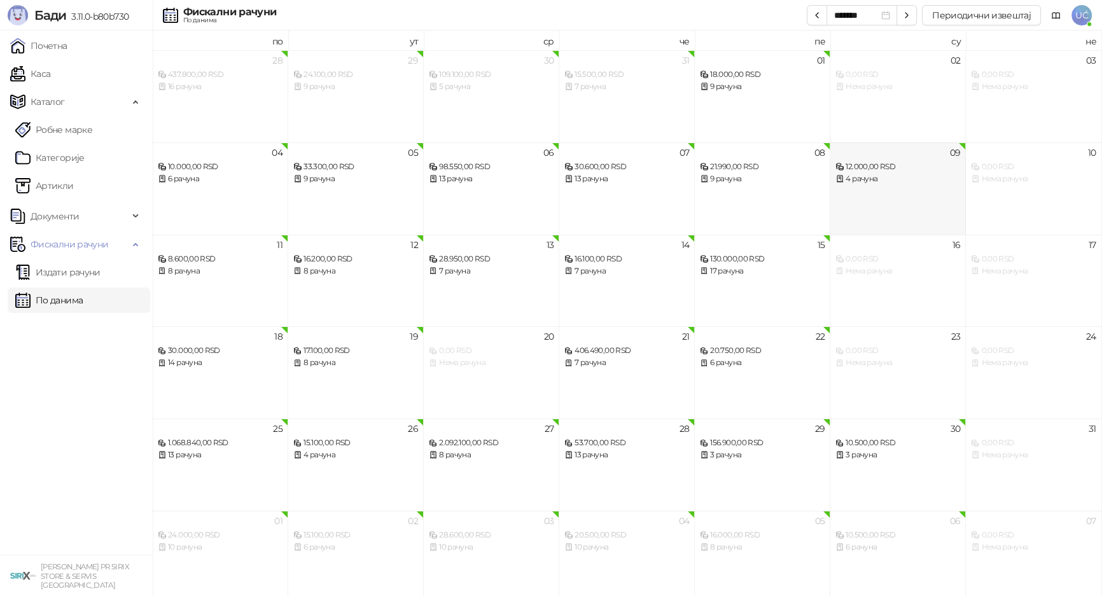
click at [870, 205] on div "09 12.000,00 RSD 4 рачуна" at bounding box center [899, 189] width 136 height 92
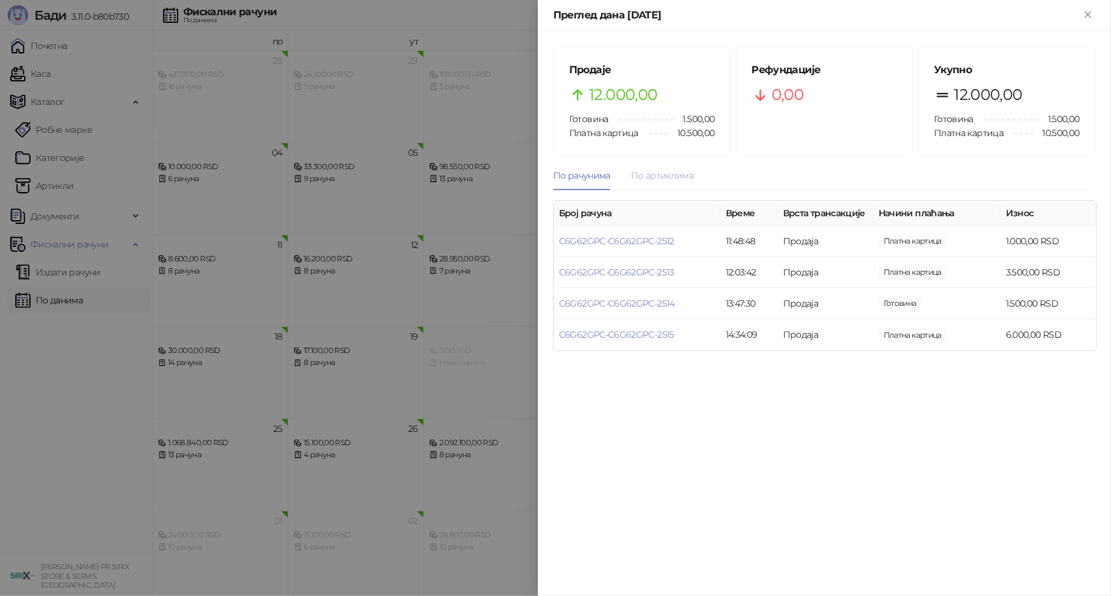
click at [682, 165] on div "По артиклима" at bounding box center [662, 175] width 62 height 29
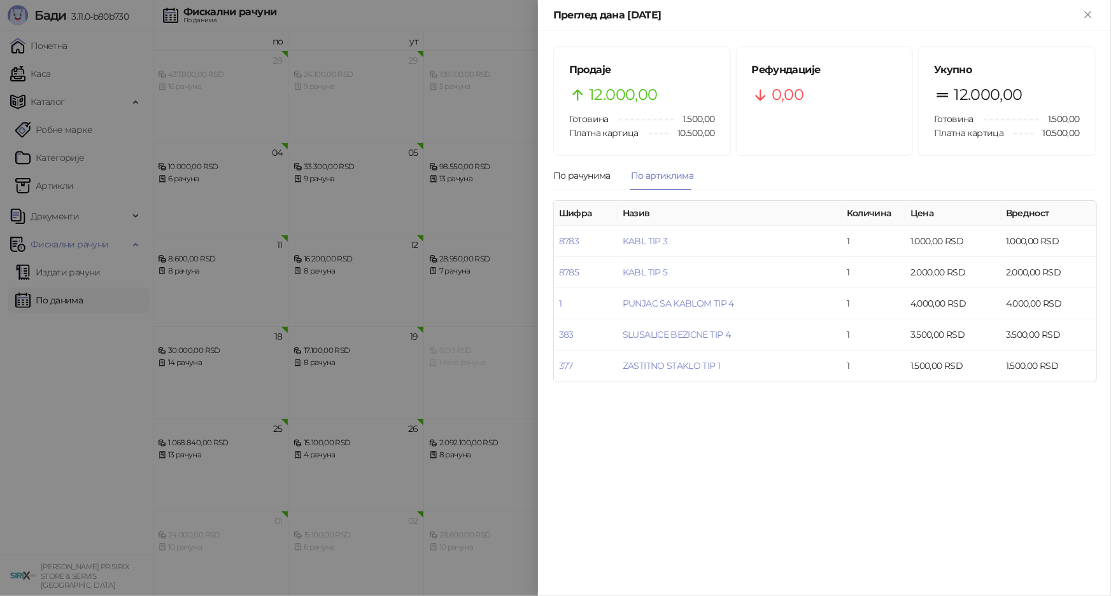
click at [501, 353] on div at bounding box center [555, 298] width 1111 height 596
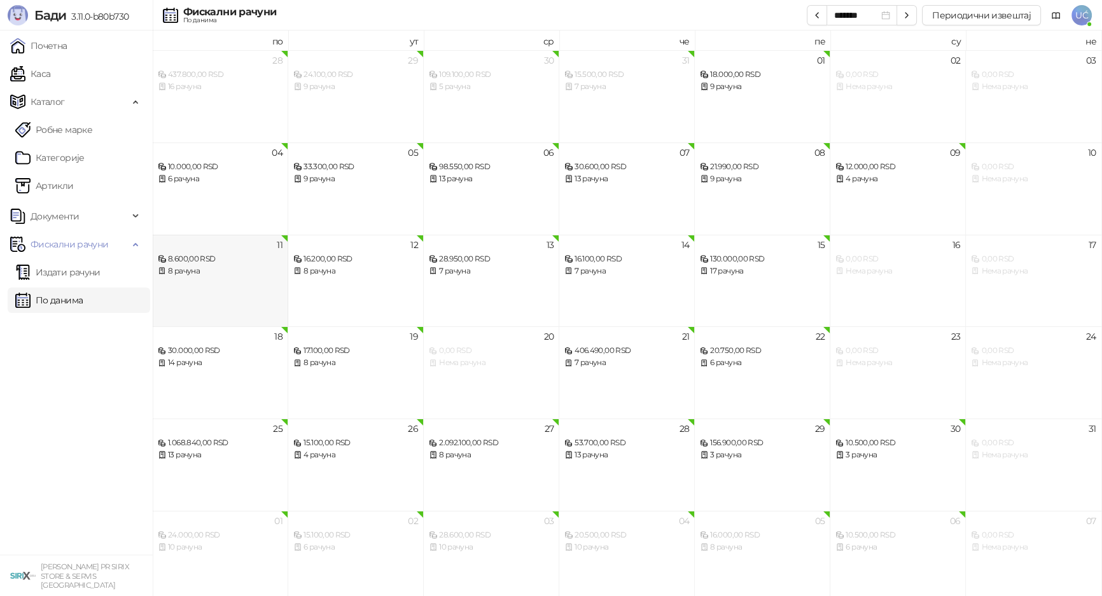
click at [259, 267] on div "8 рачуна" at bounding box center [220, 271] width 125 height 12
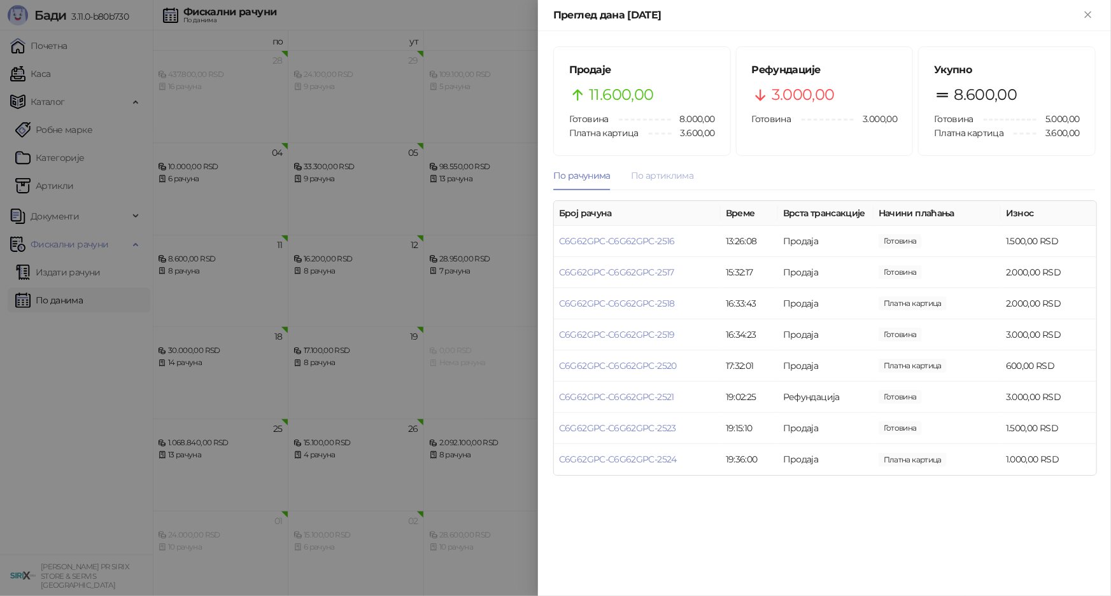
click at [668, 185] on div "По артиклима" at bounding box center [662, 175] width 62 height 29
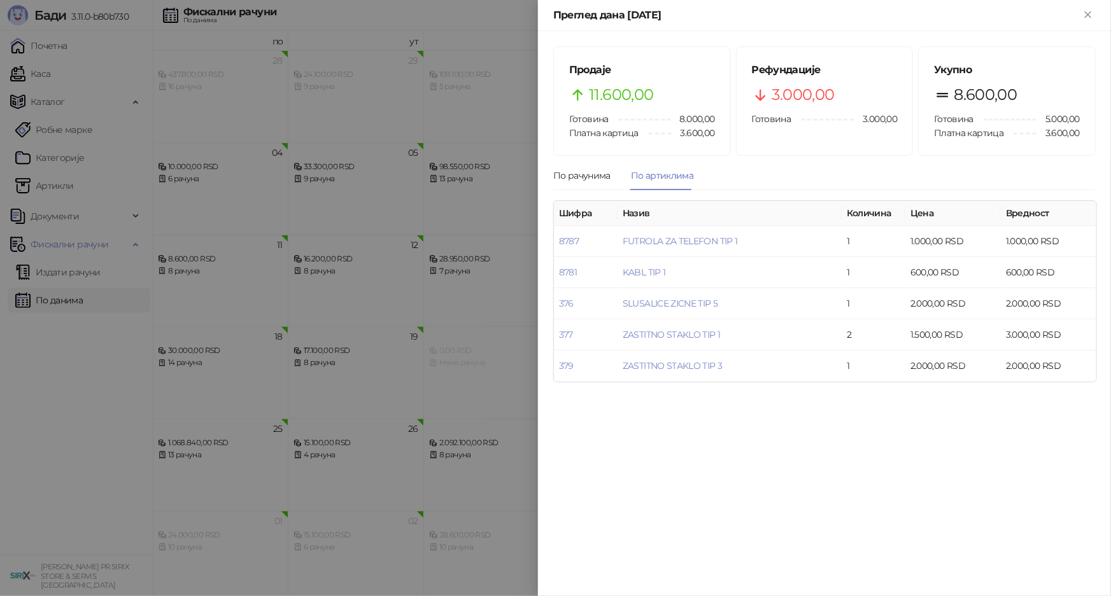
click at [420, 402] on div at bounding box center [555, 298] width 1111 height 596
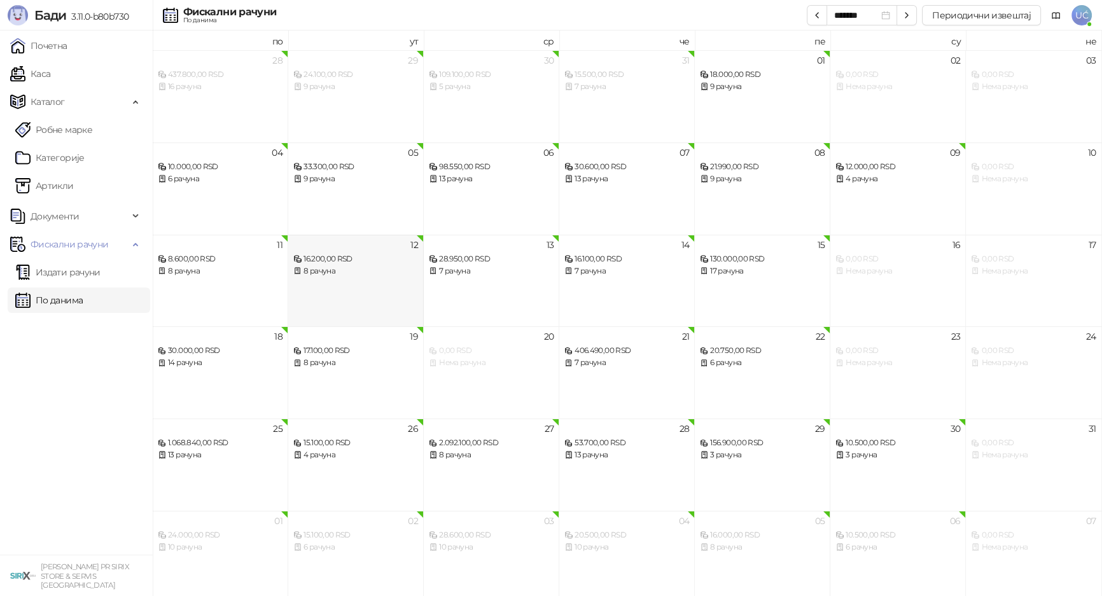
click at [387, 286] on div "12 16.200,00 RSD 8 рачуна" at bounding box center [356, 281] width 136 height 92
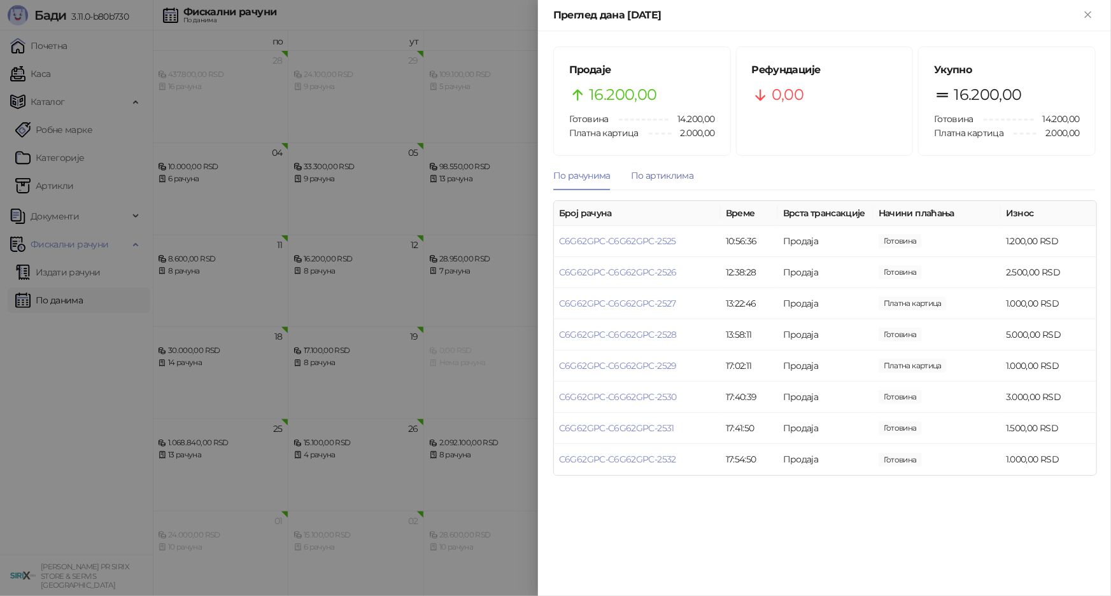
click at [664, 172] on div "По артиклима" at bounding box center [662, 176] width 62 height 14
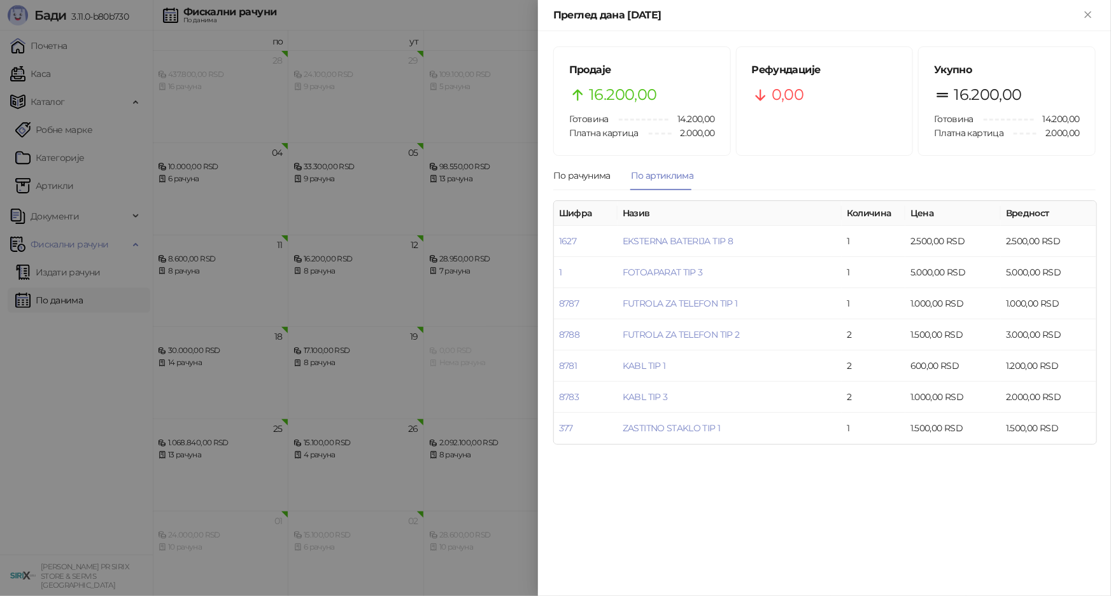
click at [517, 344] on div at bounding box center [555, 298] width 1111 height 596
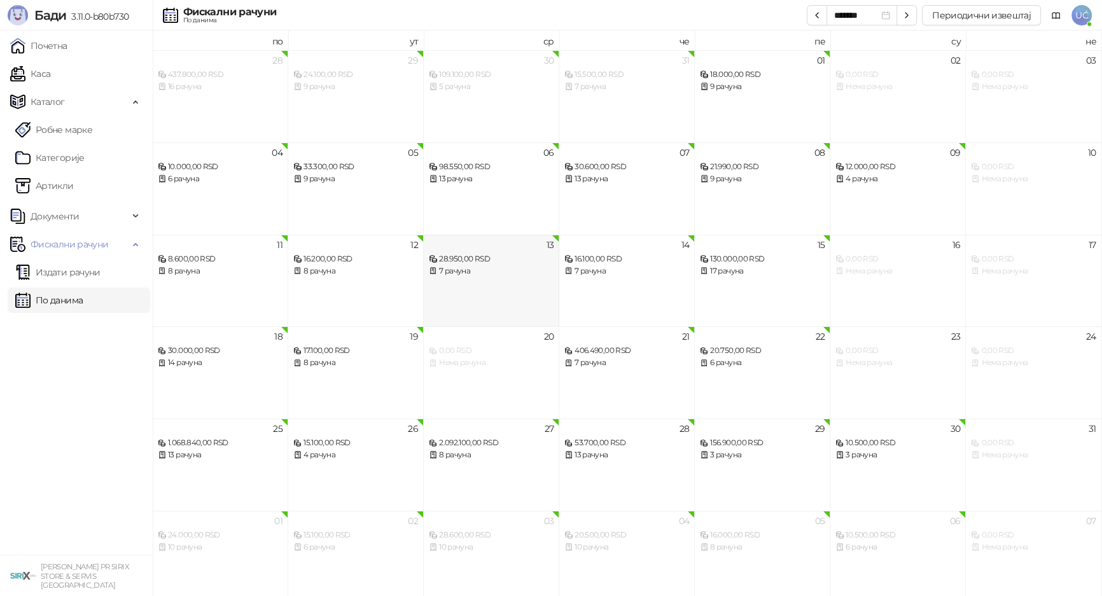
click at [521, 273] on div "7 рачуна" at bounding box center [491, 271] width 125 height 12
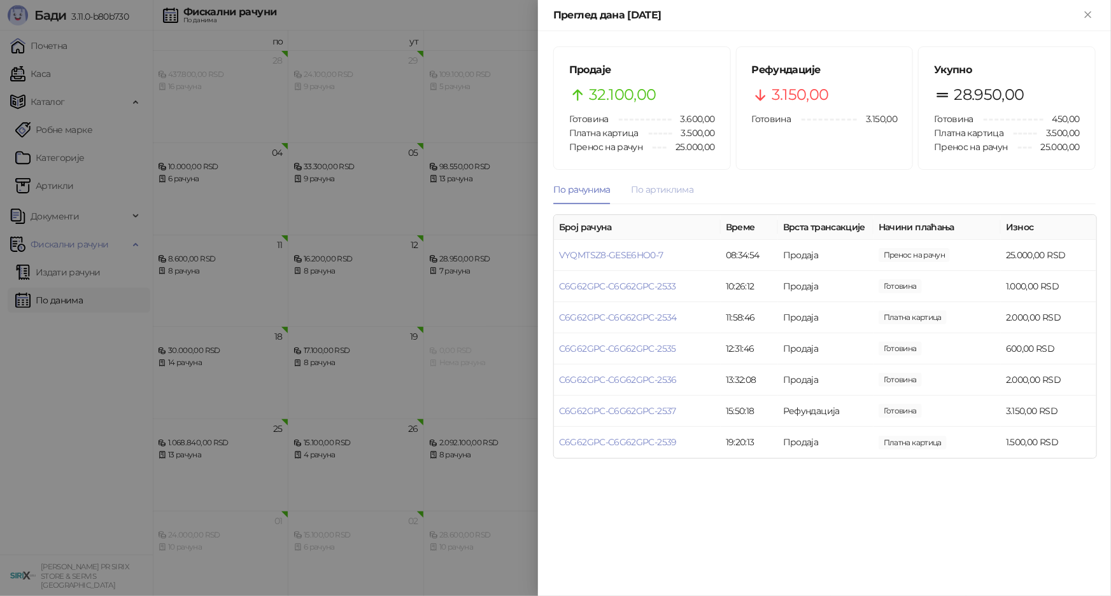
click at [661, 176] on div "По артиклима" at bounding box center [662, 189] width 62 height 29
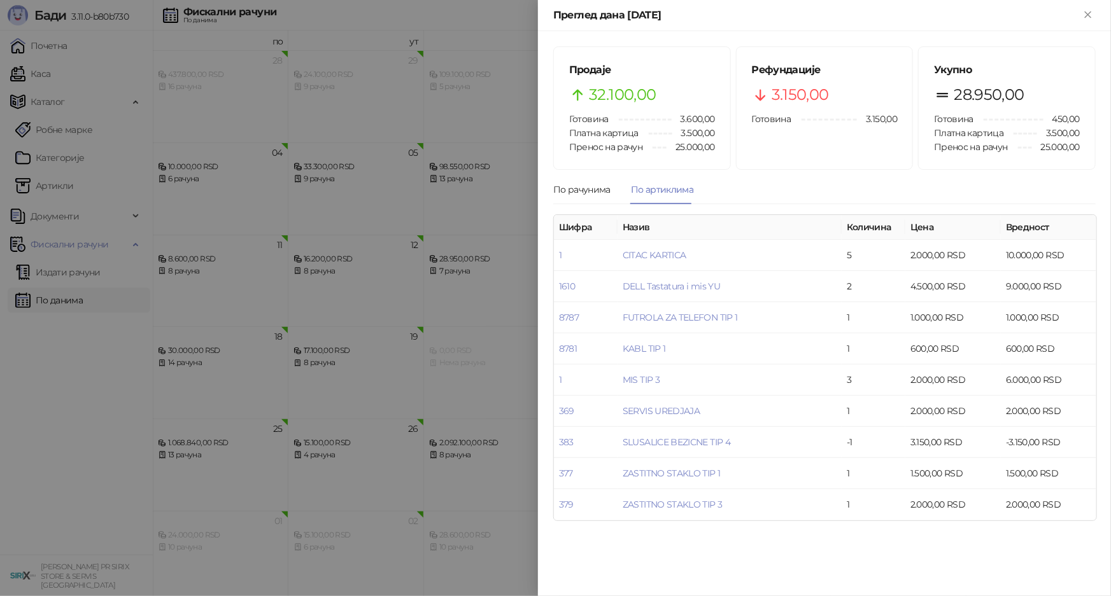
click at [396, 367] on div at bounding box center [555, 298] width 1111 height 596
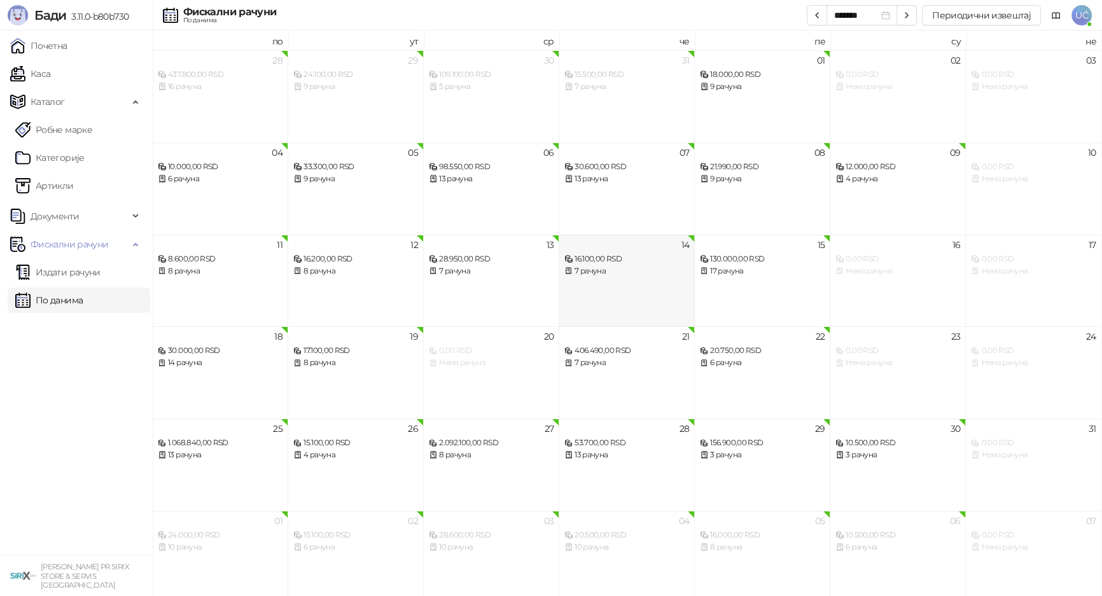
click at [610, 263] on div "16.100,00 RSD" at bounding box center [627, 259] width 125 height 12
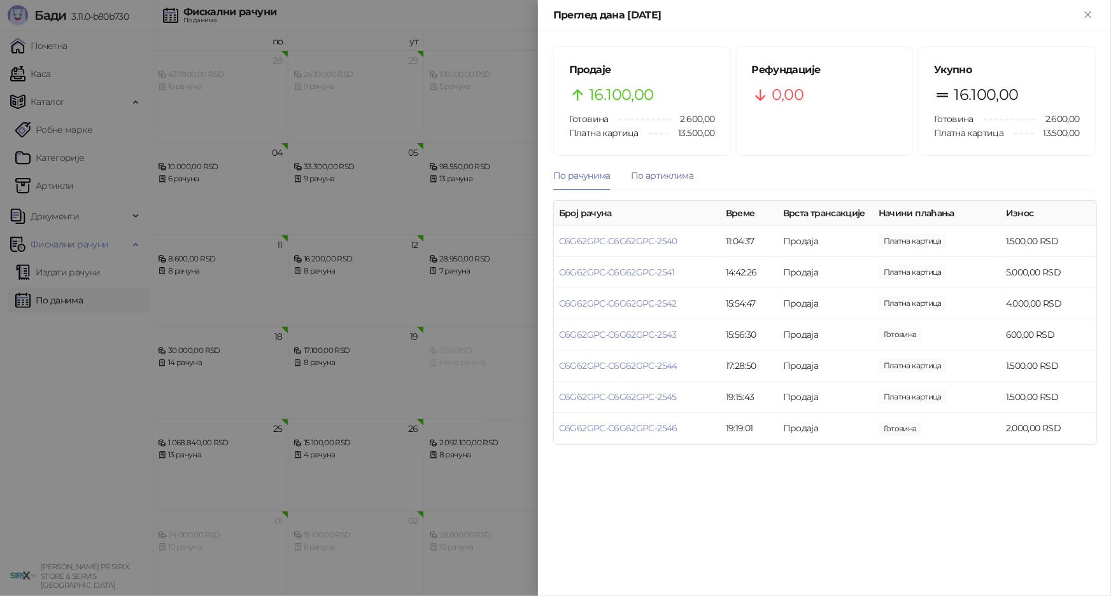
click at [690, 174] on div "По артиклима" at bounding box center [662, 176] width 62 height 14
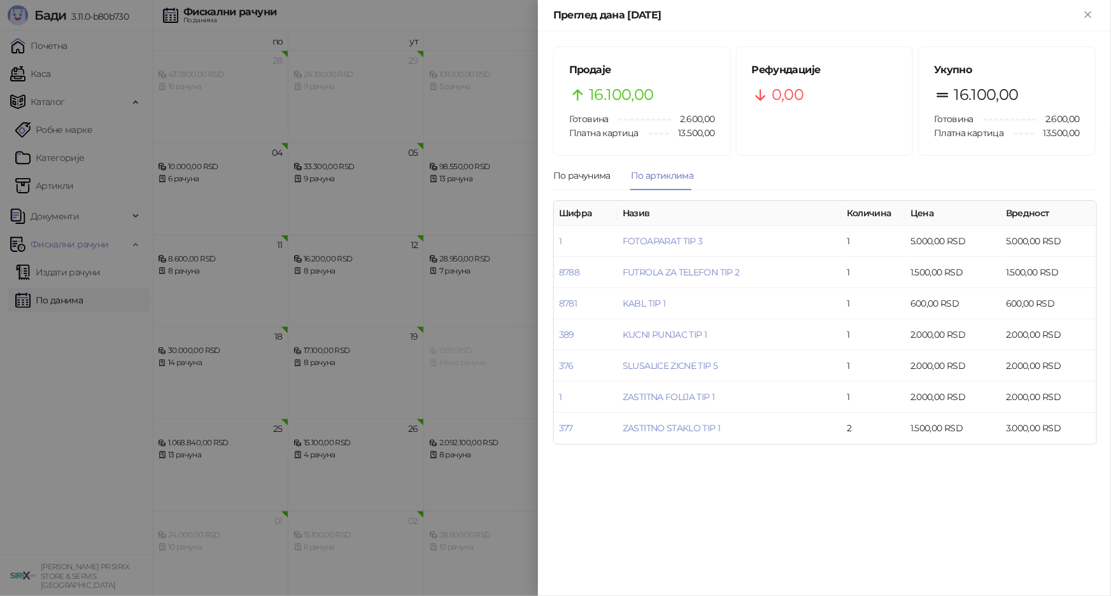
click at [502, 422] on div at bounding box center [555, 298] width 1111 height 596
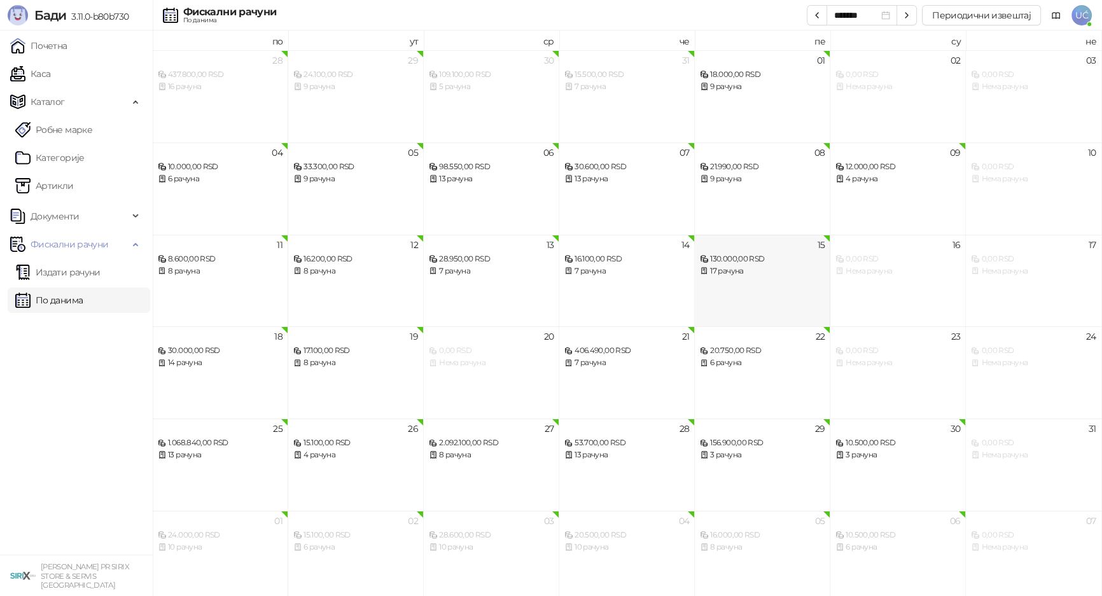
click at [736, 270] on div "17 рачуна" at bounding box center [762, 271] width 125 height 12
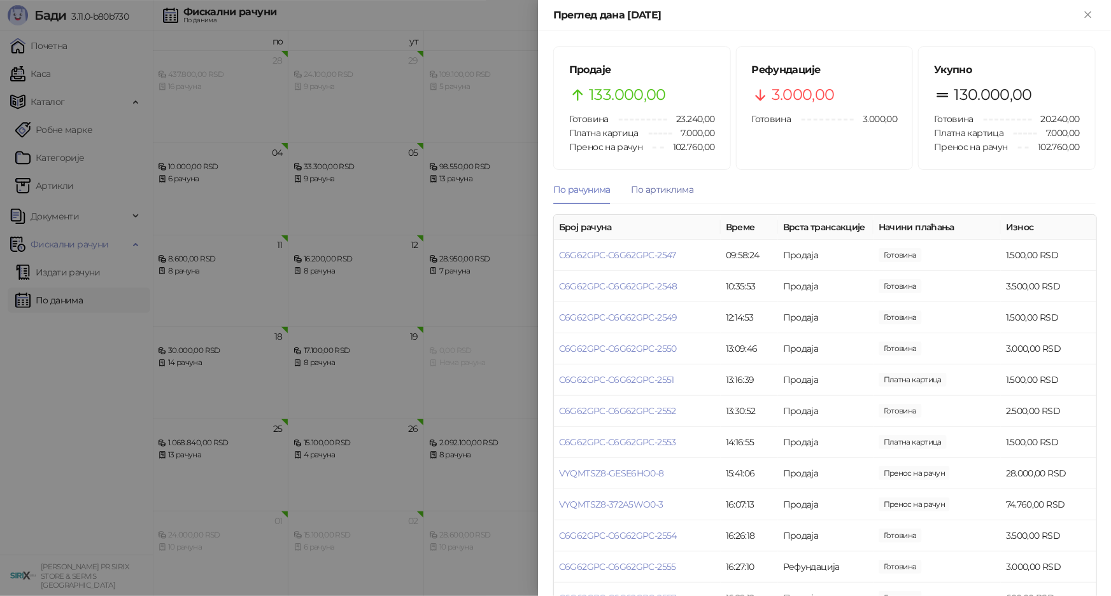
click at [682, 197] on div "По артиклима" at bounding box center [662, 190] width 62 height 14
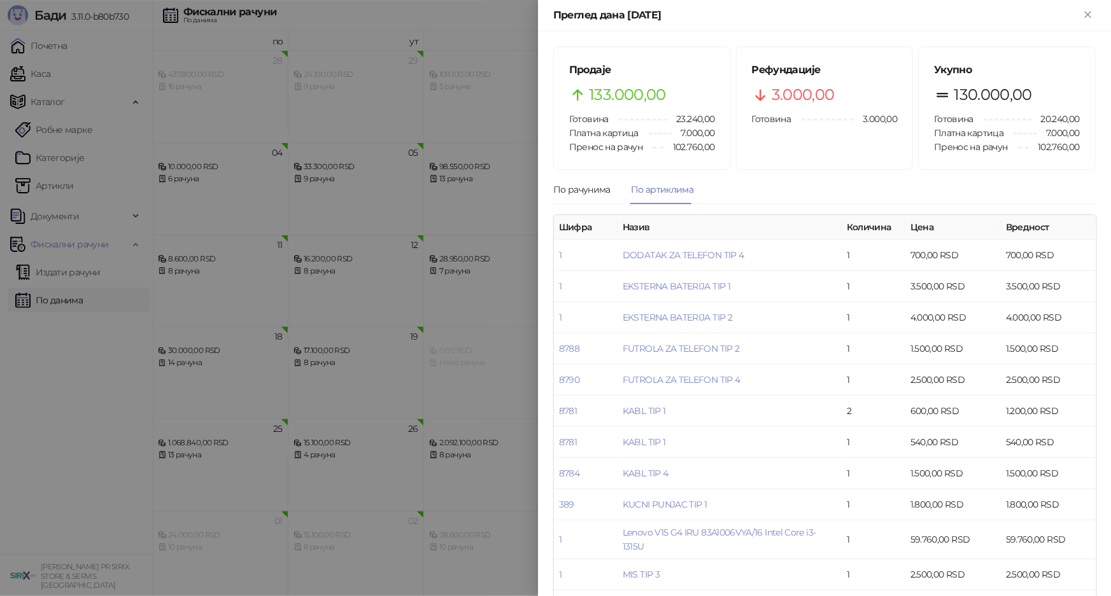
click at [471, 242] on div at bounding box center [555, 298] width 1111 height 596
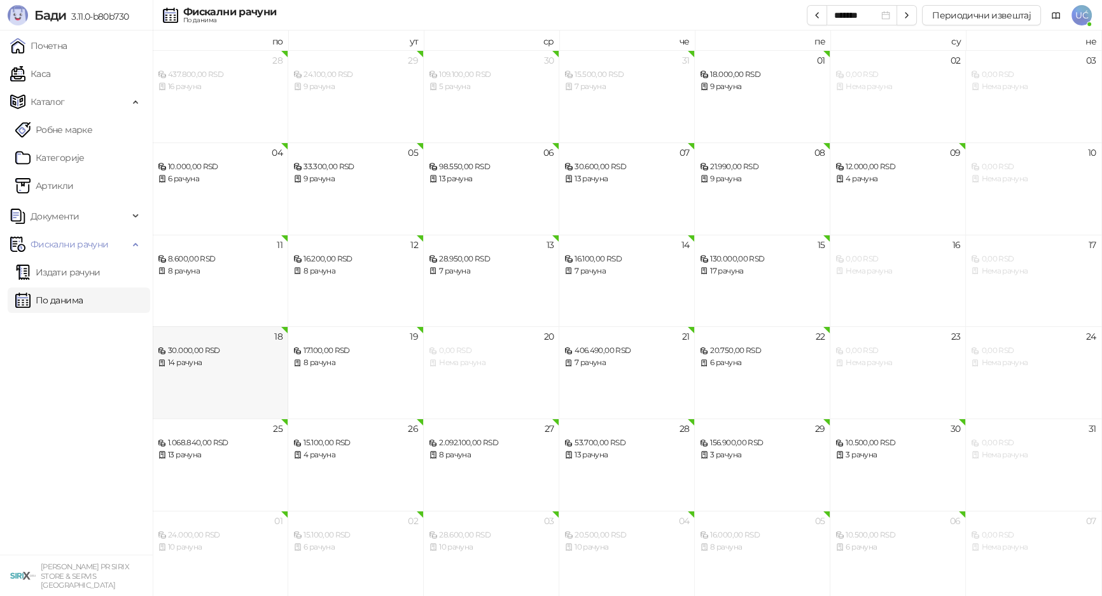
click at [284, 363] on div "18 30.000,00 RSD 14 рачуна" at bounding box center [221, 372] width 136 height 92
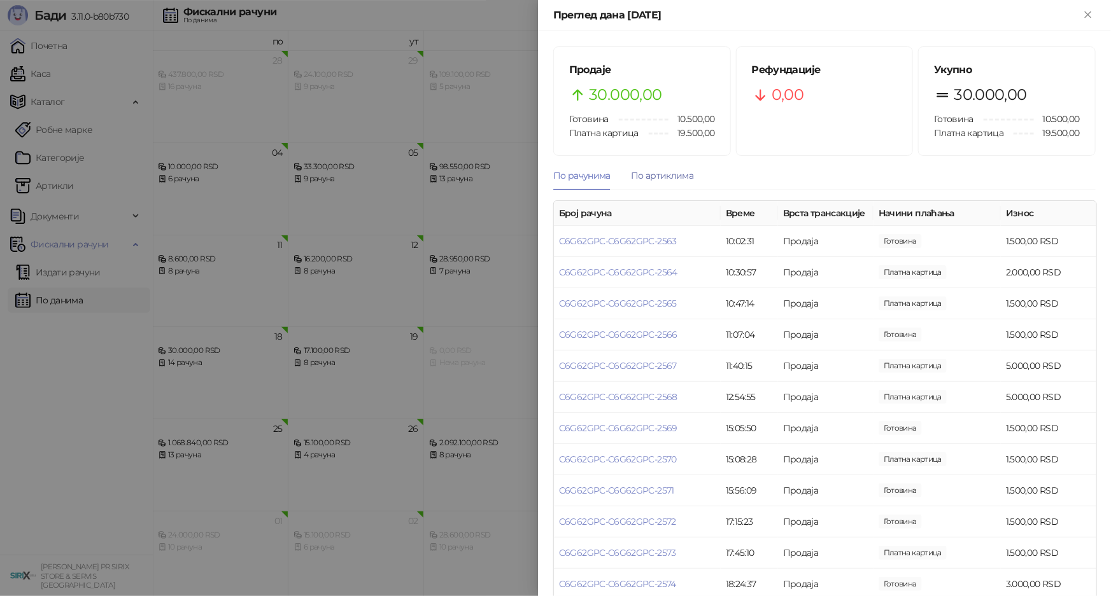
drag, startPoint x: 666, startPoint y: 173, endPoint x: 673, endPoint y: 186, distance: 14.2
click at [666, 173] on div "По артиклима" at bounding box center [662, 176] width 62 height 14
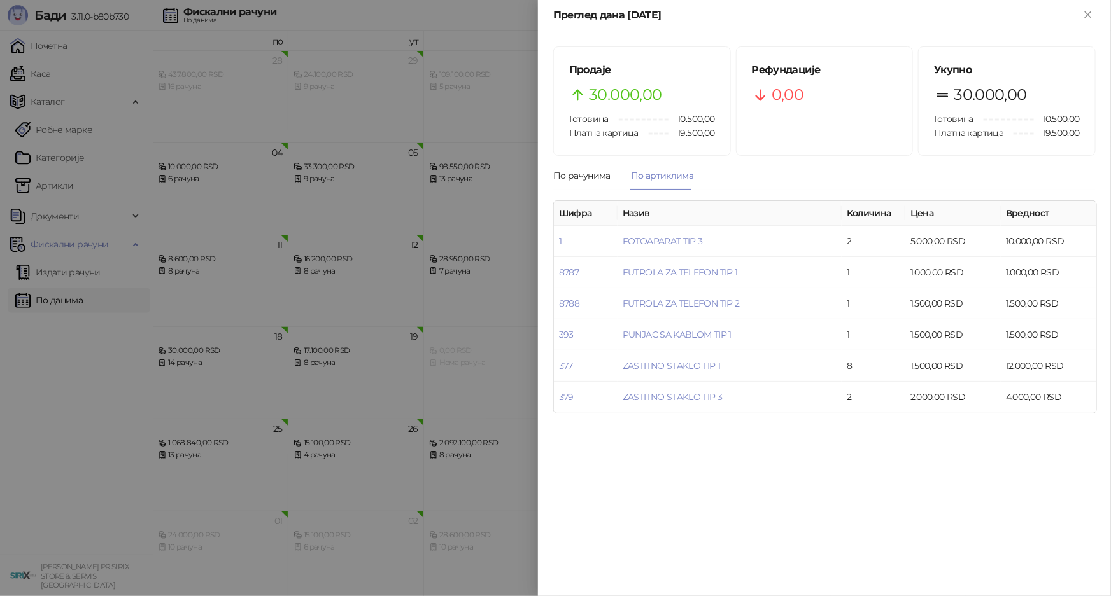
click at [494, 297] on div at bounding box center [555, 298] width 1111 height 596
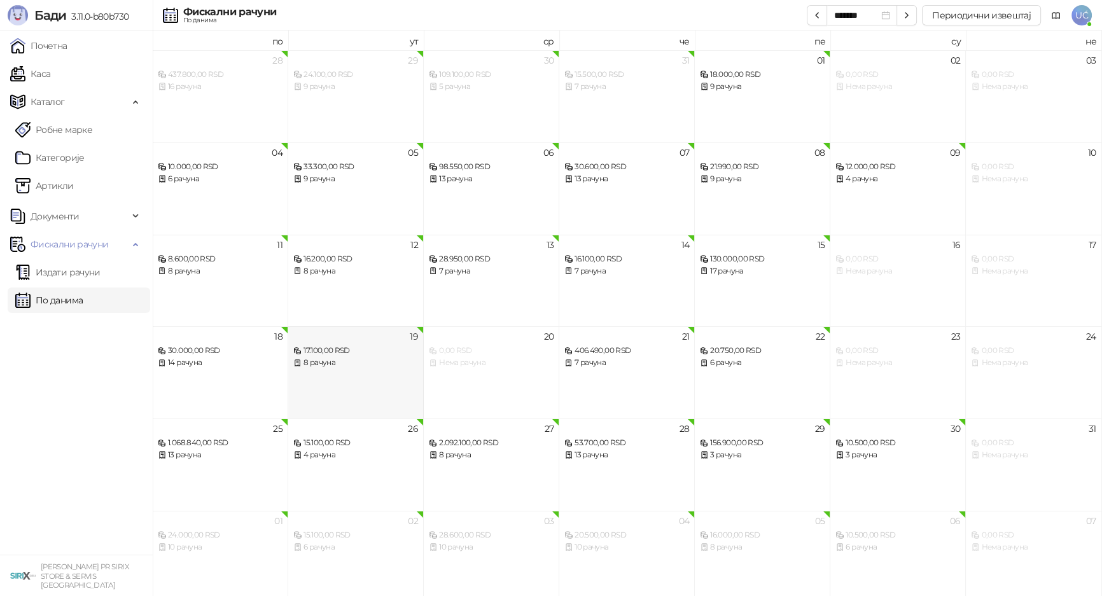
click at [422, 340] on div "19 17.100,00 RSD 8 рачуна" at bounding box center [356, 372] width 136 height 92
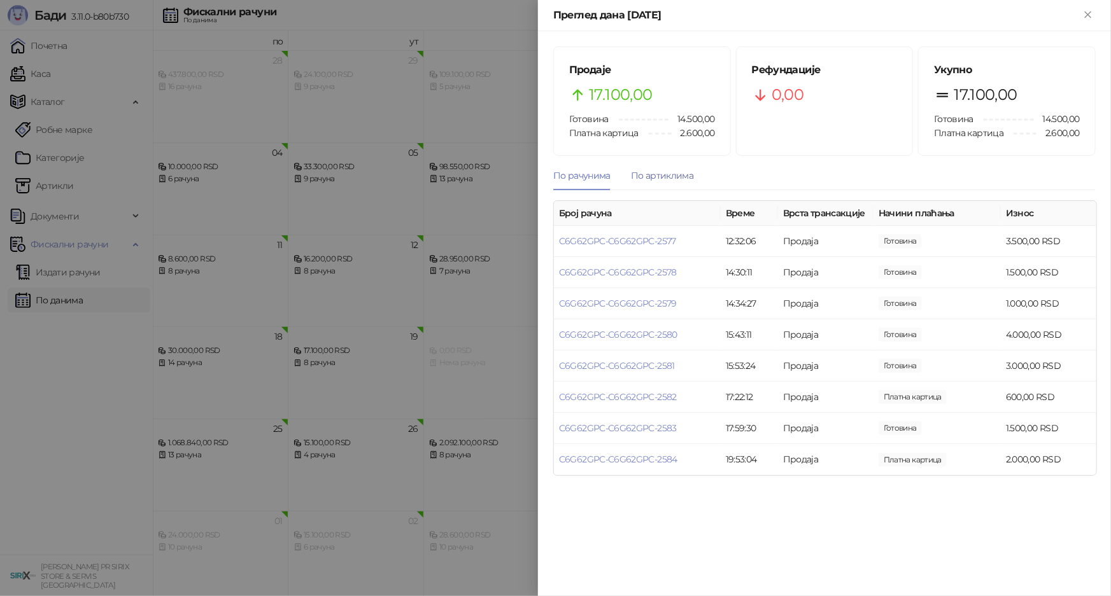
click at [677, 178] on div "По артиклима" at bounding box center [662, 176] width 62 height 14
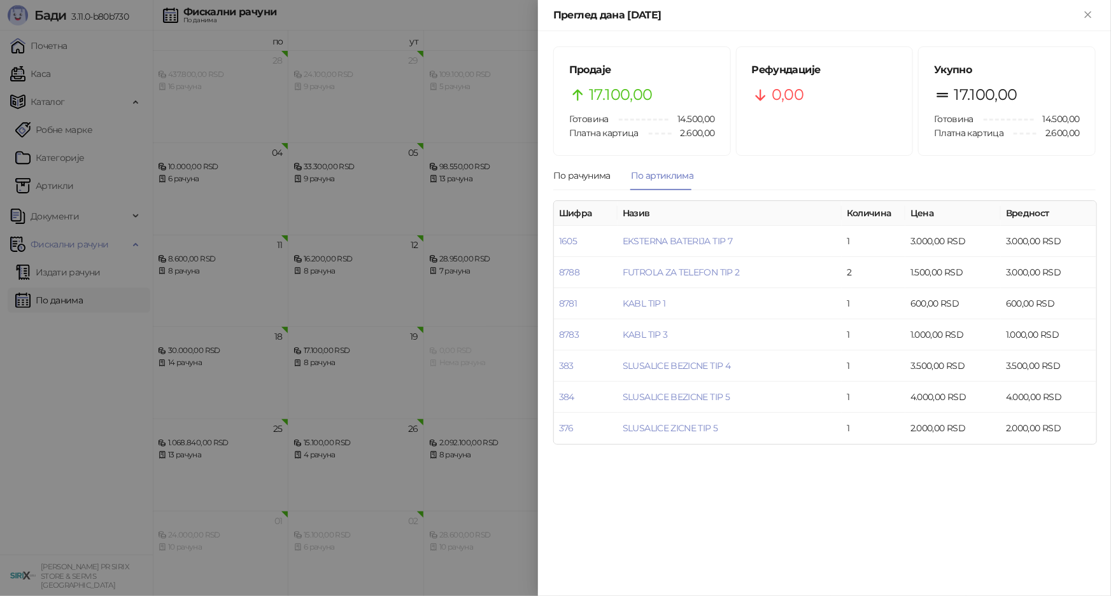
click at [479, 337] on div at bounding box center [555, 298] width 1111 height 596
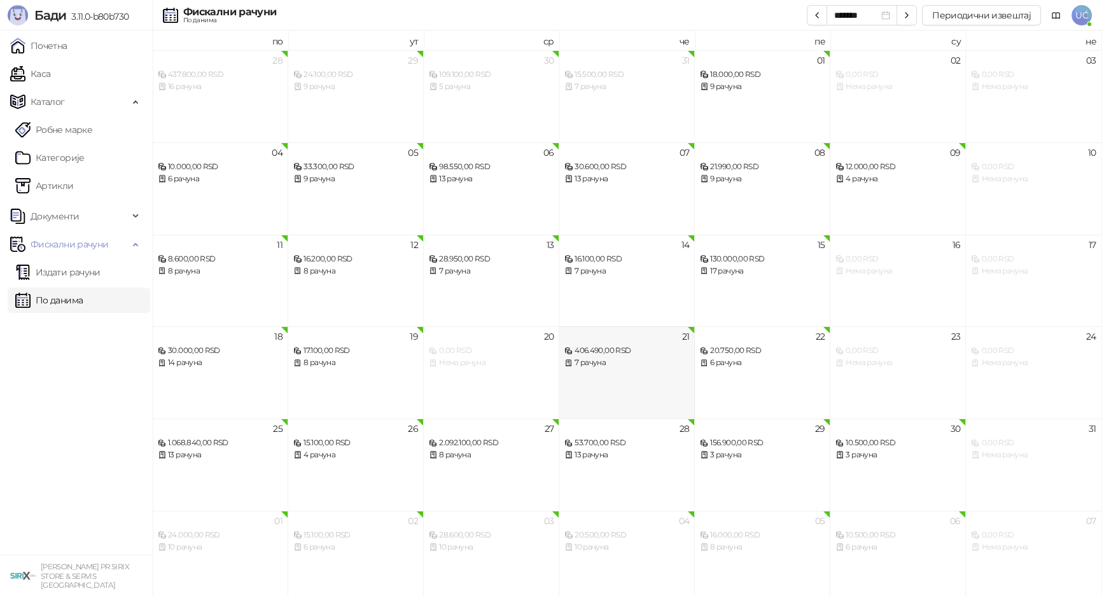
click at [626, 363] on div "7 рачуна" at bounding box center [627, 363] width 125 height 12
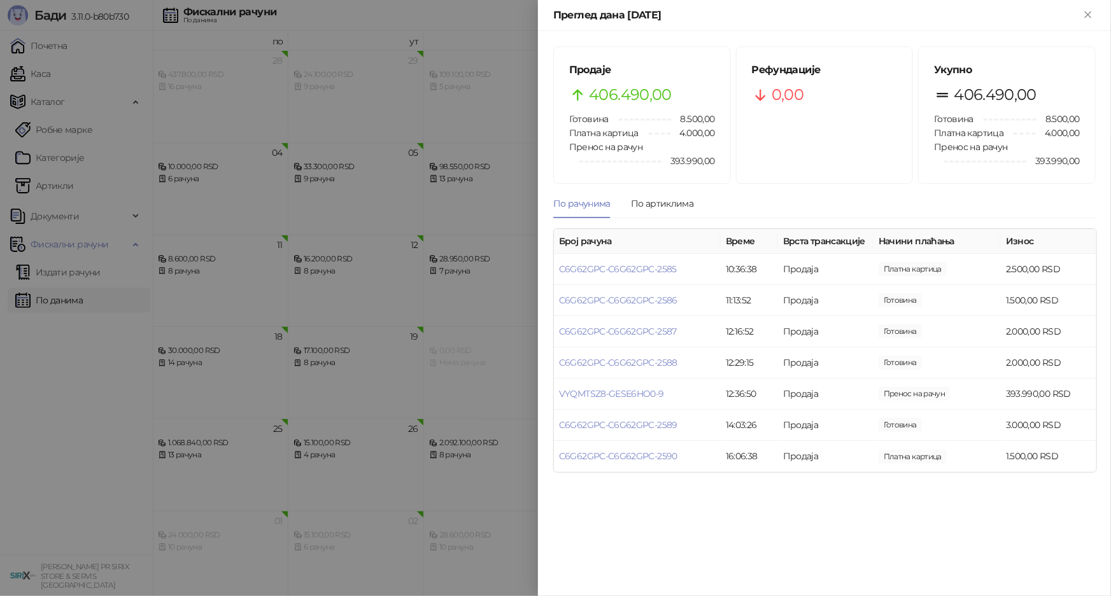
click at [673, 178] on div "Продаје 406.490,00 Готовина 8.500,00 Платна картица 4.000,00 Пренос на рачун 39…" at bounding box center [642, 115] width 176 height 136
click at [677, 200] on div "По артиклима" at bounding box center [662, 204] width 62 height 14
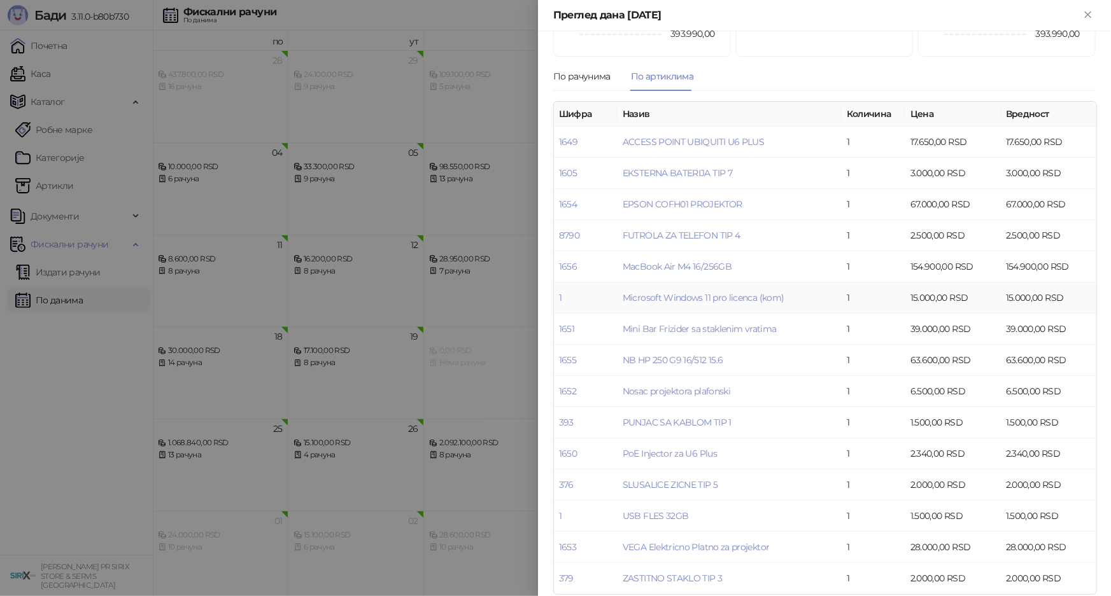
scroll to position [140, 0]
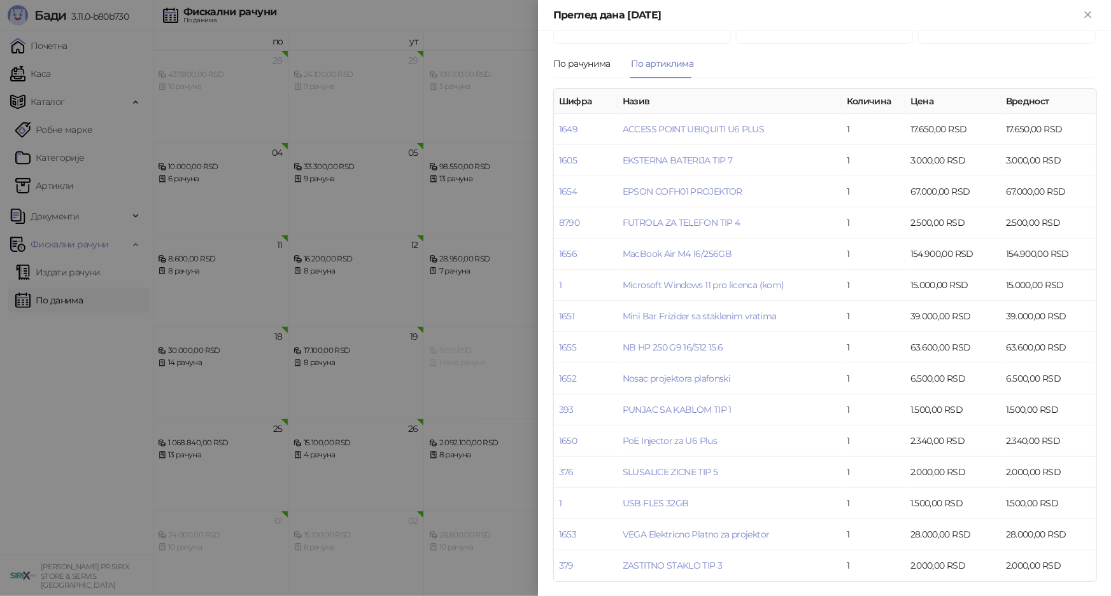
click at [503, 386] on div at bounding box center [555, 298] width 1111 height 596
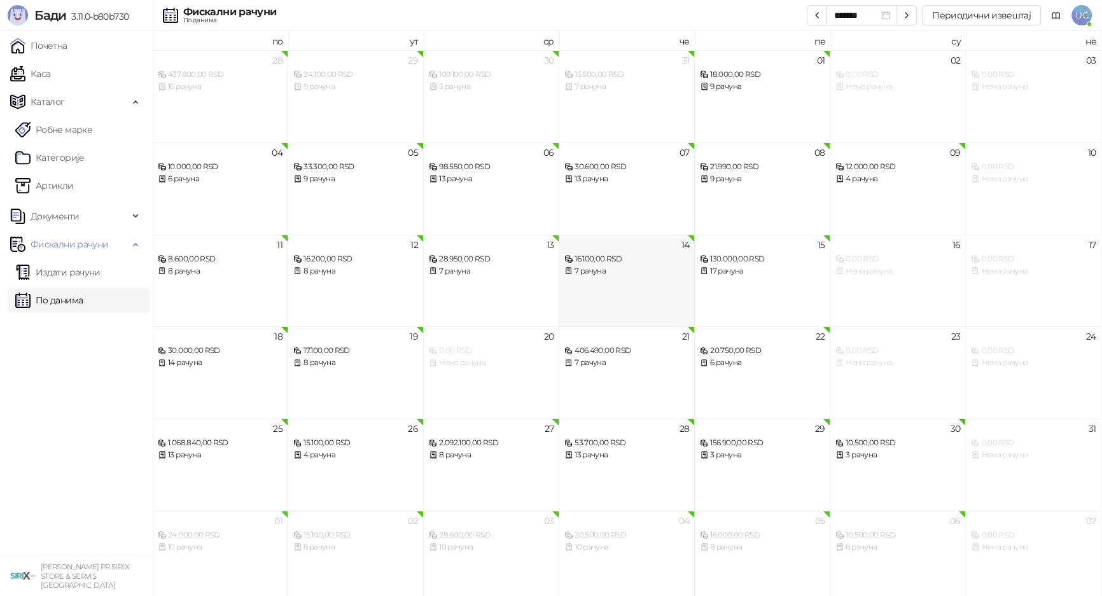
click at [615, 258] on div "16.100,00 RSD" at bounding box center [627, 259] width 125 height 12
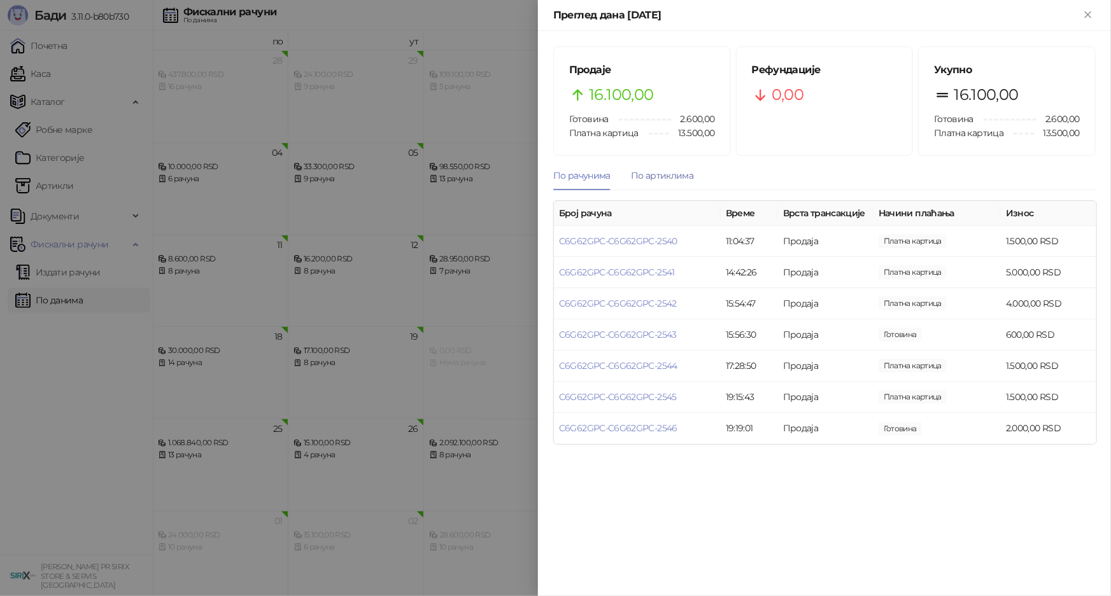
click at [675, 176] on div "По артиклима" at bounding box center [662, 176] width 62 height 14
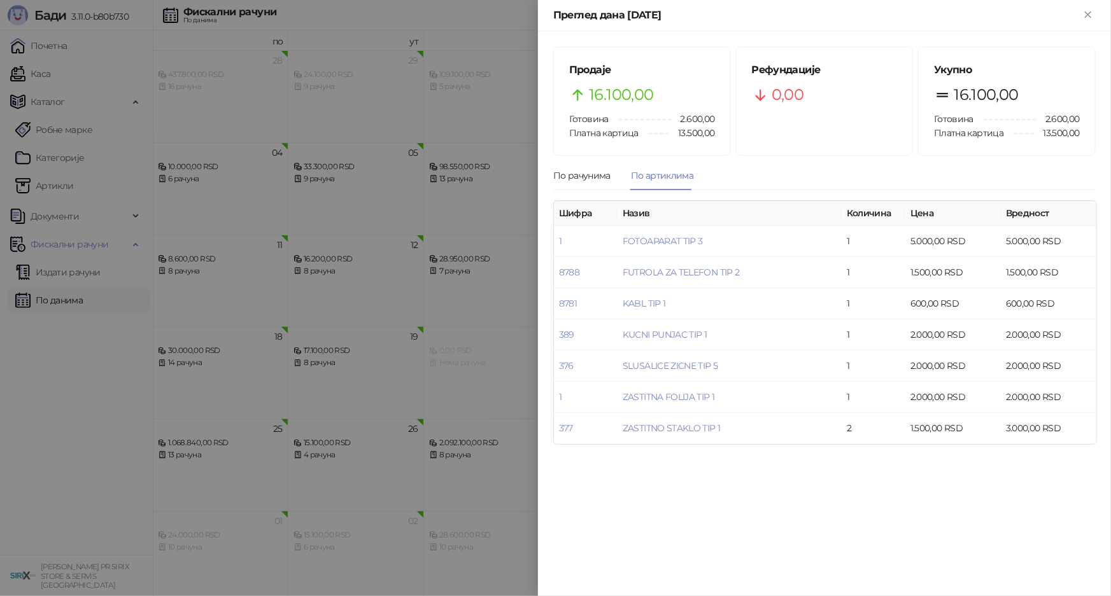
click at [451, 372] on div at bounding box center [555, 298] width 1111 height 596
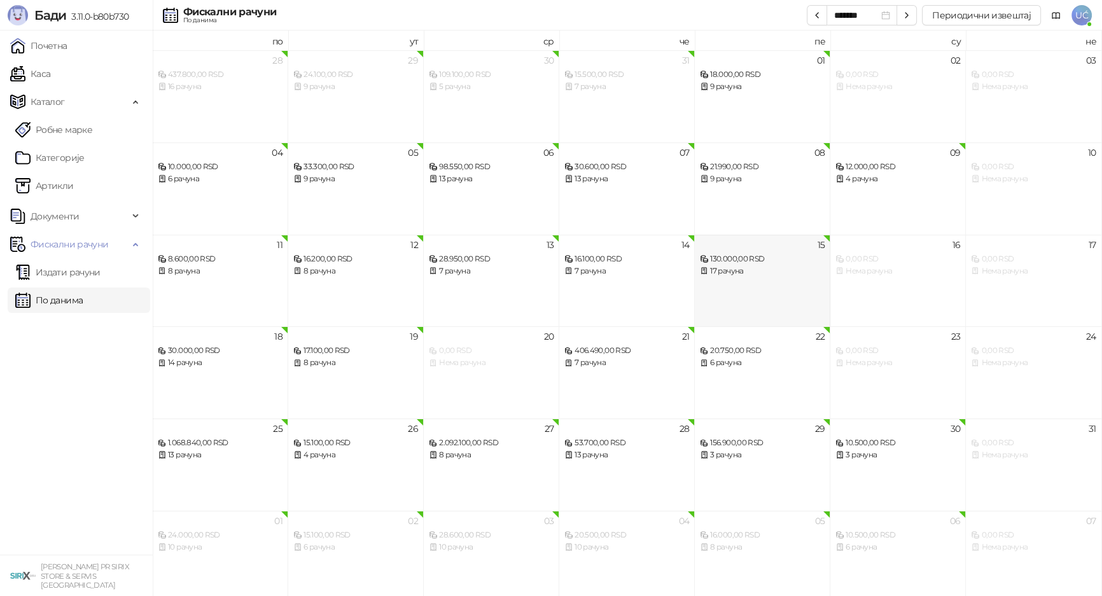
click at [734, 289] on div "15 130.000,00 RSD 17 рачуна" at bounding box center [763, 281] width 136 height 92
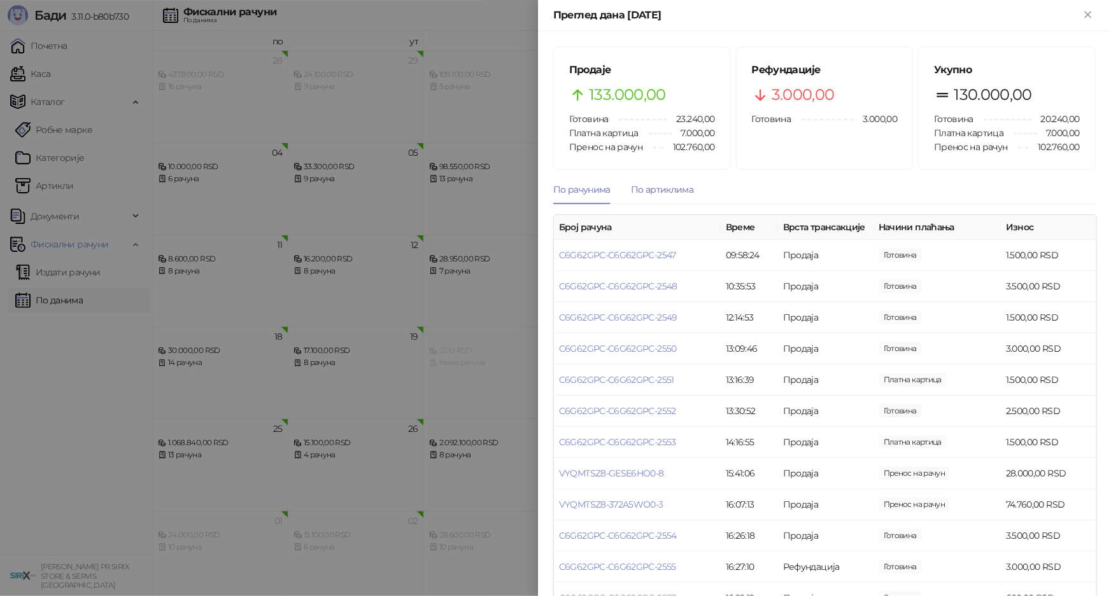
click at [680, 197] on div "По артиклима" at bounding box center [662, 190] width 62 height 14
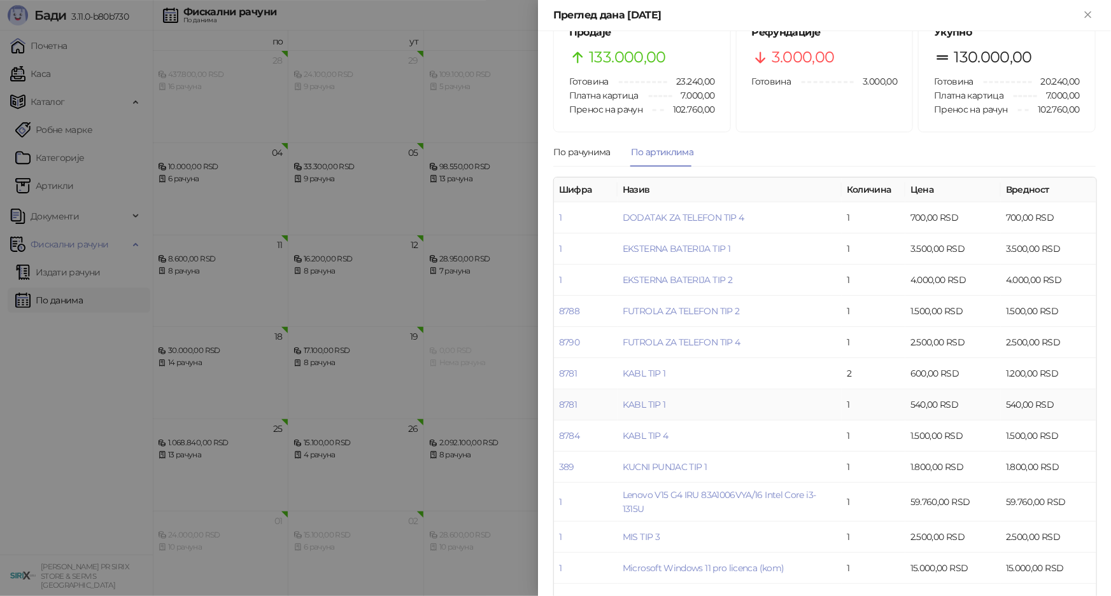
scroll to position [37, 0]
click at [492, 258] on div at bounding box center [555, 298] width 1111 height 596
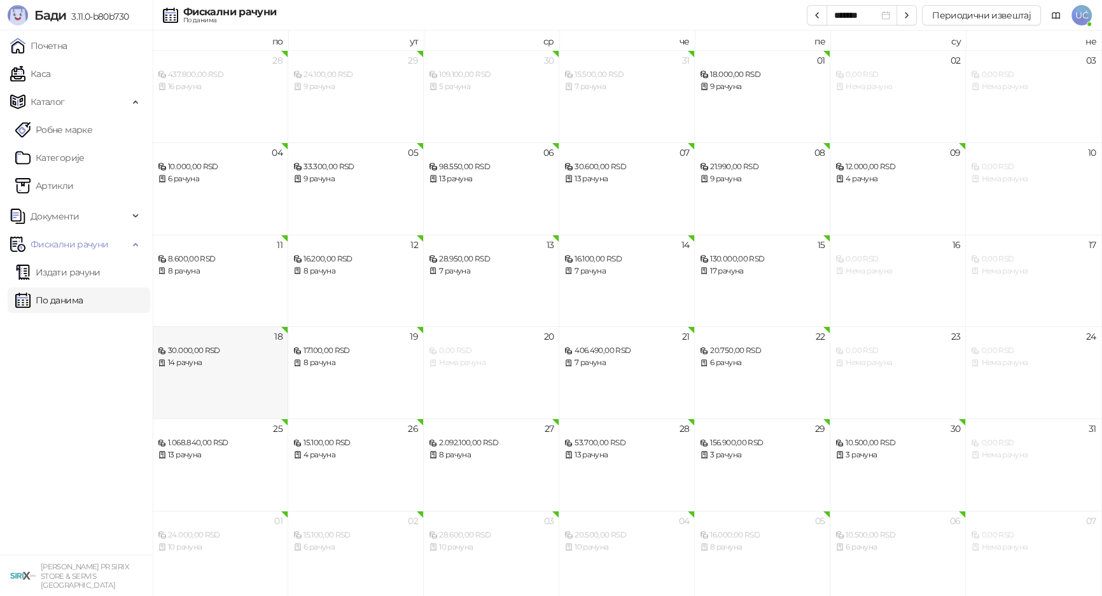
click at [256, 390] on div "18 30.000,00 RSD 14 рачуна" at bounding box center [221, 372] width 136 height 92
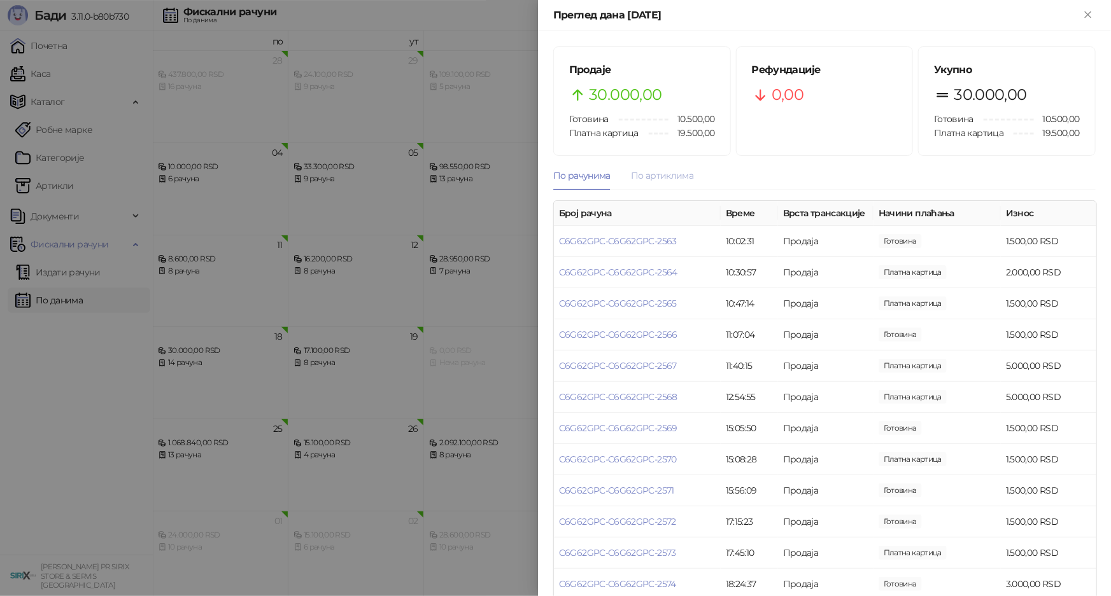
click at [670, 183] on div "По артиклима" at bounding box center [662, 175] width 62 height 29
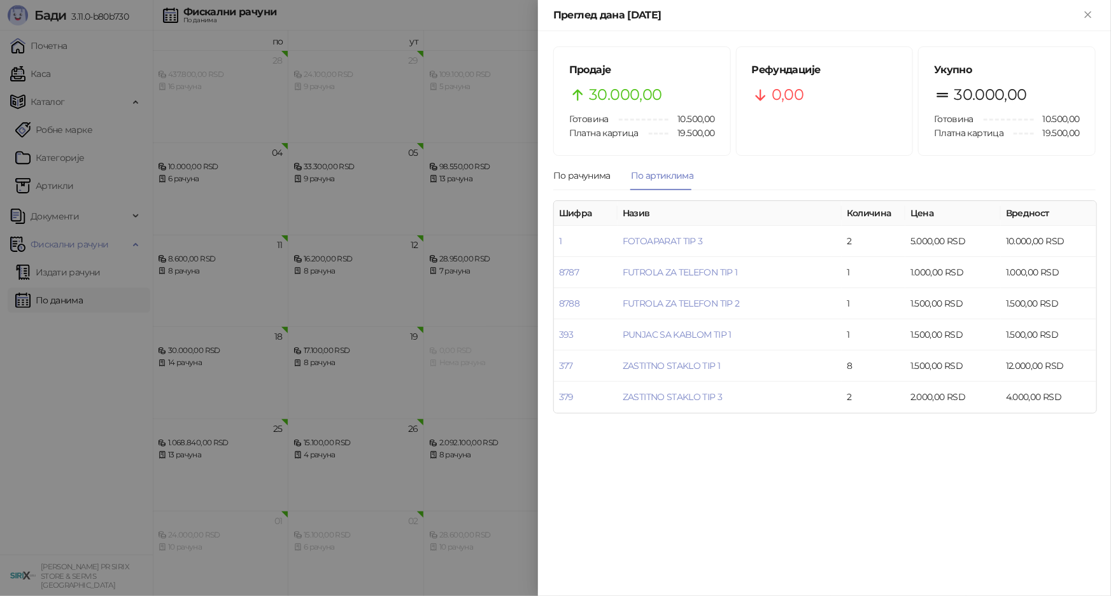
click at [390, 356] on div at bounding box center [555, 298] width 1111 height 596
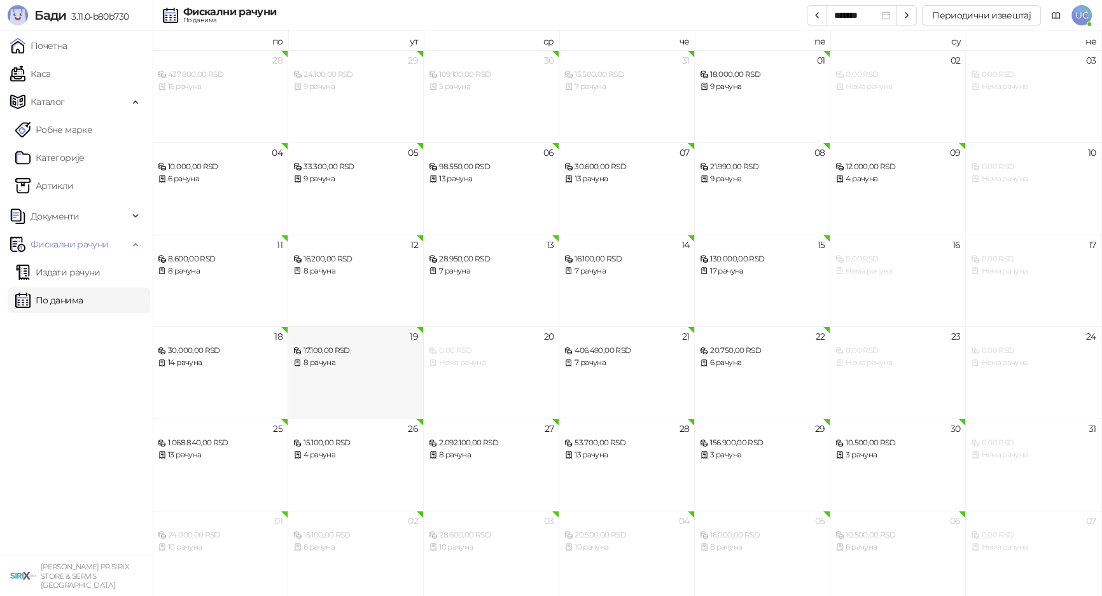
click at [379, 349] on div "17.100,00 RSD" at bounding box center [355, 351] width 125 height 12
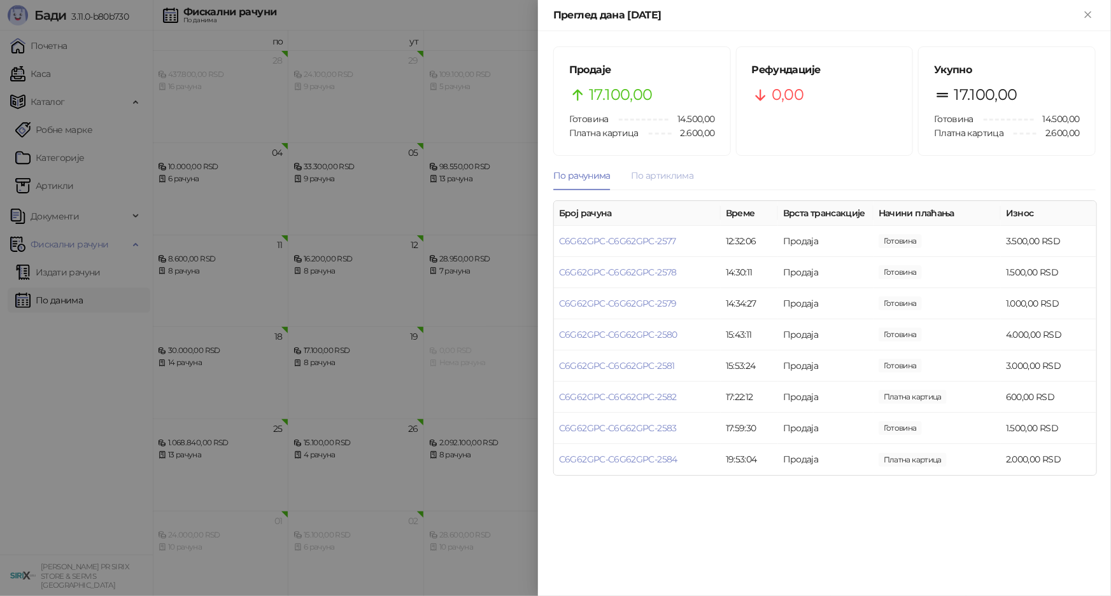
click at [677, 183] on div "По артиклима" at bounding box center [662, 175] width 62 height 29
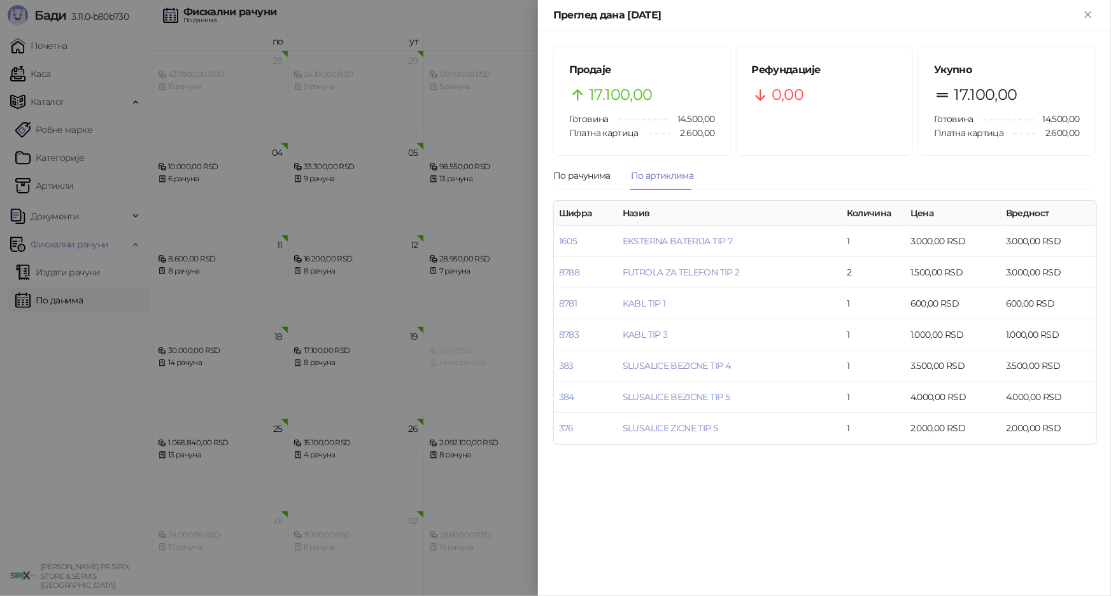
click at [463, 350] on div at bounding box center [555, 298] width 1111 height 596
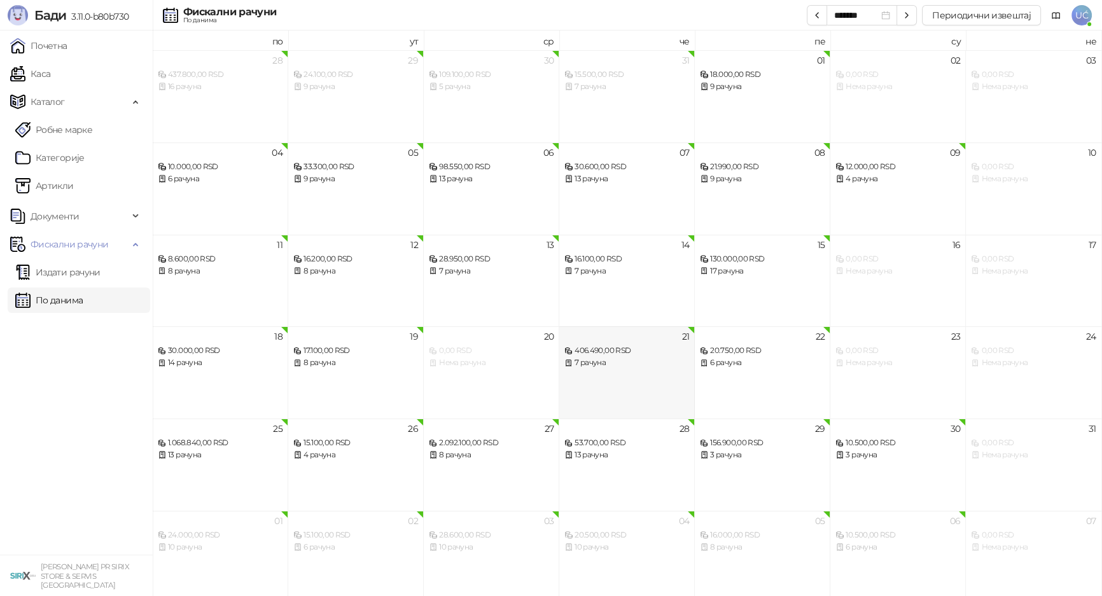
click at [587, 354] on div "406.490,00 RSD" at bounding box center [627, 351] width 125 height 12
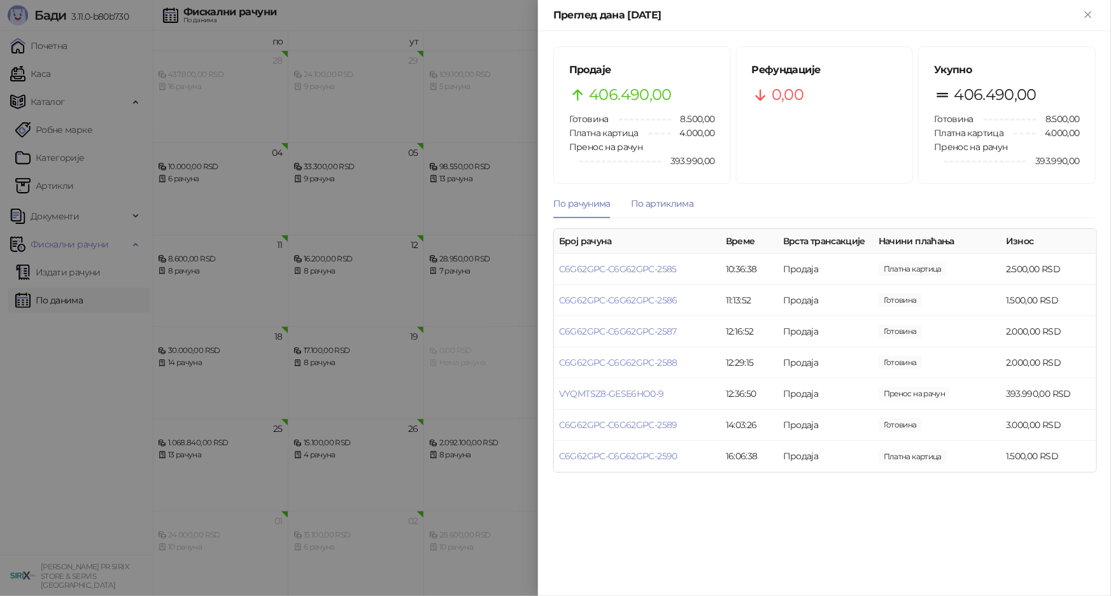
click at [668, 199] on div "По артиклима" at bounding box center [662, 204] width 62 height 14
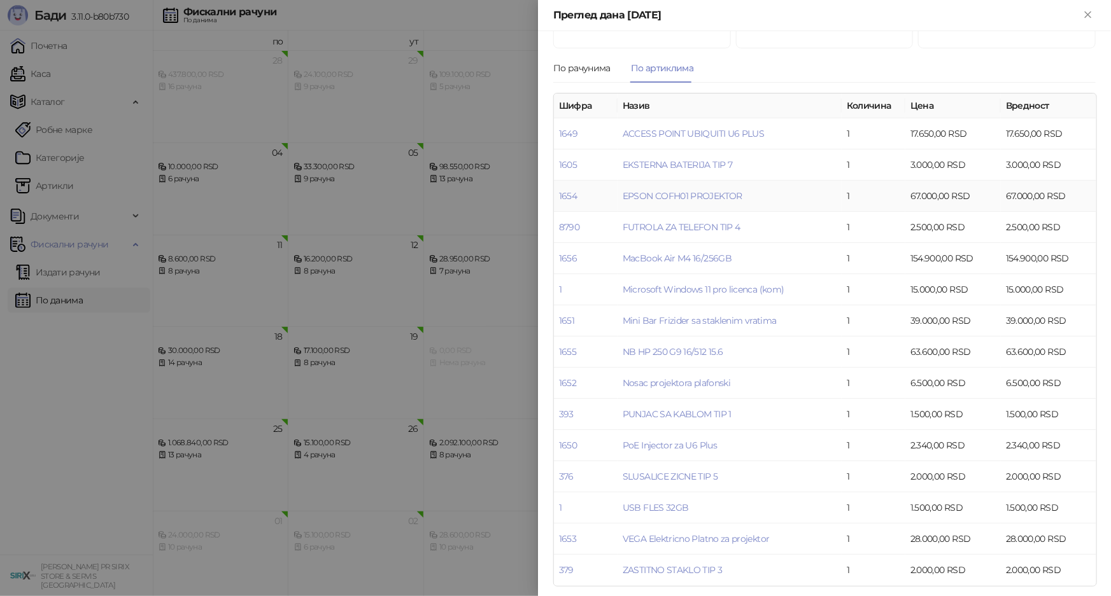
scroll to position [140, 0]
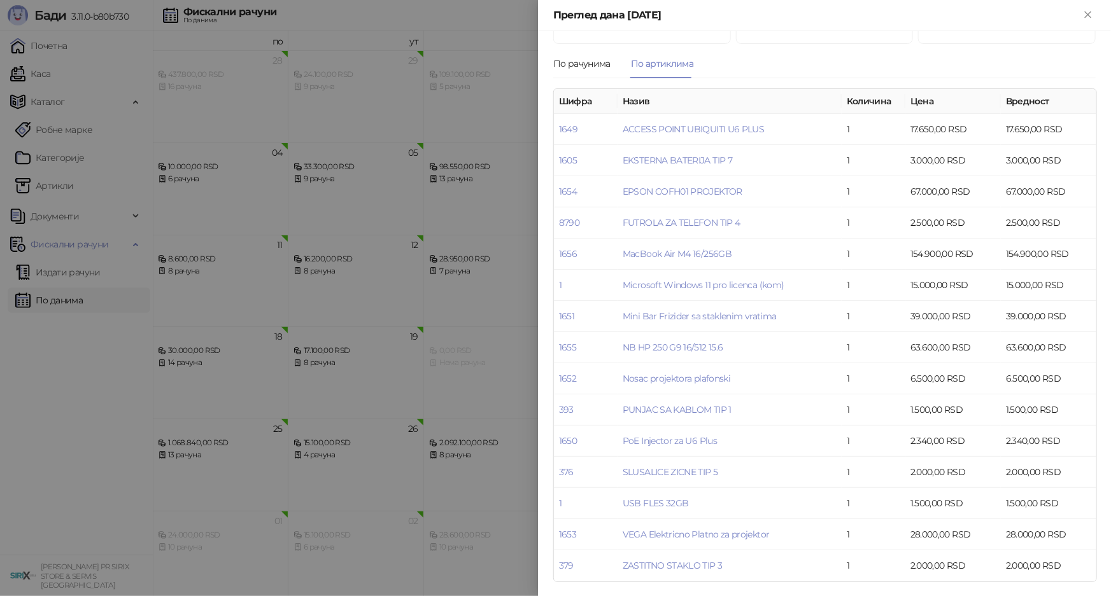
click at [489, 261] on div at bounding box center [555, 298] width 1111 height 596
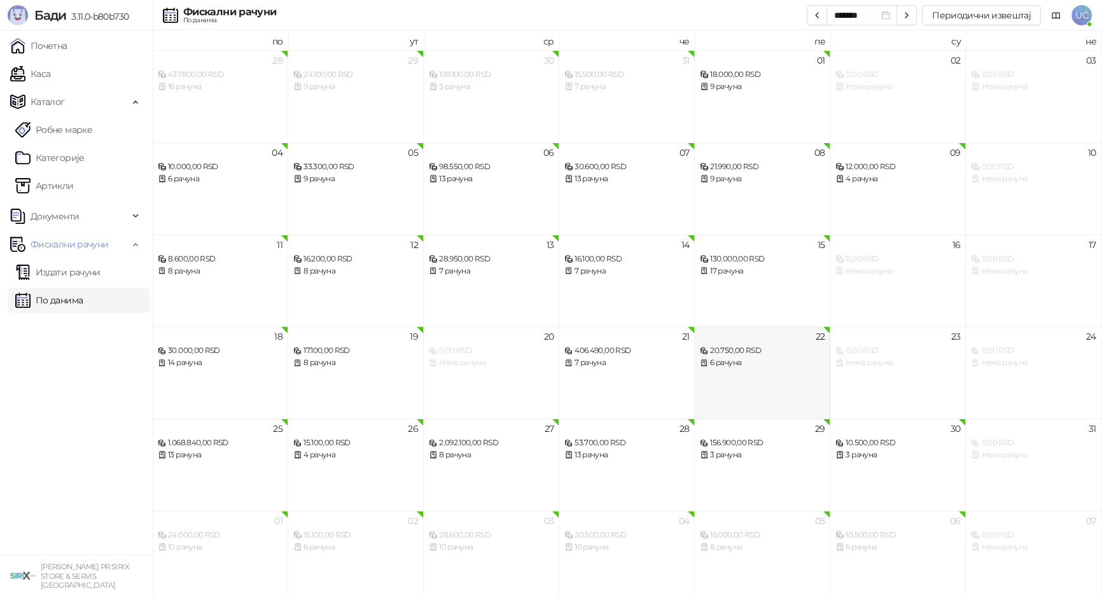
click at [732, 343] on div "20.750,00 RSD 6 рачуна" at bounding box center [762, 350] width 125 height 37
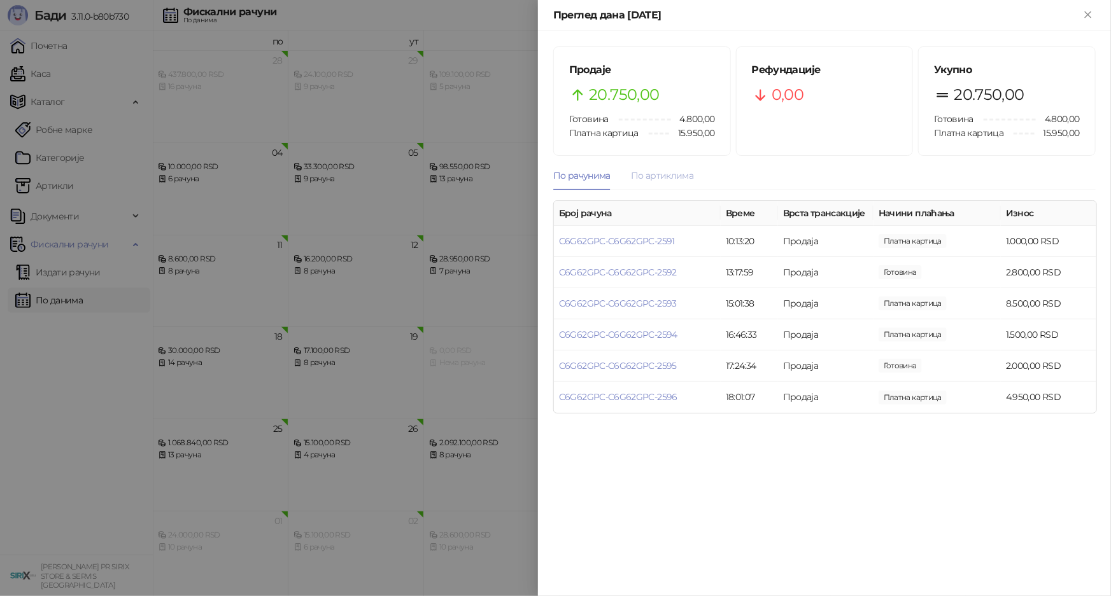
click at [686, 183] on div "По артиклима" at bounding box center [662, 175] width 62 height 29
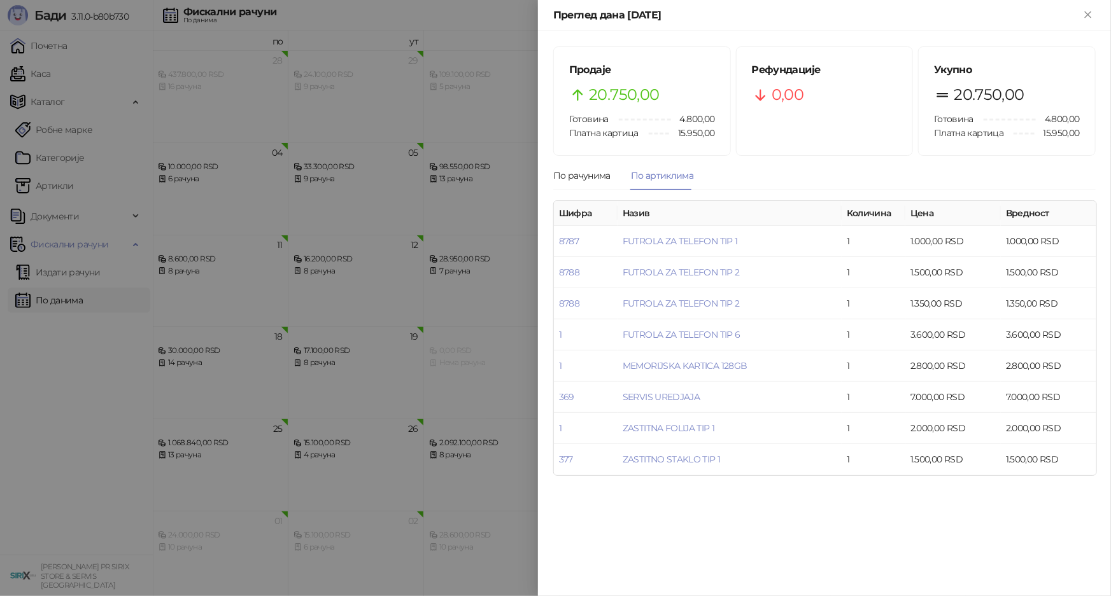
click at [488, 337] on div at bounding box center [555, 298] width 1111 height 596
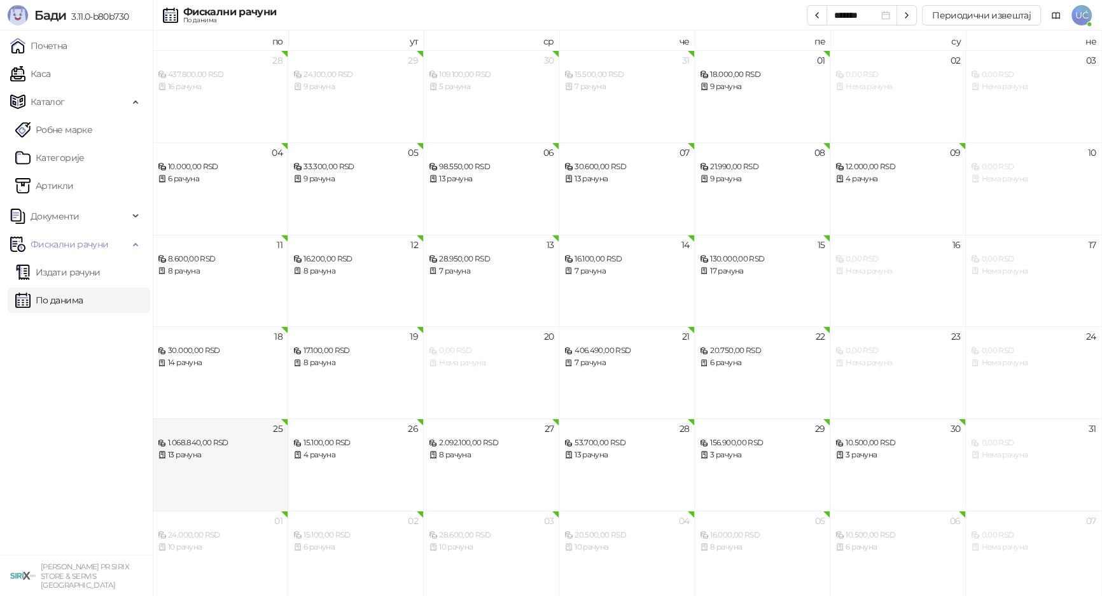
click at [234, 447] on div "1.068.840,00 RSD" at bounding box center [220, 443] width 125 height 12
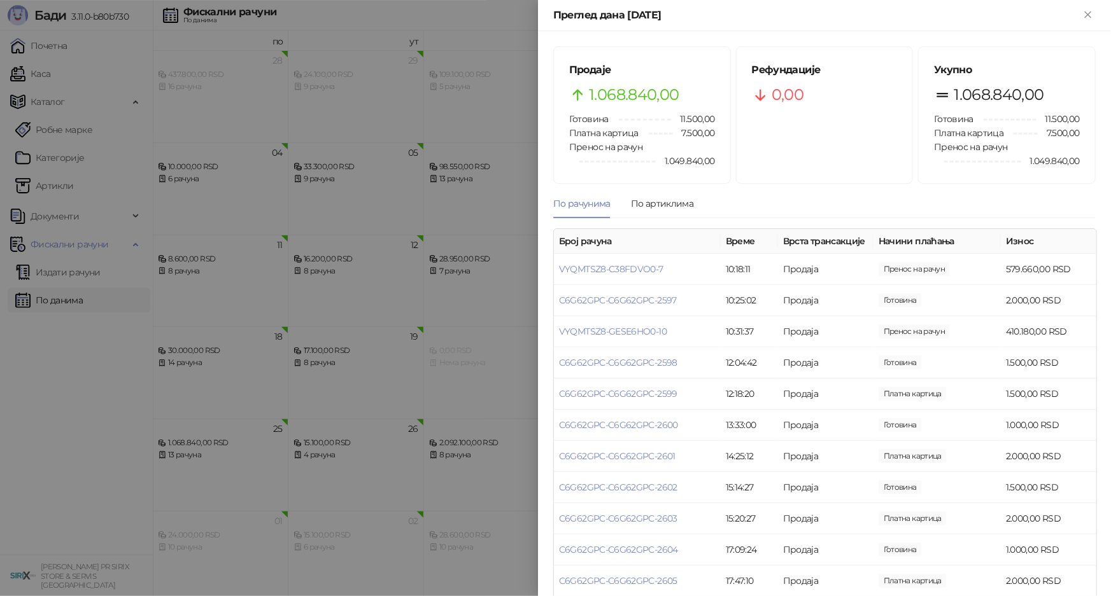
click at [659, 186] on div "Продаје 1.068.840,00 Готовина 11.500,00 Платна картица 7.500,00 Пренос на рачун…" at bounding box center [824, 353] width 542 height 614
click at [662, 197] on div "По артиклима" at bounding box center [662, 204] width 62 height 14
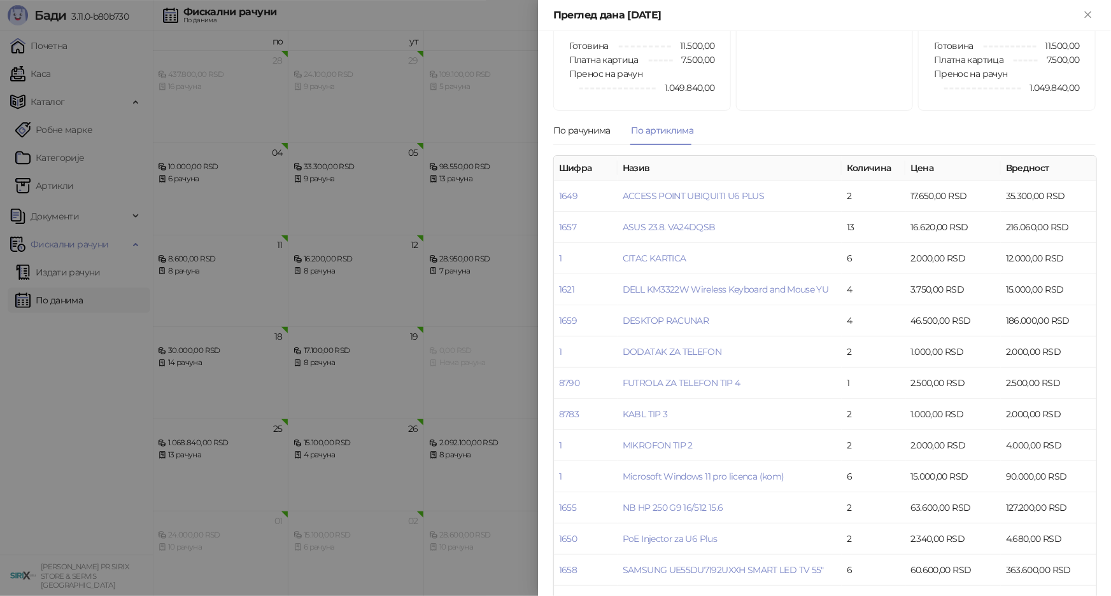
scroll to position [172, 0]
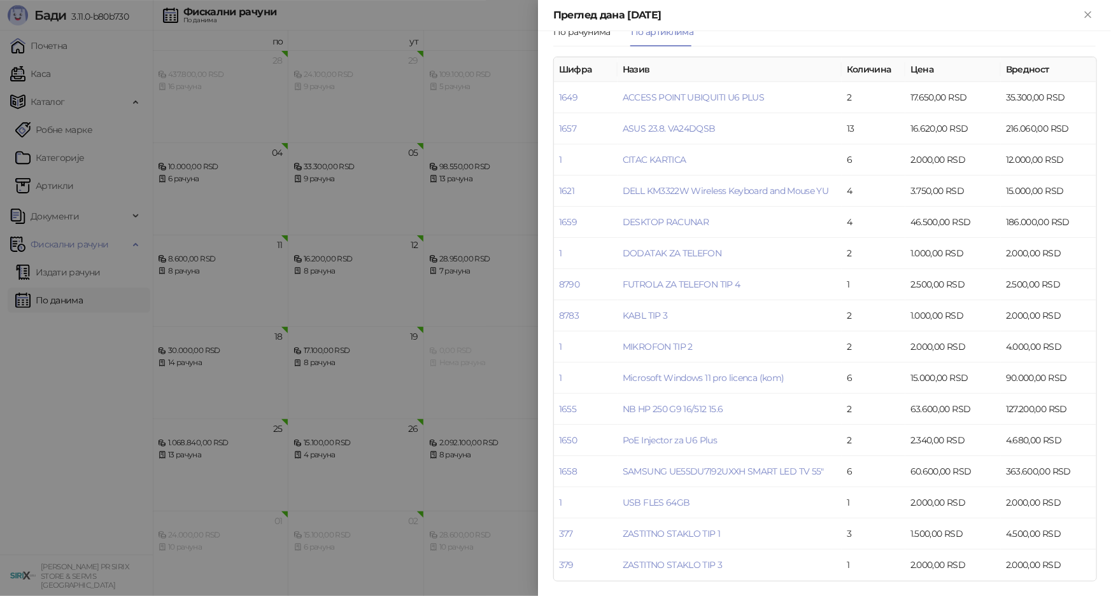
click at [456, 149] on div at bounding box center [555, 298] width 1111 height 596
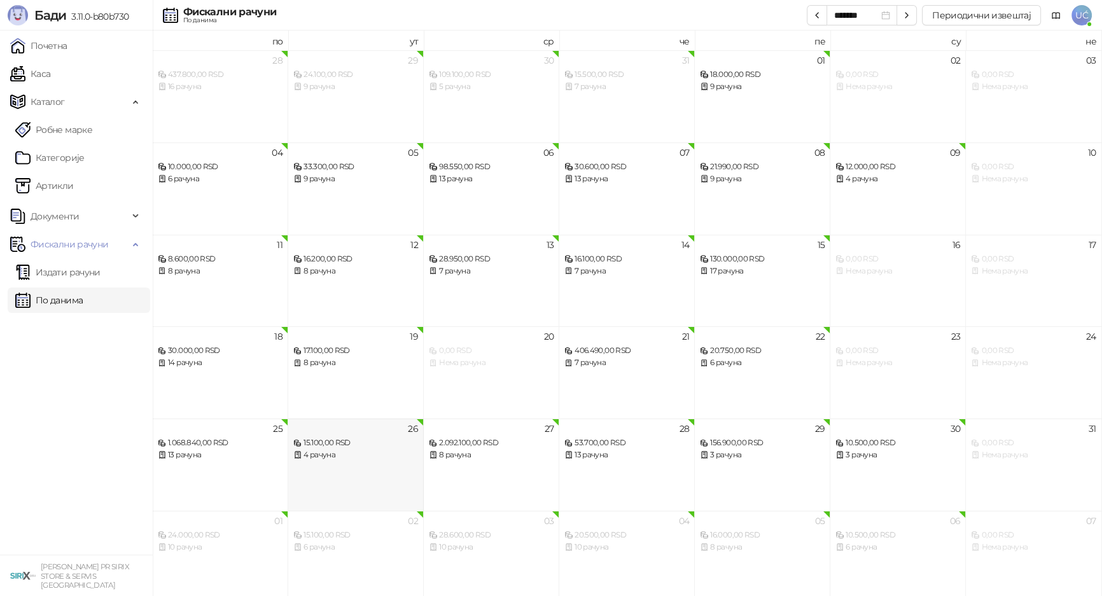
click at [407, 454] on div "4 рачуна" at bounding box center [355, 455] width 125 height 12
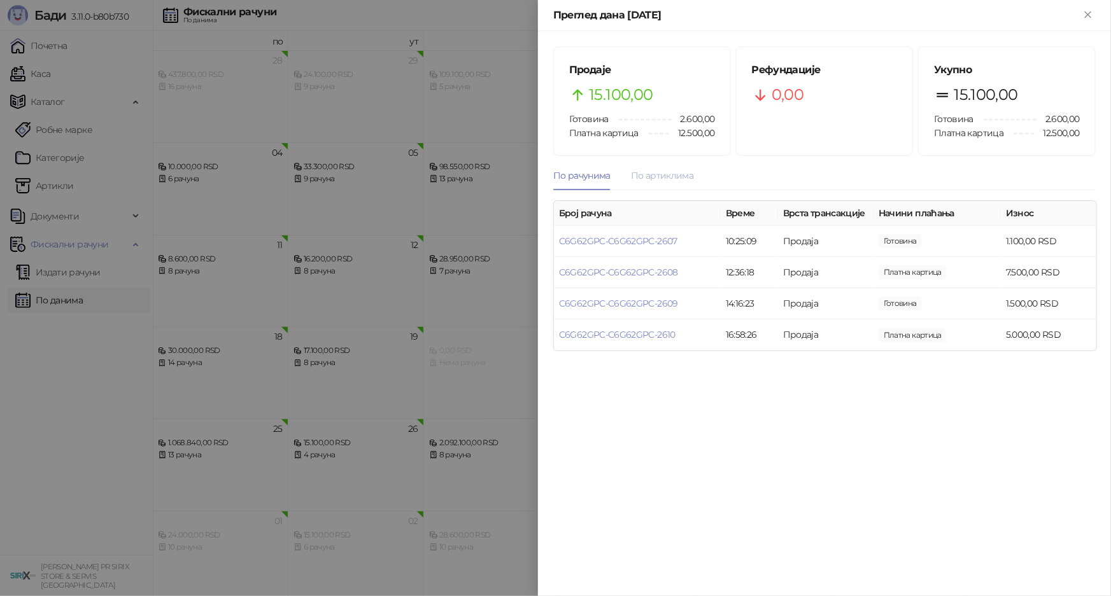
click at [678, 184] on div "По артиклима" at bounding box center [662, 175] width 62 height 29
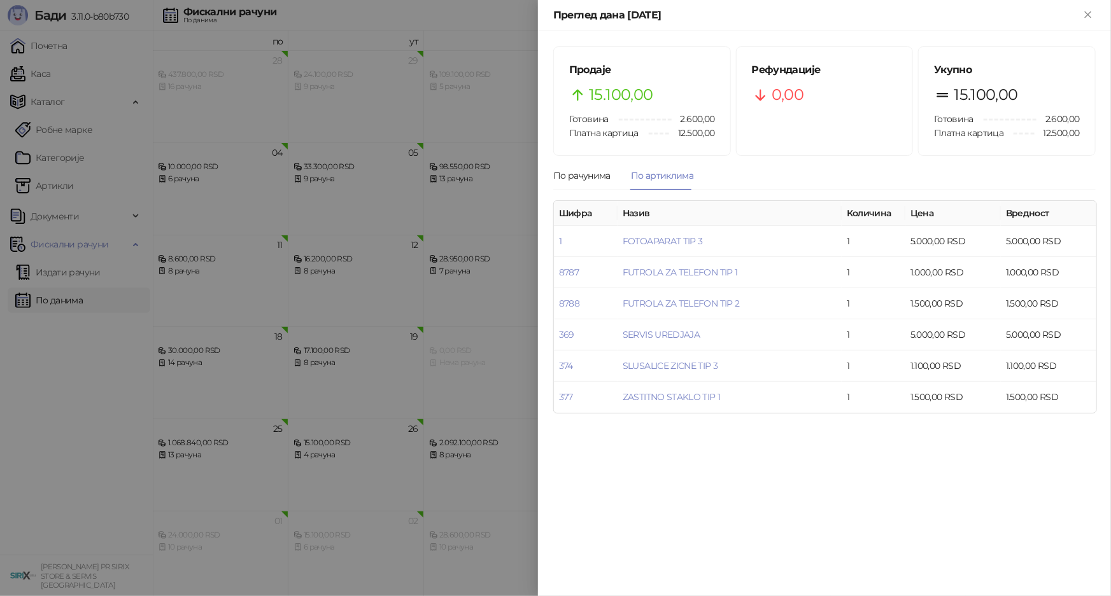
click at [513, 339] on div at bounding box center [555, 298] width 1111 height 596
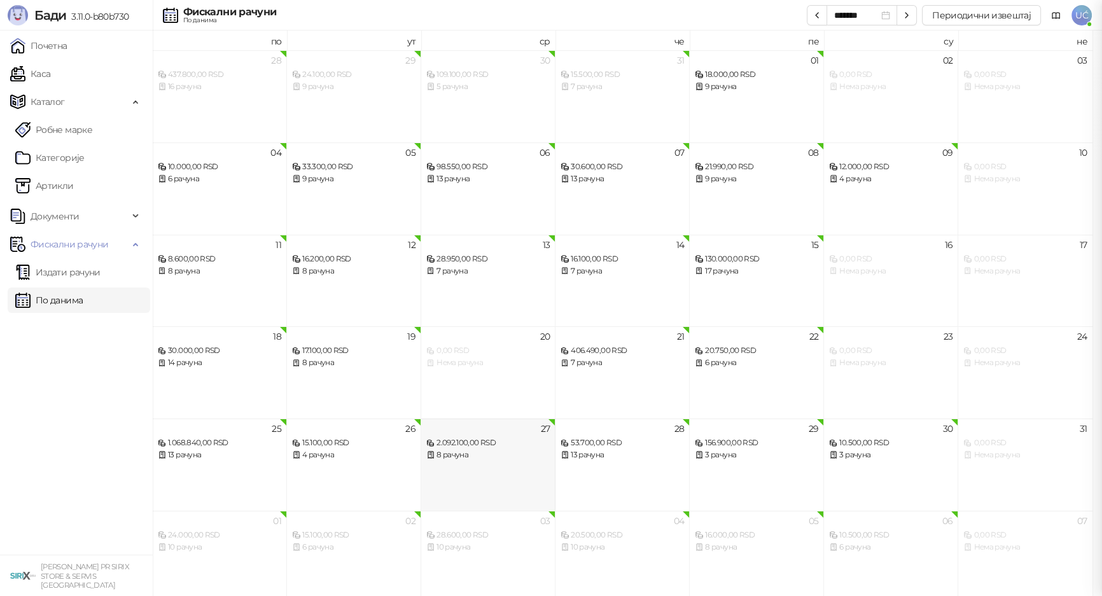
click at [472, 442] on div "2.092.100,00 RSD" at bounding box center [487, 443] width 123 height 12
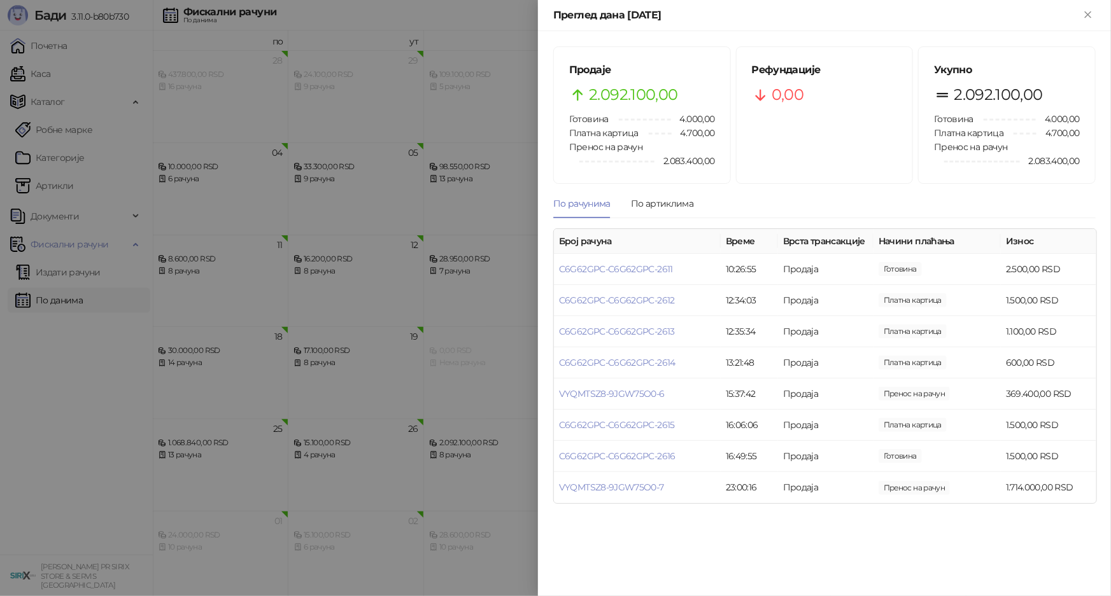
click at [680, 175] on div "Продаје 2.092.100,00 Готовина 4.000,00 Платна картица 4.700,00 Пренос на рачун …" at bounding box center [642, 115] width 176 height 136
click at [677, 186] on div "Продаје 2.092.100,00 Готовина 4.000,00 Платна картица 4.700,00 Пренос на рачун …" at bounding box center [824, 275] width 542 height 458
click at [681, 197] on div "По артиклима" at bounding box center [662, 204] width 62 height 14
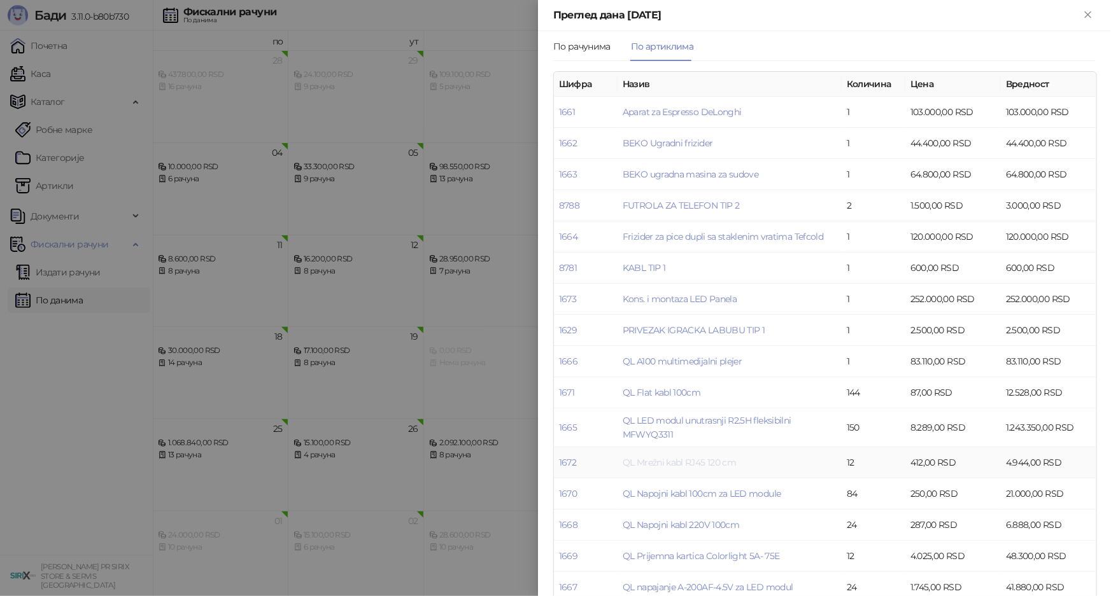
scroll to position [157, 0]
click at [463, 291] on div at bounding box center [555, 298] width 1111 height 596
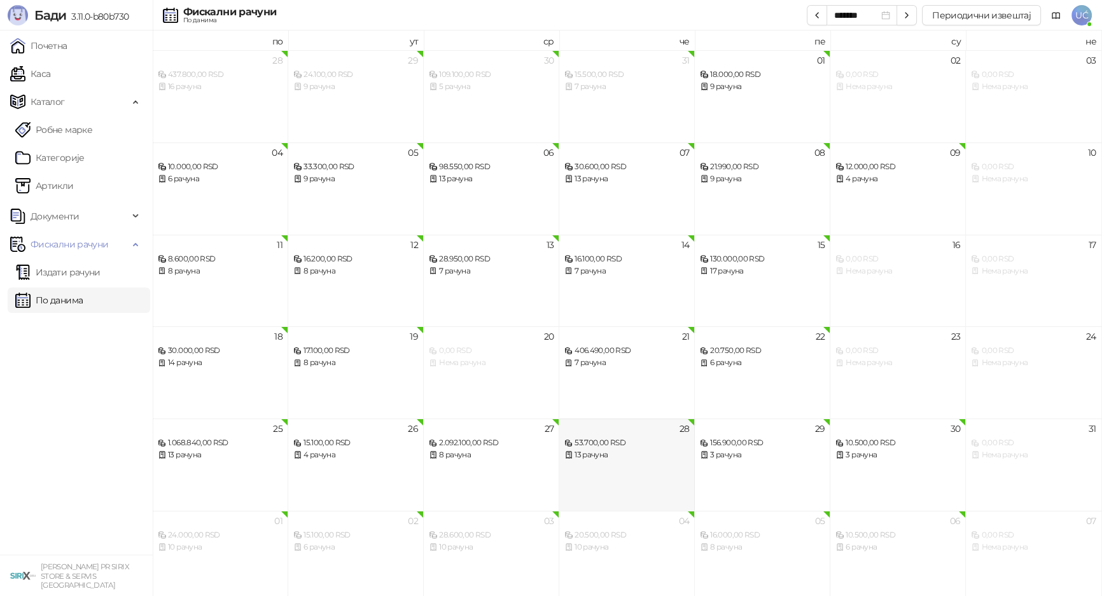
click at [568, 464] on div "28 53.700,00 RSD 13 рачуна" at bounding box center [627, 465] width 136 height 92
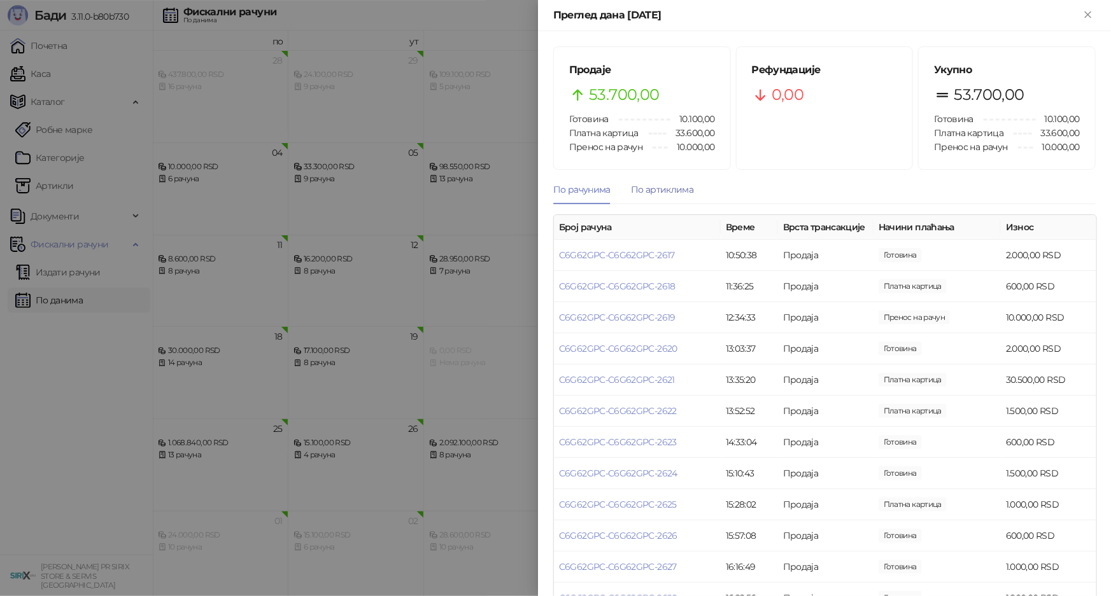
click at [674, 196] on div "По артиклима" at bounding box center [662, 190] width 62 height 14
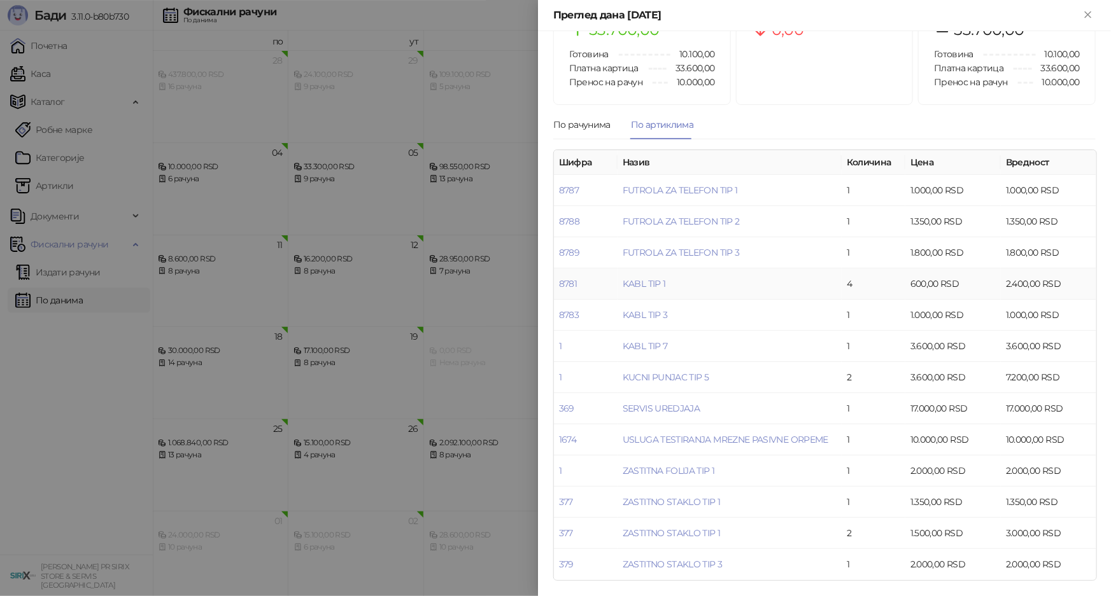
scroll to position [71, 0]
click at [475, 363] on div at bounding box center [555, 298] width 1111 height 596
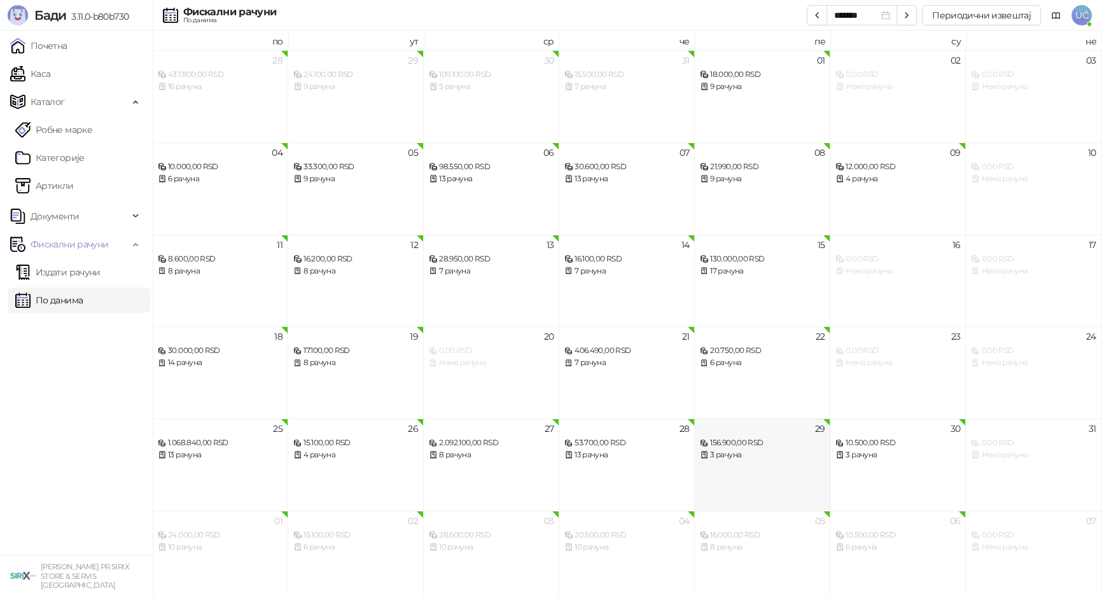
click at [708, 431] on div "156.900,00 RSD 3 рачуна" at bounding box center [762, 442] width 125 height 37
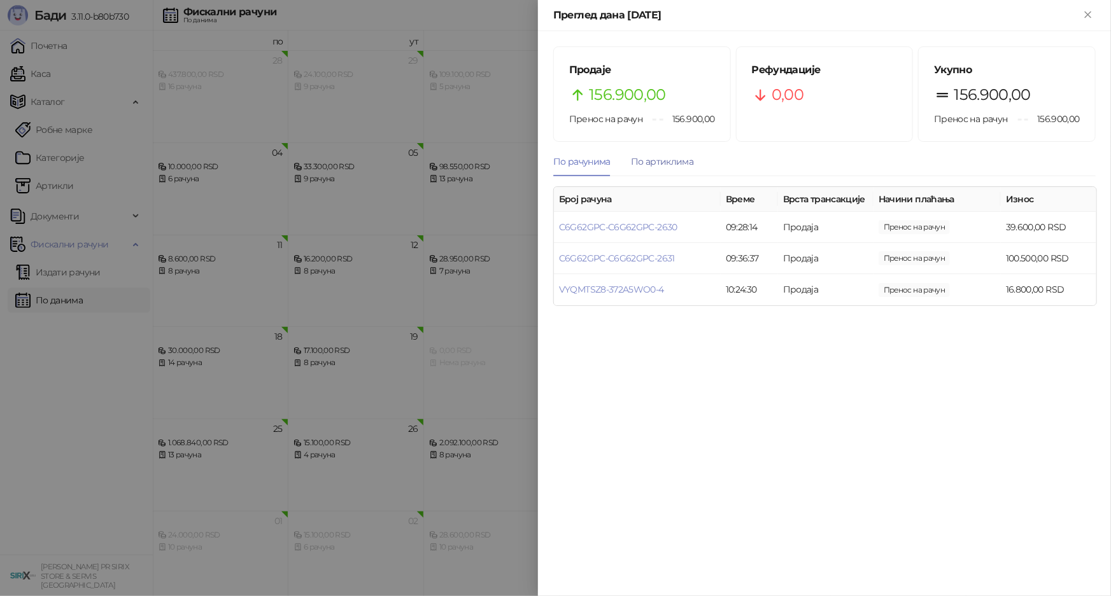
click at [675, 157] on div "По артиклима" at bounding box center [662, 162] width 62 height 14
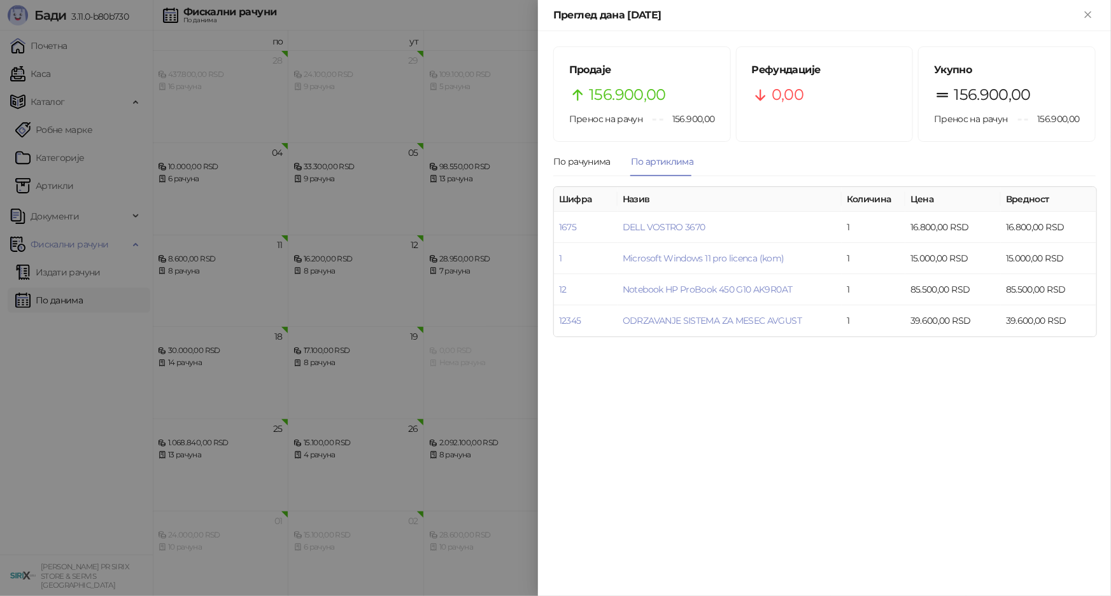
click at [498, 262] on div at bounding box center [555, 298] width 1111 height 596
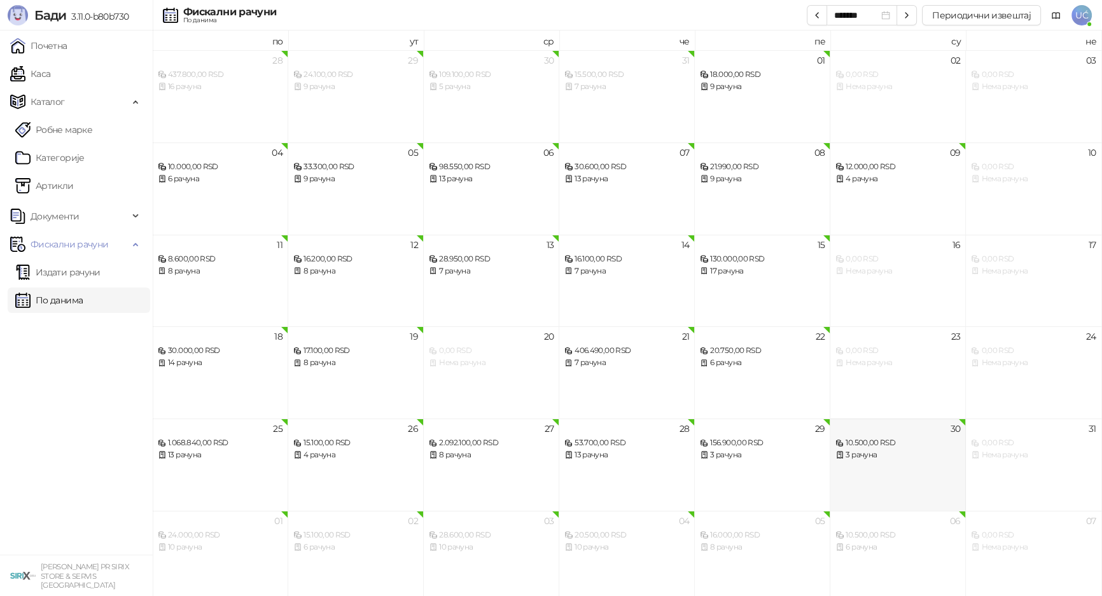
click at [873, 445] on div "10.500,00 RSD" at bounding box center [898, 443] width 125 height 12
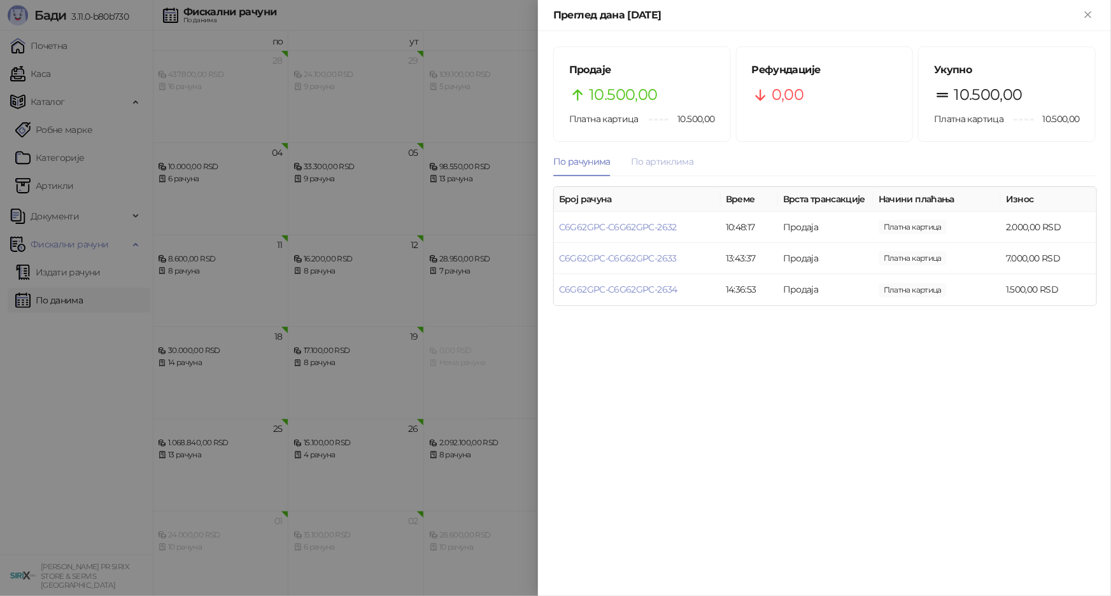
click at [681, 168] on div "По артиклима" at bounding box center [662, 161] width 62 height 29
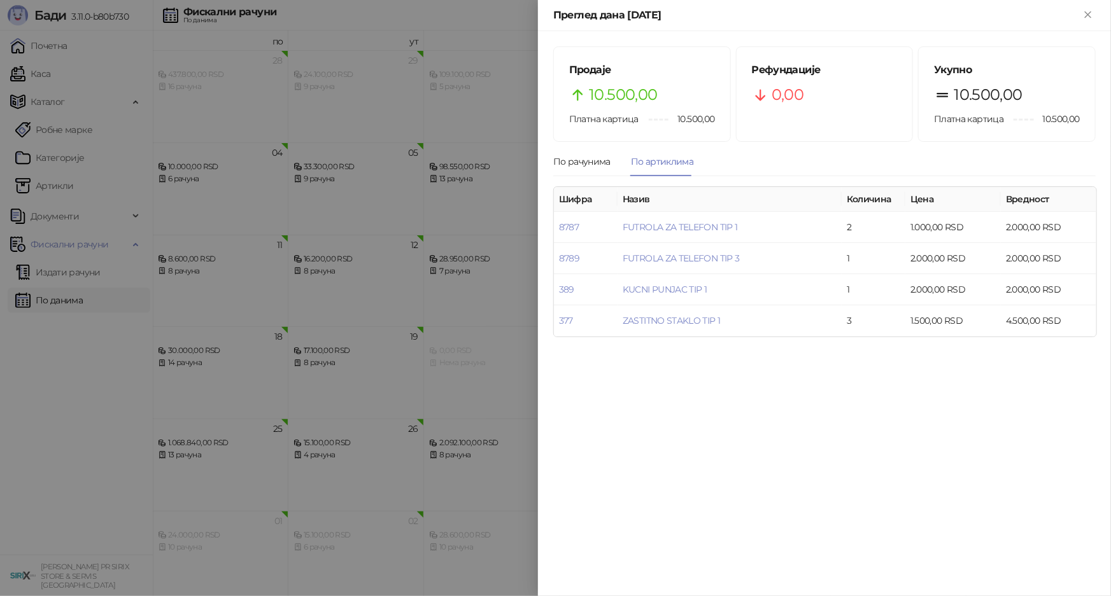
drag, startPoint x: 477, startPoint y: 255, endPoint x: 511, endPoint y: 229, distance: 42.8
click at [477, 255] on div at bounding box center [555, 298] width 1111 height 596
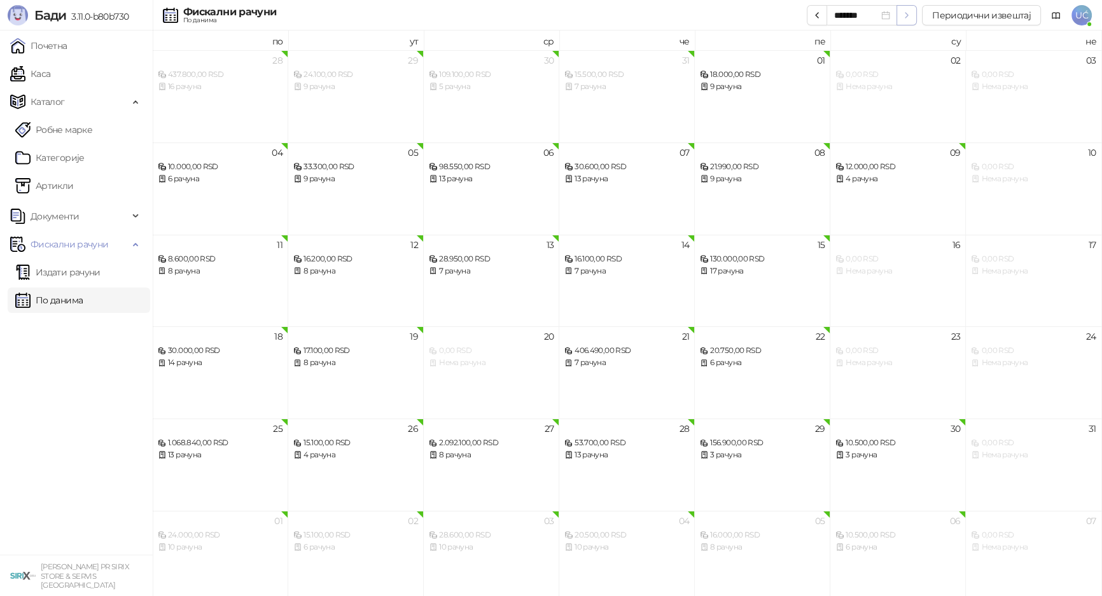
click at [905, 15] on icon "button" at bounding box center [907, 15] width 10 height 10
type input "*******"
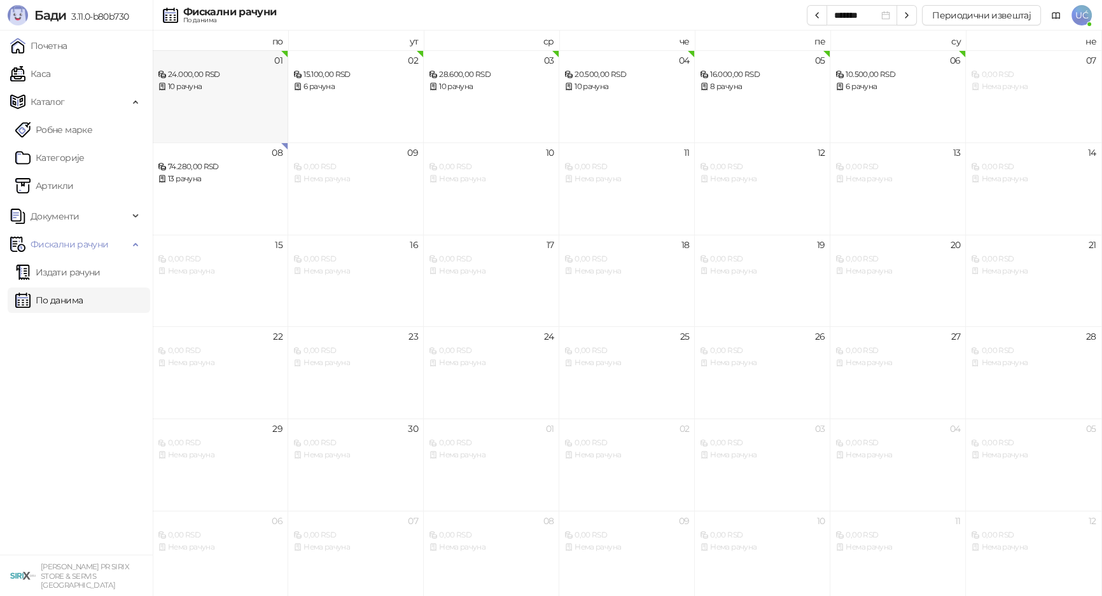
click at [216, 92] on div "10 рачуна" at bounding box center [220, 87] width 125 height 12
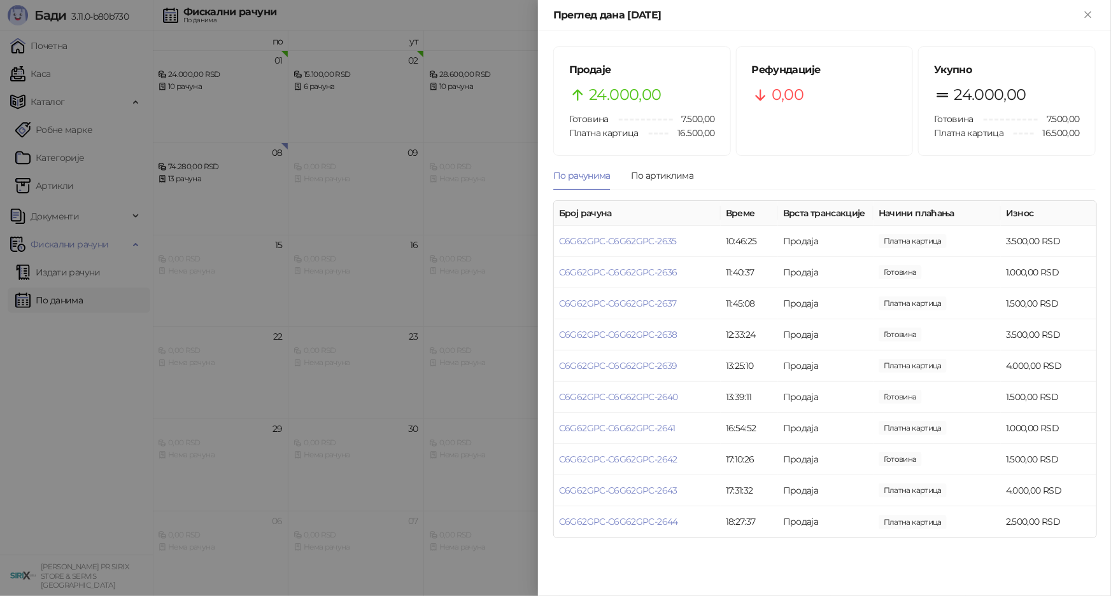
click at [658, 145] on div "Продаје 24.000,00 Готовина 7.500,00 Платна картица 16.500,00" at bounding box center [642, 101] width 176 height 108
click at [670, 176] on div "По артиклима" at bounding box center [662, 176] width 62 height 14
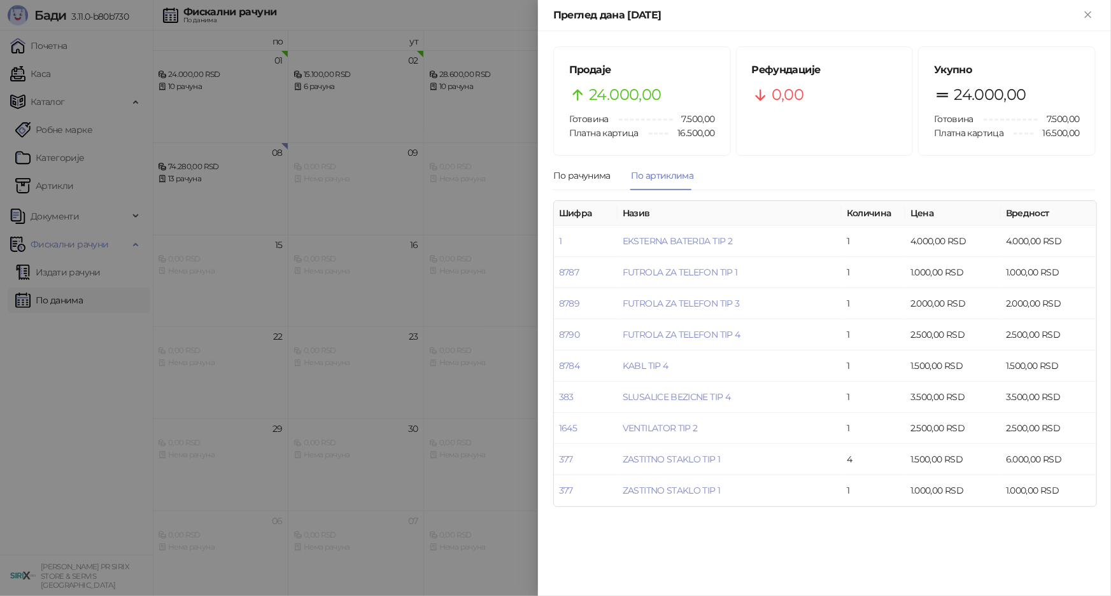
click at [332, 425] on div at bounding box center [555, 298] width 1111 height 596
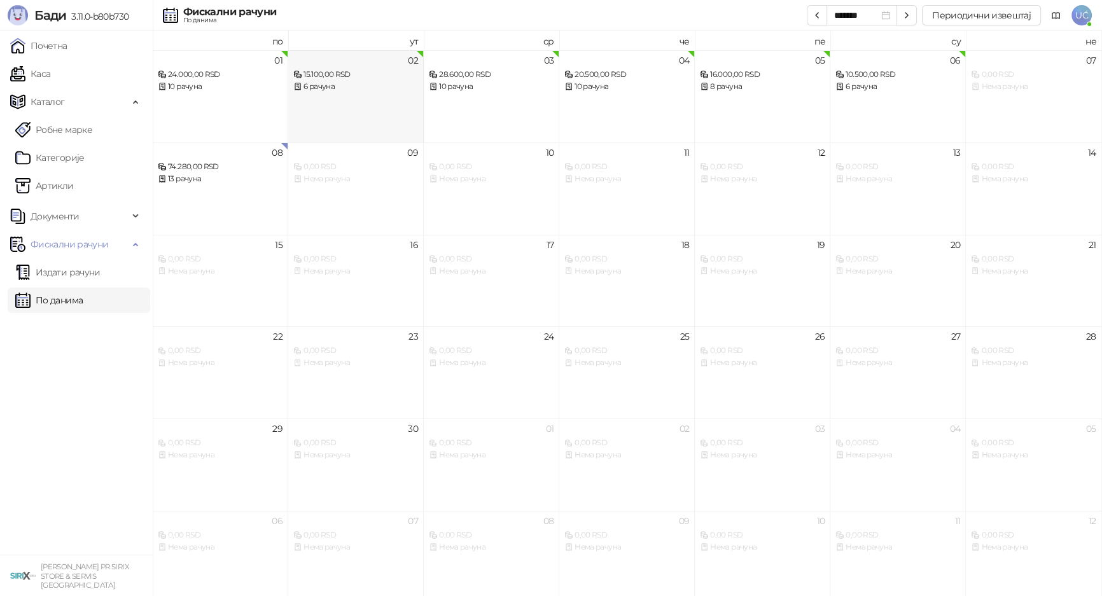
click at [402, 104] on div "02 15.100,00 RSD 6 рачуна" at bounding box center [356, 96] width 136 height 92
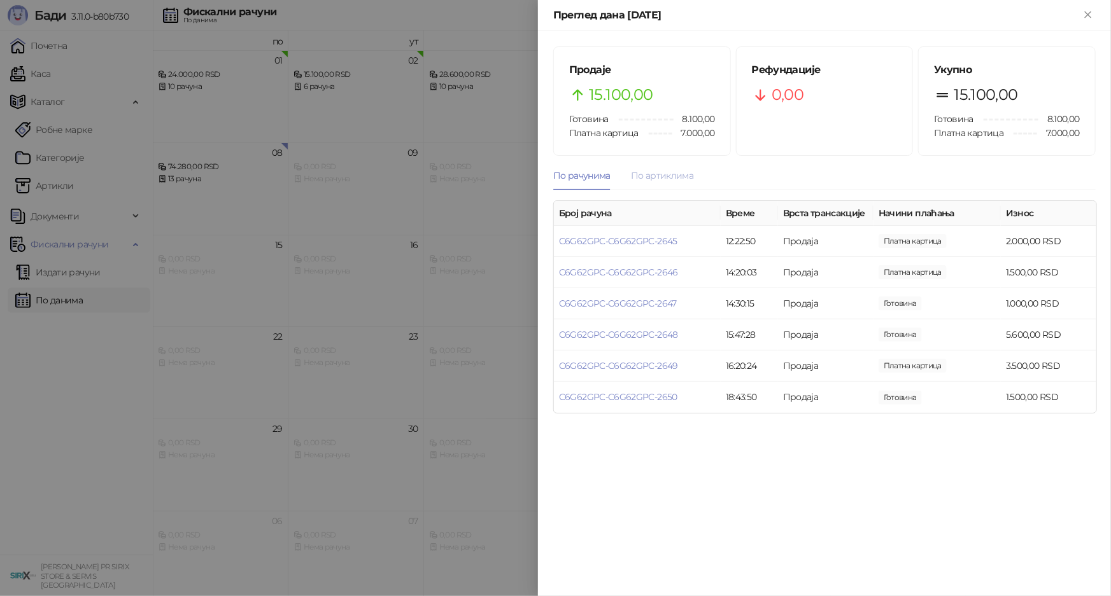
drag, startPoint x: 661, startPoint y: 146, endPoint x: 673, endPoint y: 172, distance: 29.1
click at [662, 147] on div "Продаје 15.100,00 Готовина 8.100,00 Платна картица 7.000,00" at bounding box center [642, 101] width 176 height 108
click at [673, 172] on div "По артиклима" at bounding box center [662, 176] width 62 height 14
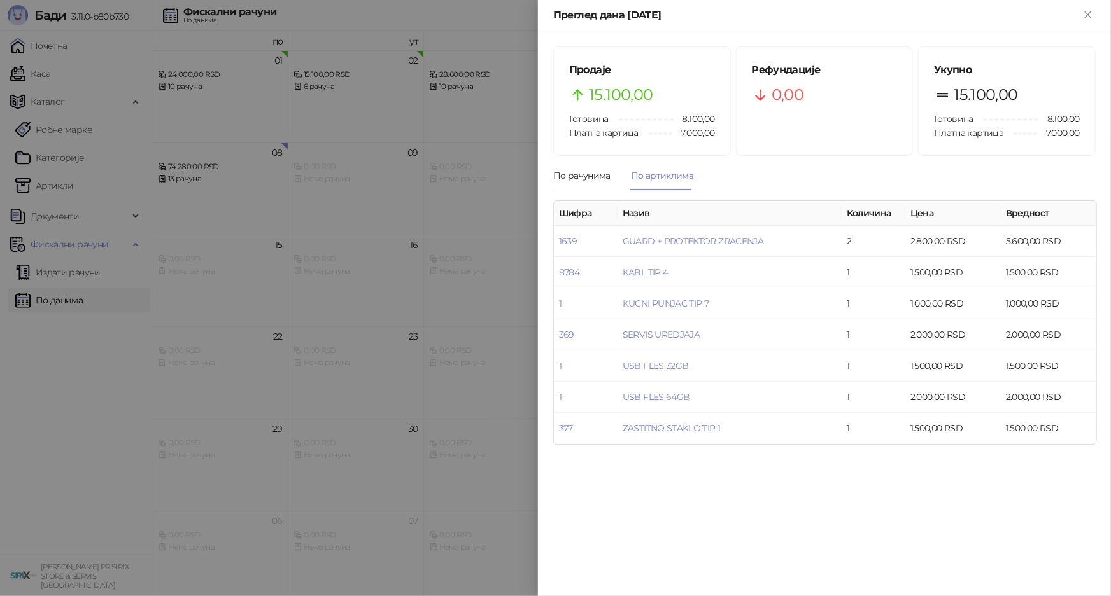
click at [402, 294] on div at bounding box center [555, 298] width 1111 height 596
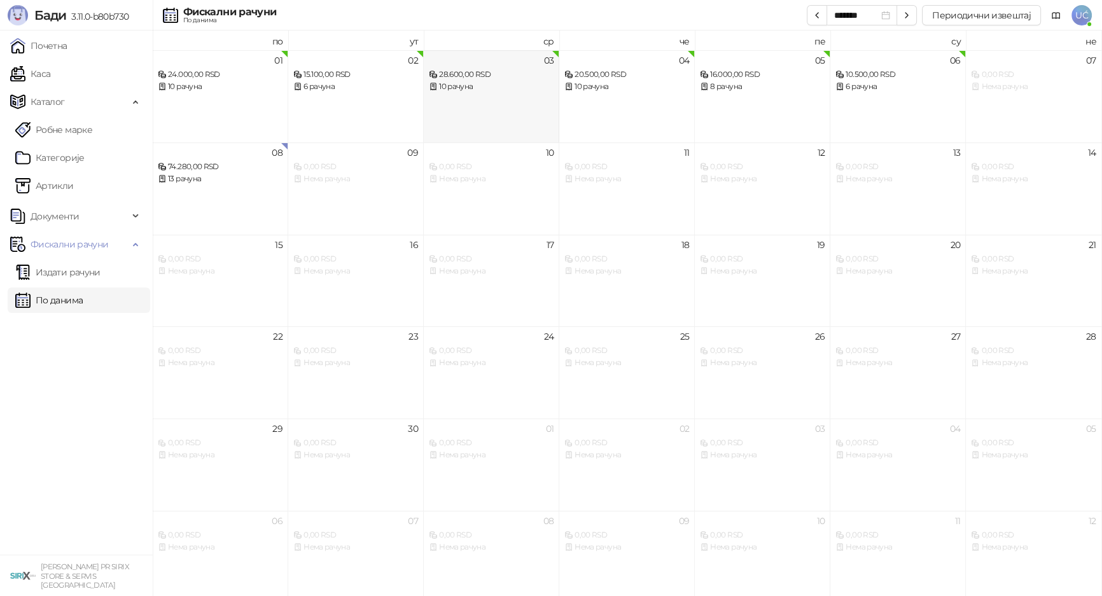
click at [509, 87] on div "10 рачуна" at bounding box center [491, 87] width 125 height 12
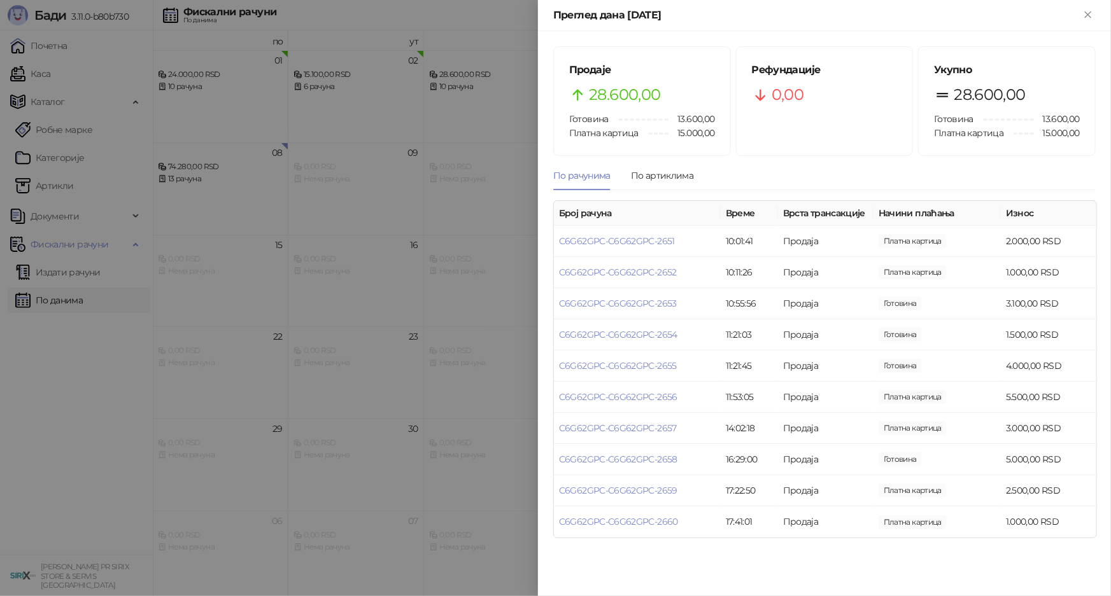
click at [679, 146] on div "Продаје 28.600,00 Готовина 13.600,00 Платна картица 15.000,00" at bounding box center [642, 101] width 176 height 108
click at [685, 170] on div "По артиклима" at bounding box center [662, 176] width 62 height 14
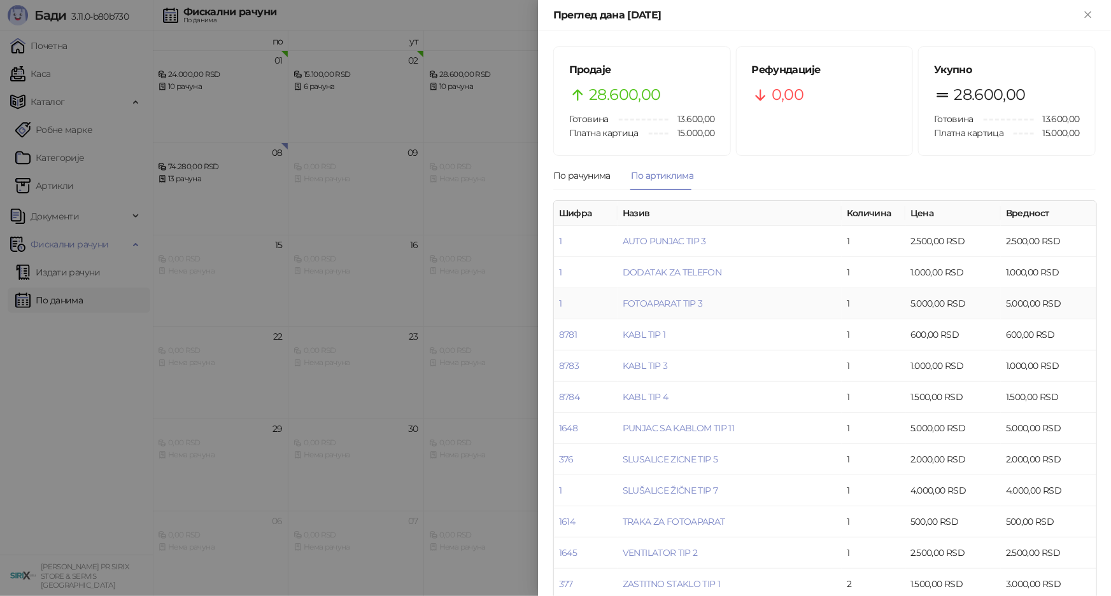
scroll to position [19, 0]
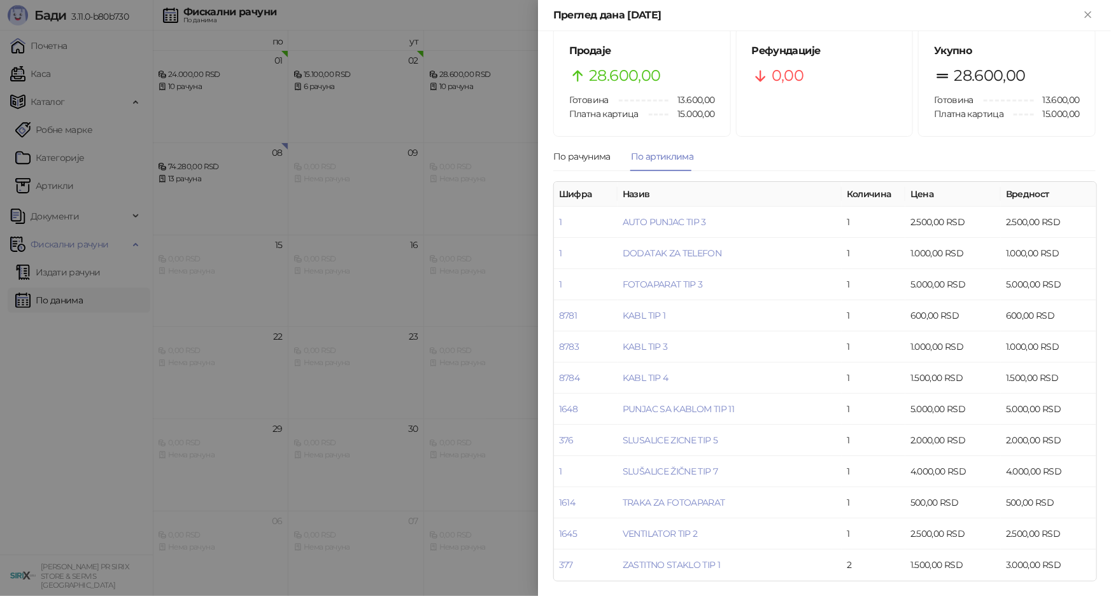
click at [439, 367] on div at bounding box center [555, 298] width 1111 height 596
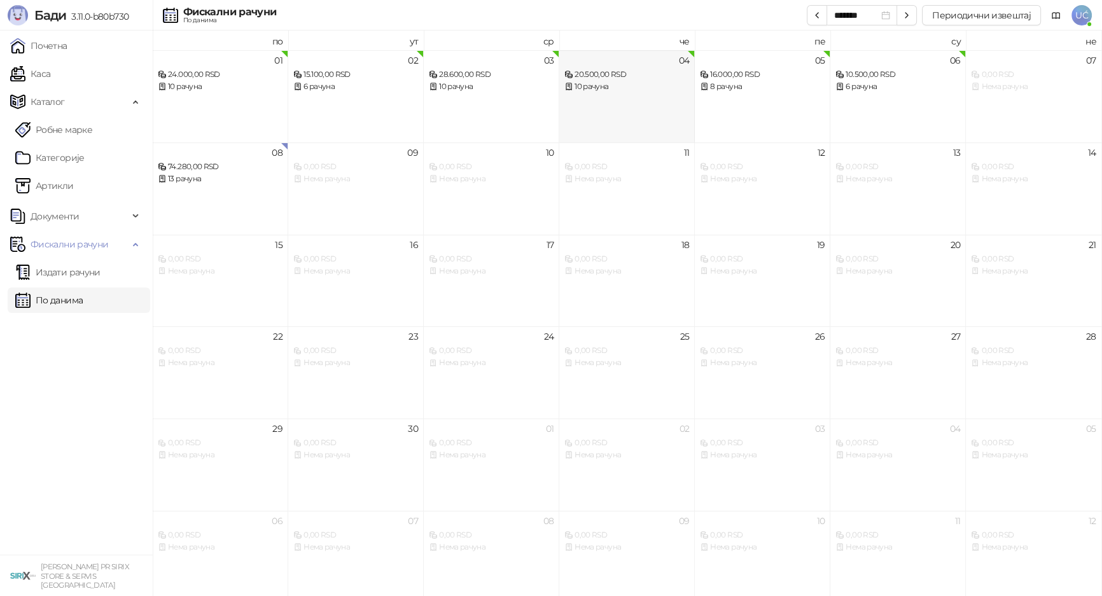
click at [661, 78] on div "20.500,00 RSD" at bounding box center [627, 75] width 125 height 12
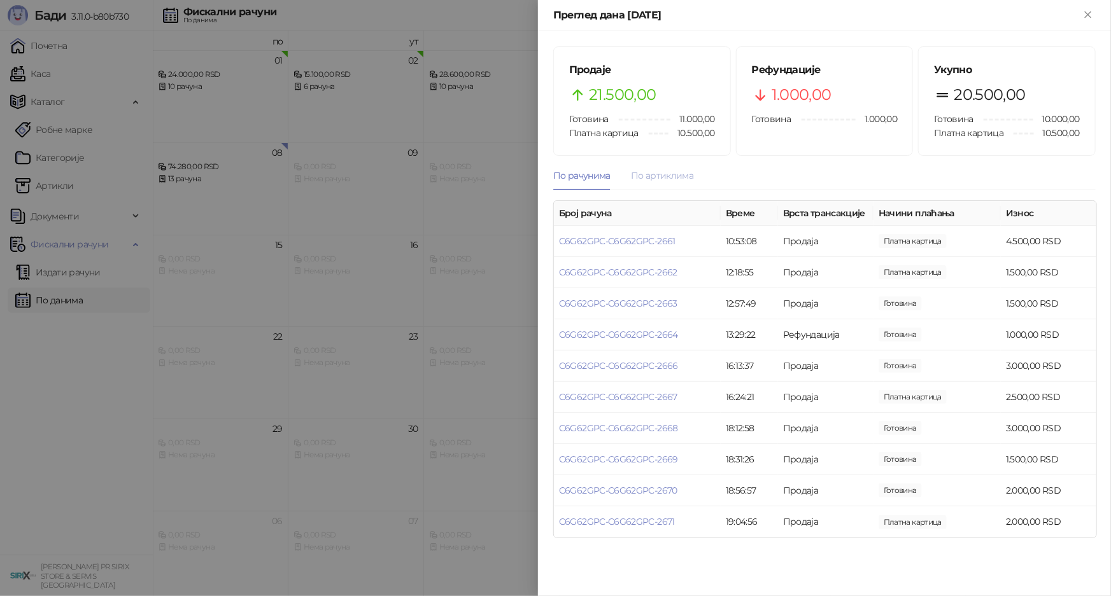
click at [669, 189] on div "По артиклима" at bounding box center [662, 175] width 62 height 29
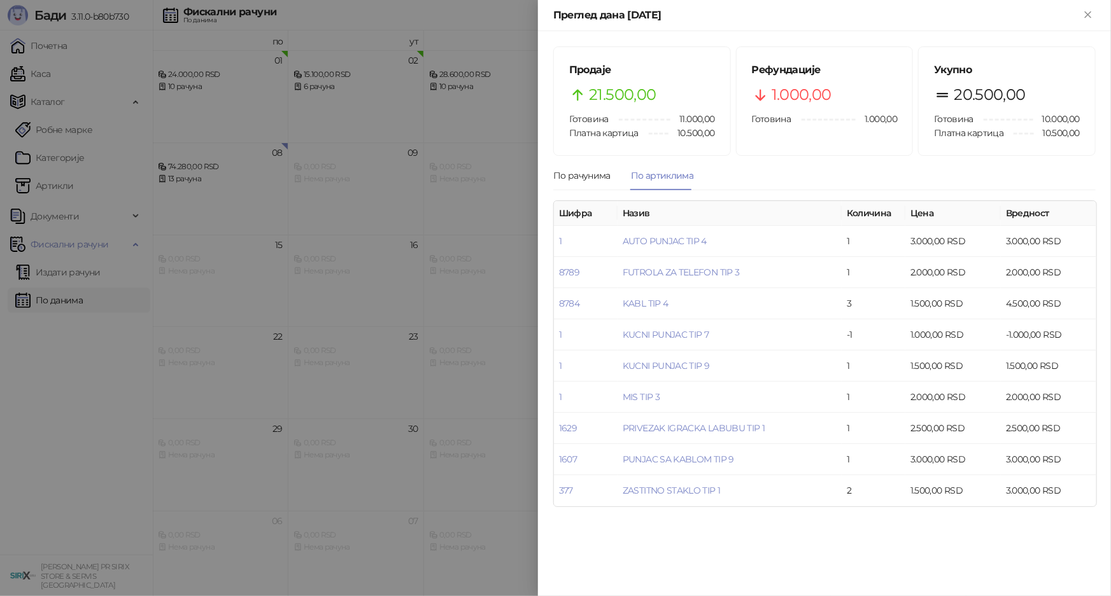
drag, startPoint x: 430, startPoint y: 391, endPoint x: 452, endPoint y: 382, distance: 23.7
click at [430, 391] on div at bounding box center [555, 298] width 1111 height 596
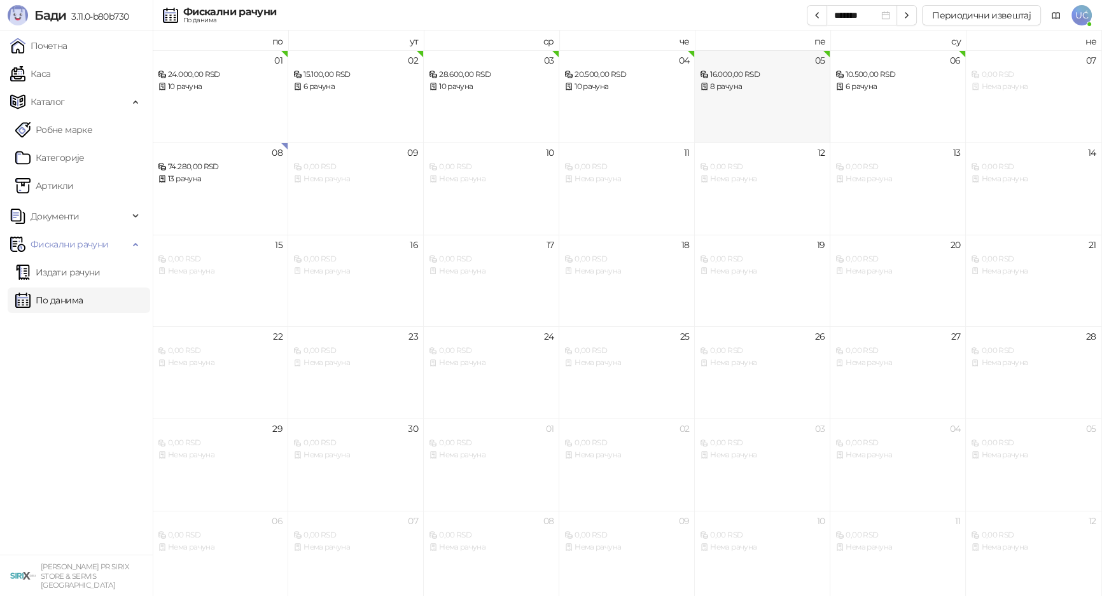
click at [780, 88] on div "8 рачуна" at bounding box center [762, 87] width 125 height 12
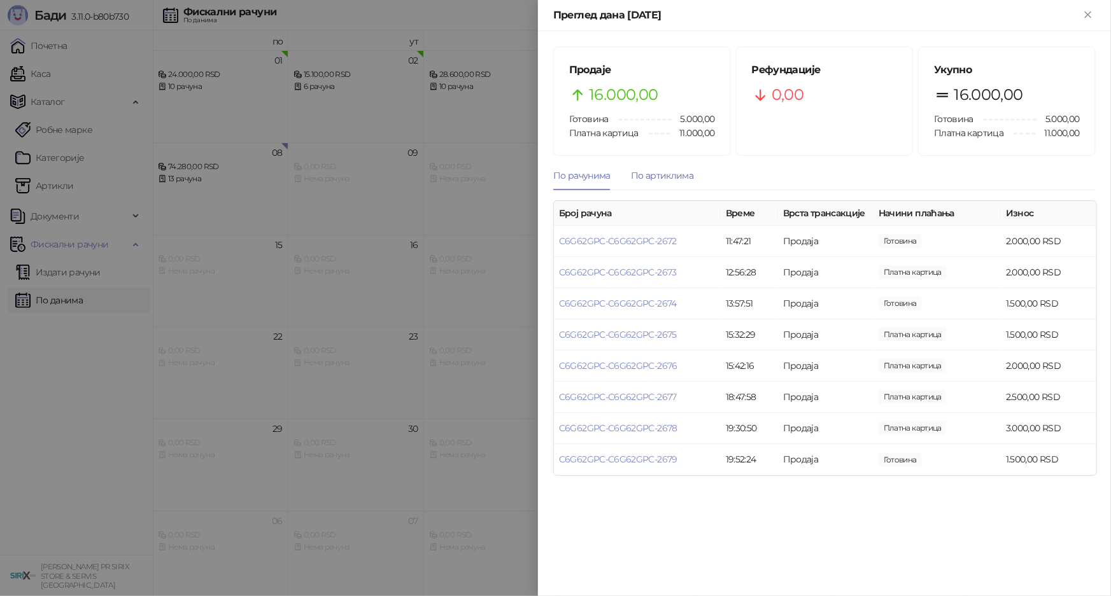
click at [684, 171] on div "По артиклима" at bounding box center [662, 176] width 62 height 14
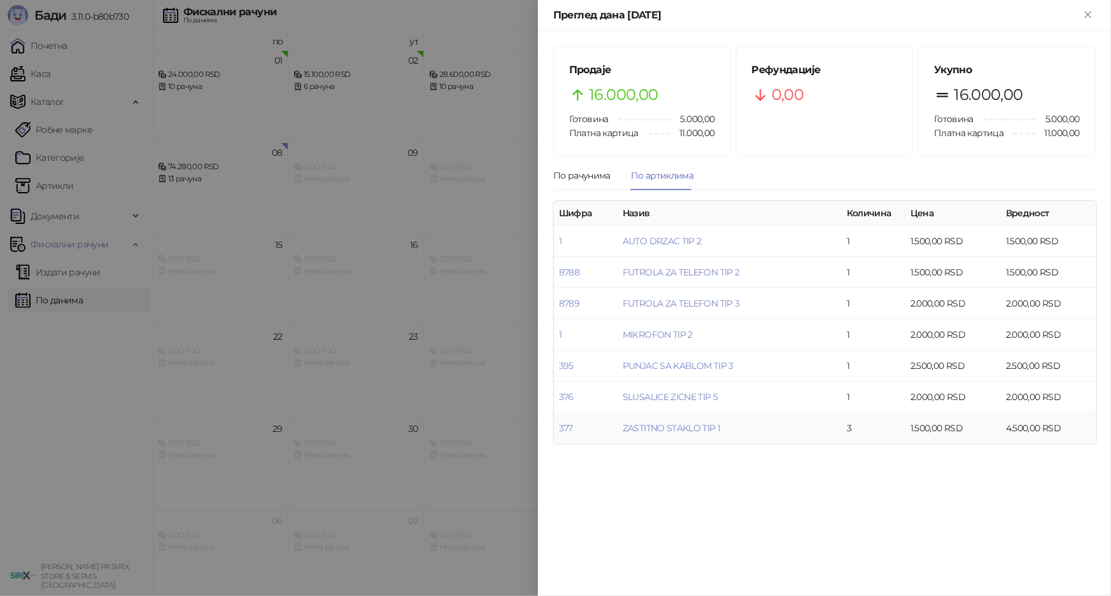
click at [436, 416] on div at bounding box center [555, 298] width 1111 height 596
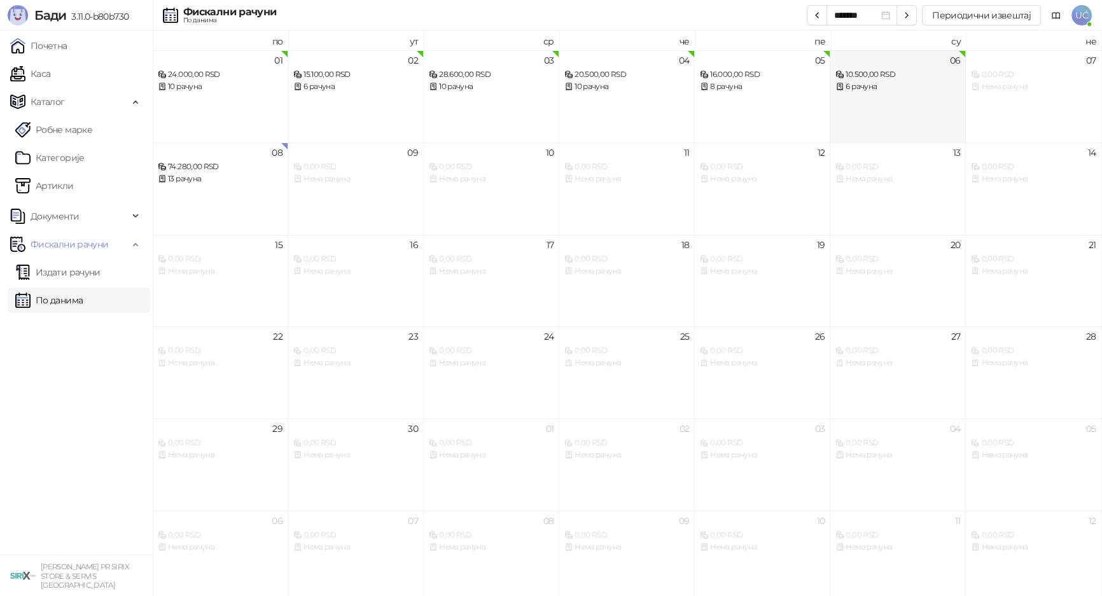
click at [862, 86] on div "6 рачуна" at bounding box center [898, 87] width 125 height 12
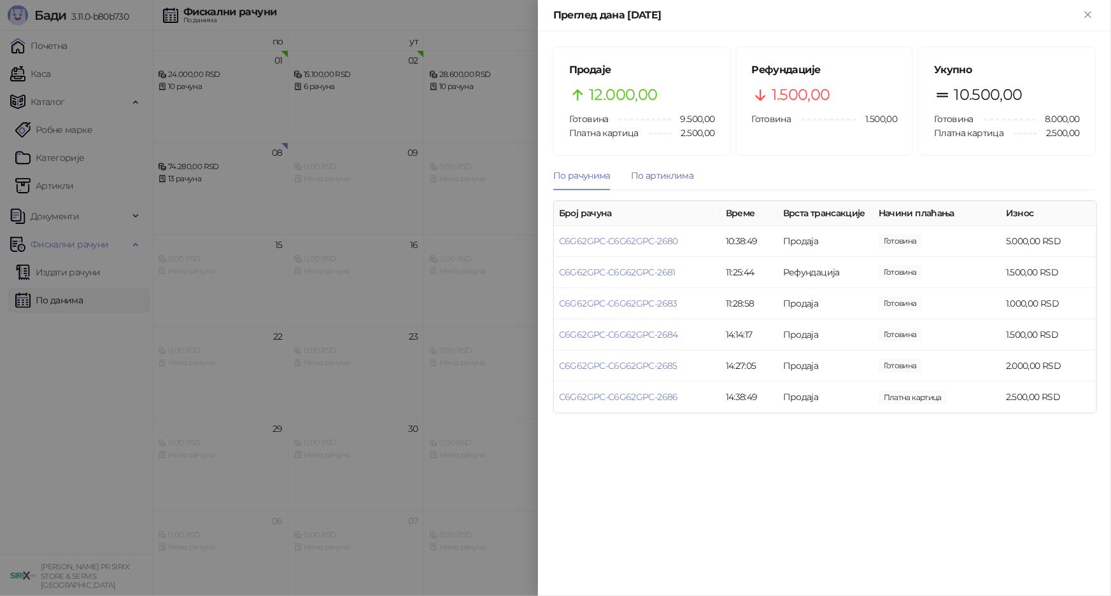
click at [668, 176] on div "По артиклима" at bounding box center [662, 176] width 62 height 14
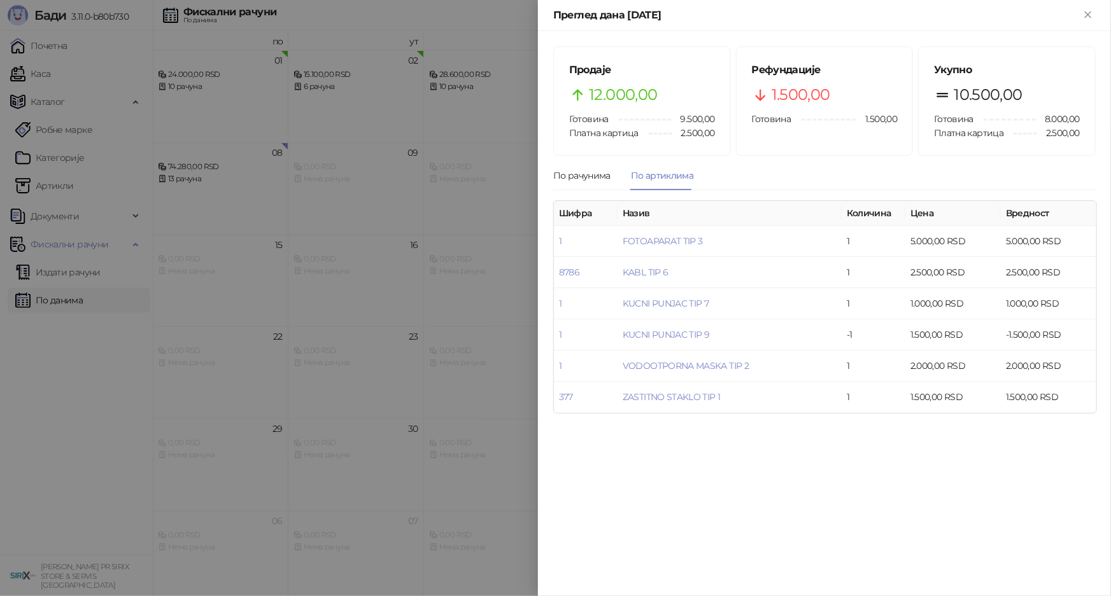
click at [502, 361] on div at bounding box center [555, 298] width 1111 height 596
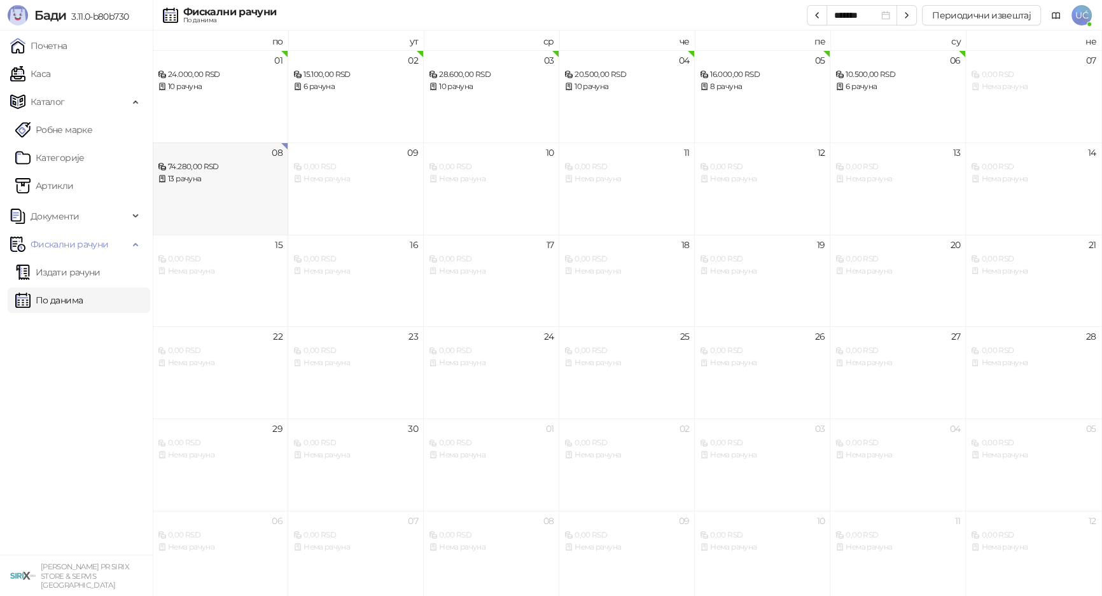
click at [253, 202] on div "08 74.280,00 RSD 13 рачуна" at bounding box center [221, 189] width 136 height 92
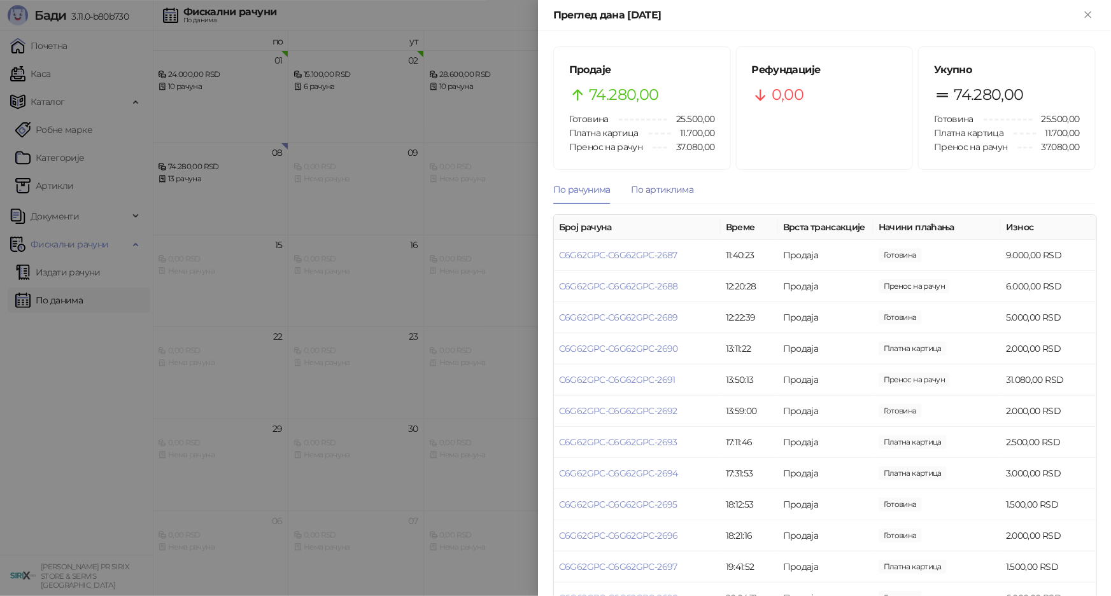
click at [644, 185] on div "По артиклима" at bounding box center [662, 190] width 62 height 14
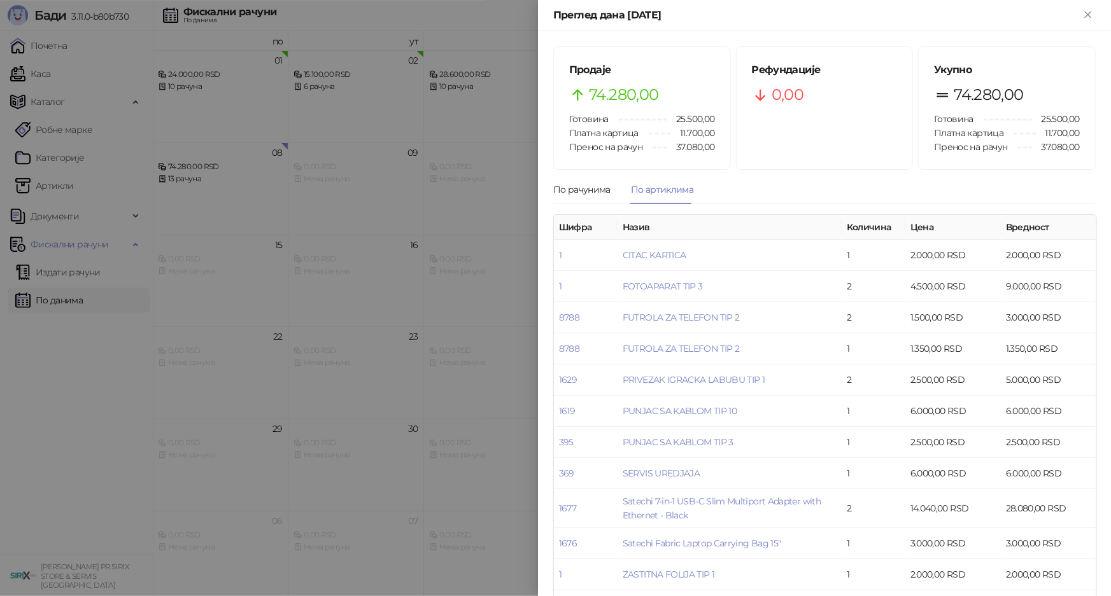
click at [474, 344] on div at bounding box center [555, 298] width 1111 height 596
